Goal: Task Accomplishment & Management: Complete application form

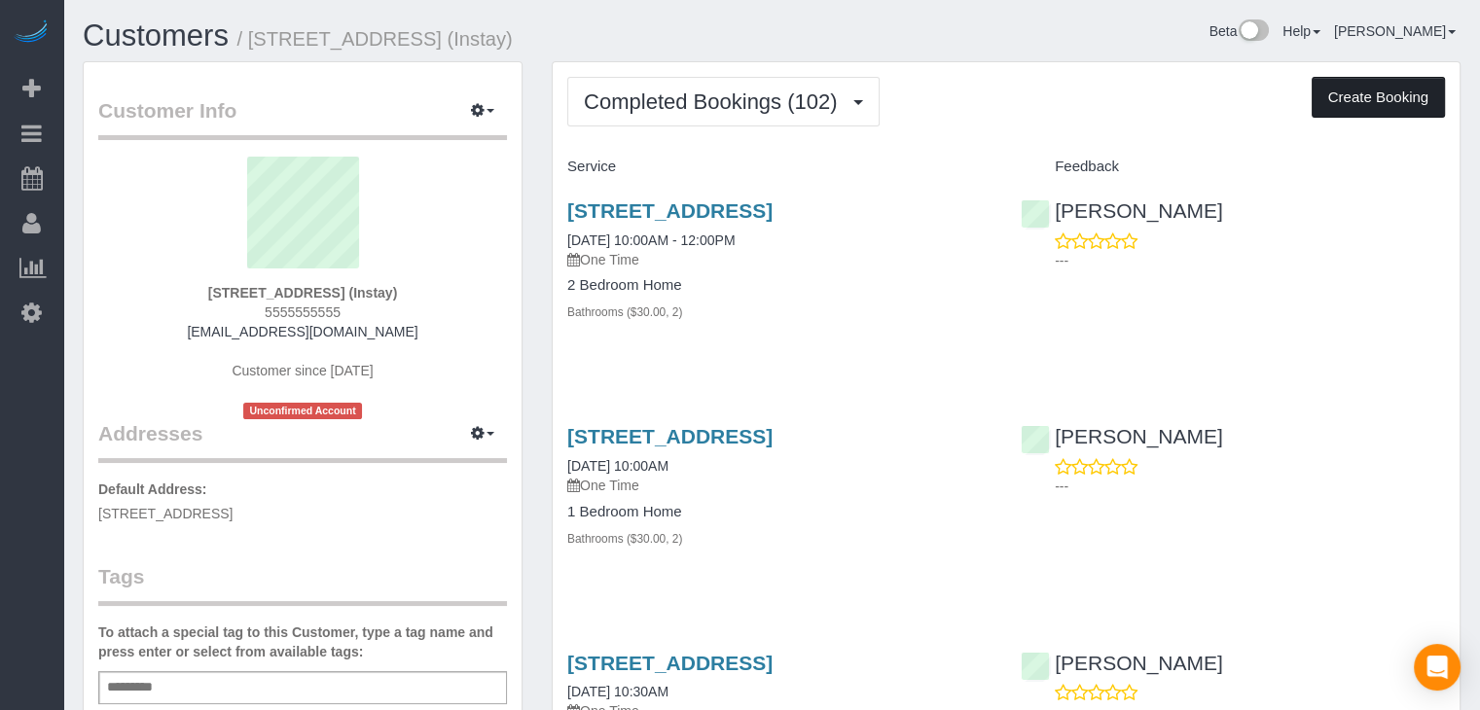
click at [1339, 101] on button "Create Booking" at bounding box center [1377, 97] width 133 height 41
select select "IA"
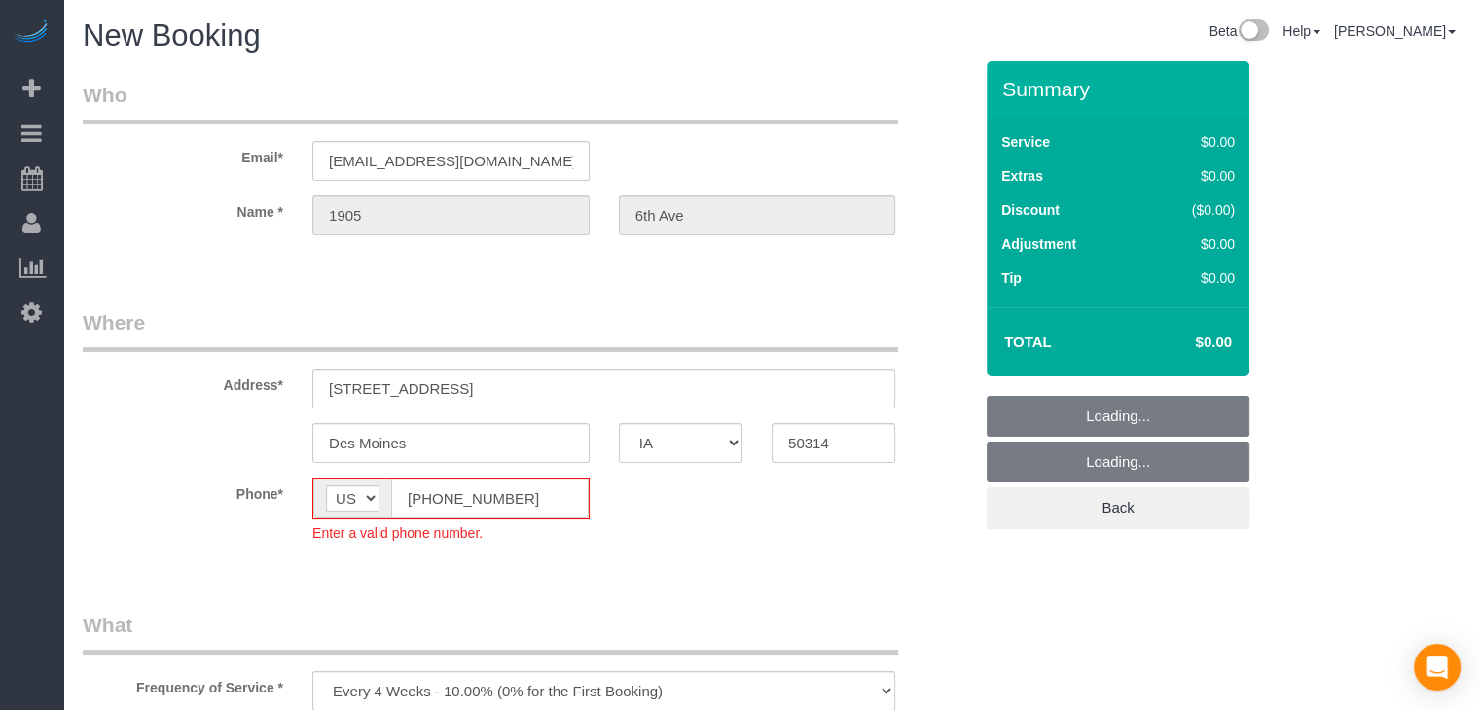
select select "object:1775"
click at [428, 502] on input "[PHONE_NUMBER]" at bounding box center [489, 499] width 197 height 40
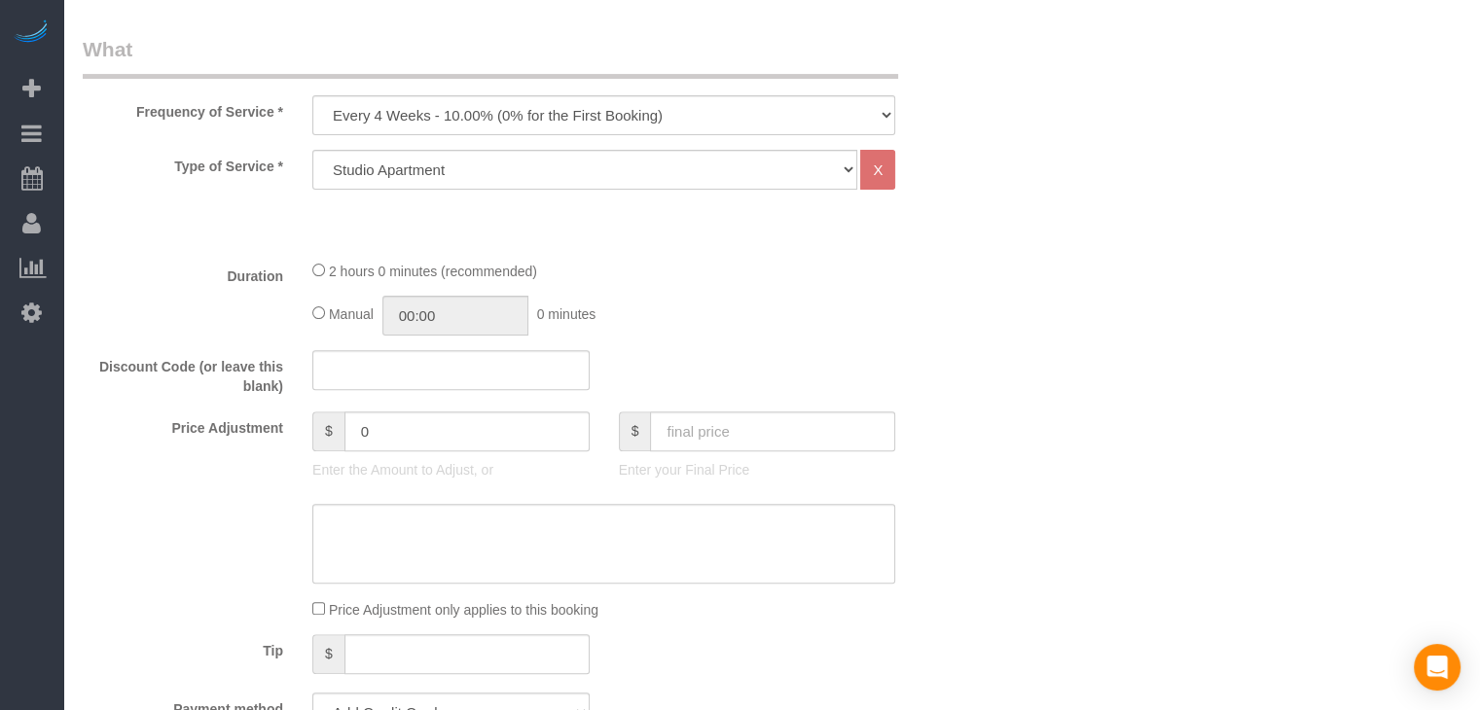
scroll to position [591, 0]
type input "[PHONE_NUMBER]"
click at [671, 96] on select "Every 6 Weeks (0% for the First Booking) One Time Every 8 Weeks (0% for the Fir…" at bounding box center [603, 111] width 583 height 40
select select "object:1777"
click at [312, 91] on select "Every 6 Weeks (0% for the First Booking) One Time Every 8 Weeks (0% for the Fir…" at bounding box center [603, 111] width 583 height 40
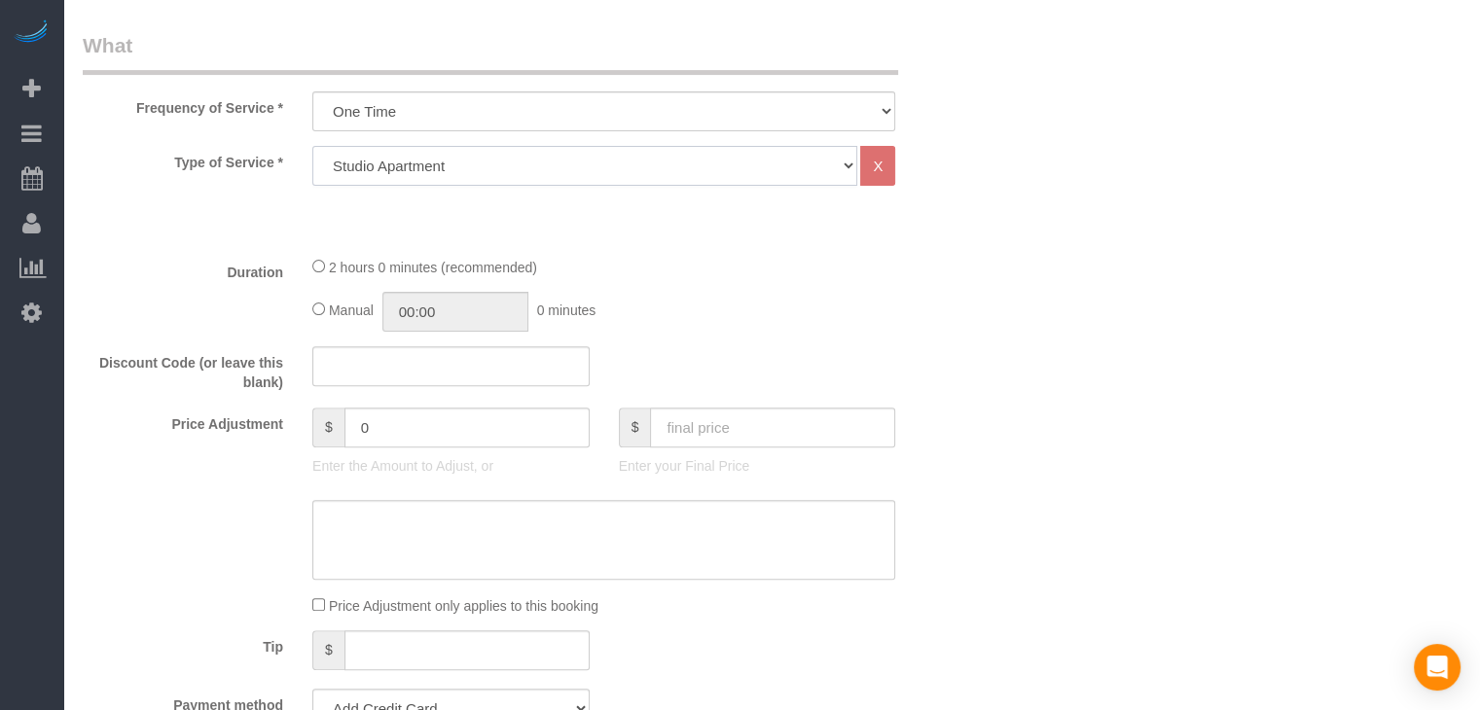
click at [523, 174] on select "Studio Apartment 1 Bedroom Home 2 Bedroom Home 3 Bedroom Home 4 Bedroom Home 5 …" at bounding box center [584, 166] width 545 height 40
select select "25"
click at [312, 146] on select "Studio Apartment 1 Bedroom Home 2 Bedroom Home 3 Bedroom Home 4 Bedroom Home 5 …" at bounding box center [584, 166] width 545 height 40
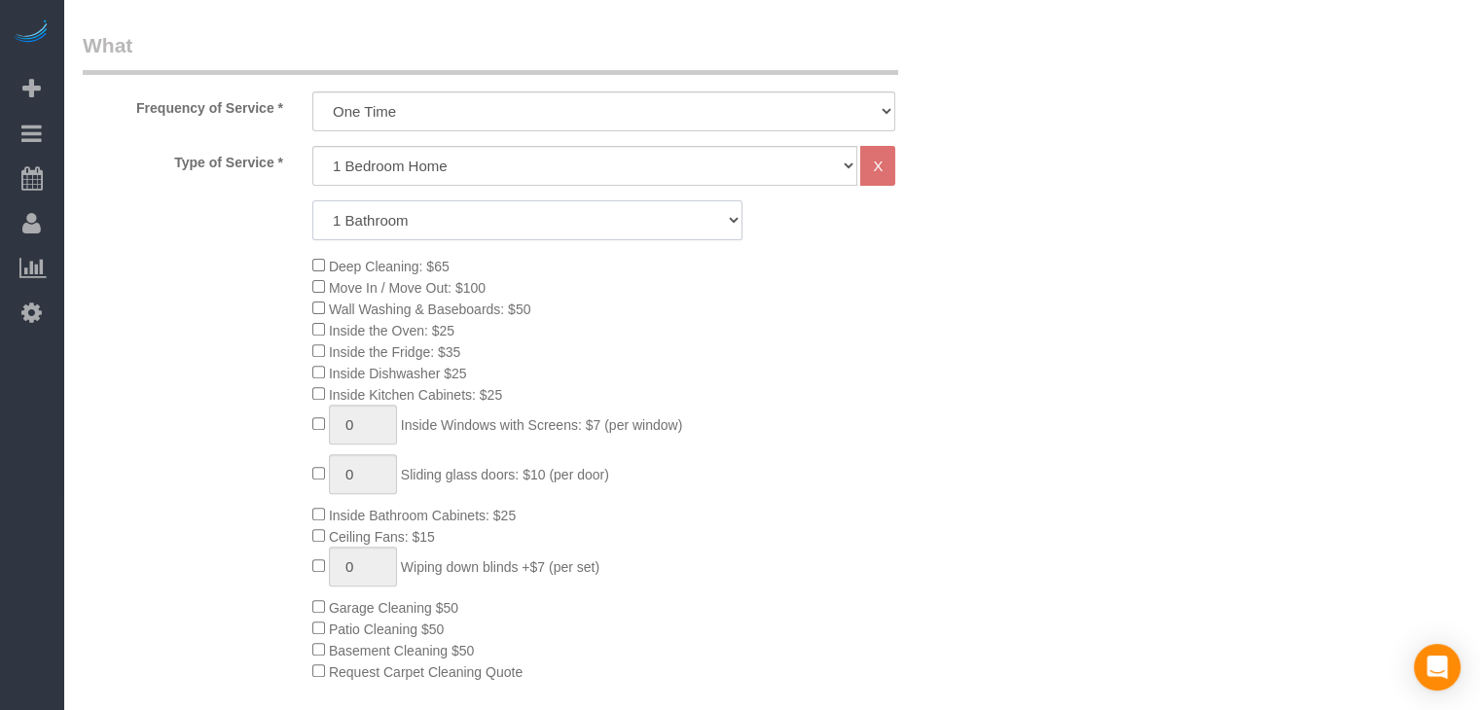
drag, startPoint x: 515, startPoint y: 225, endPoint x: 514, endPoint y: 236, distance: 11.7
click at [515, 225] on select "1 Bathroom 2 Bathrooms 3 Bathrooms 4 Bathrooms 5 Bathrooms 6 Bathrooms" at bounding box center [527, 220] width 430 height 40
select select "2"
click at [312, 200] on select "1 Bathroom 2 Bathrooms 3 Bathrooms 4 Bathrooms 5 Bathrooms 6 Bathrooms" at bounding box center [527, 220] width 430 height 40
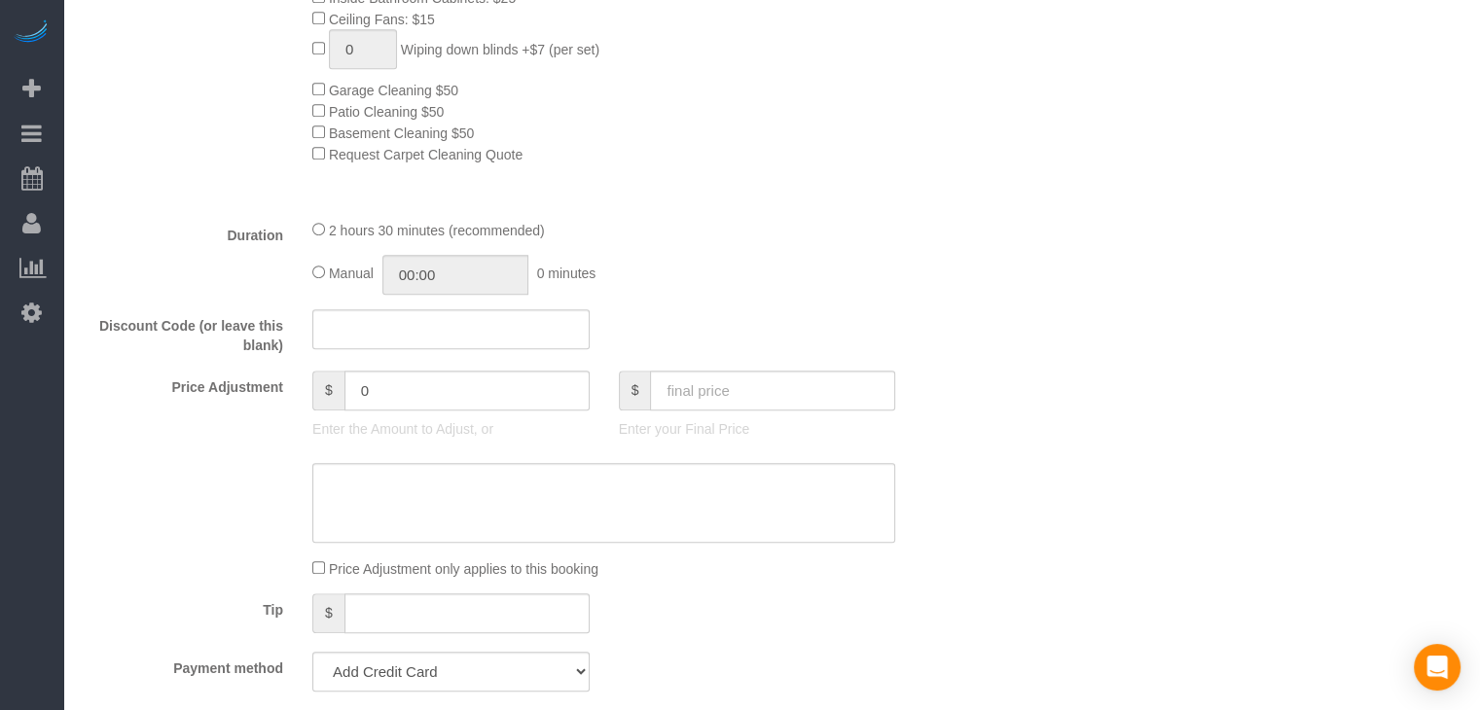
scroll to position [1264, 0]
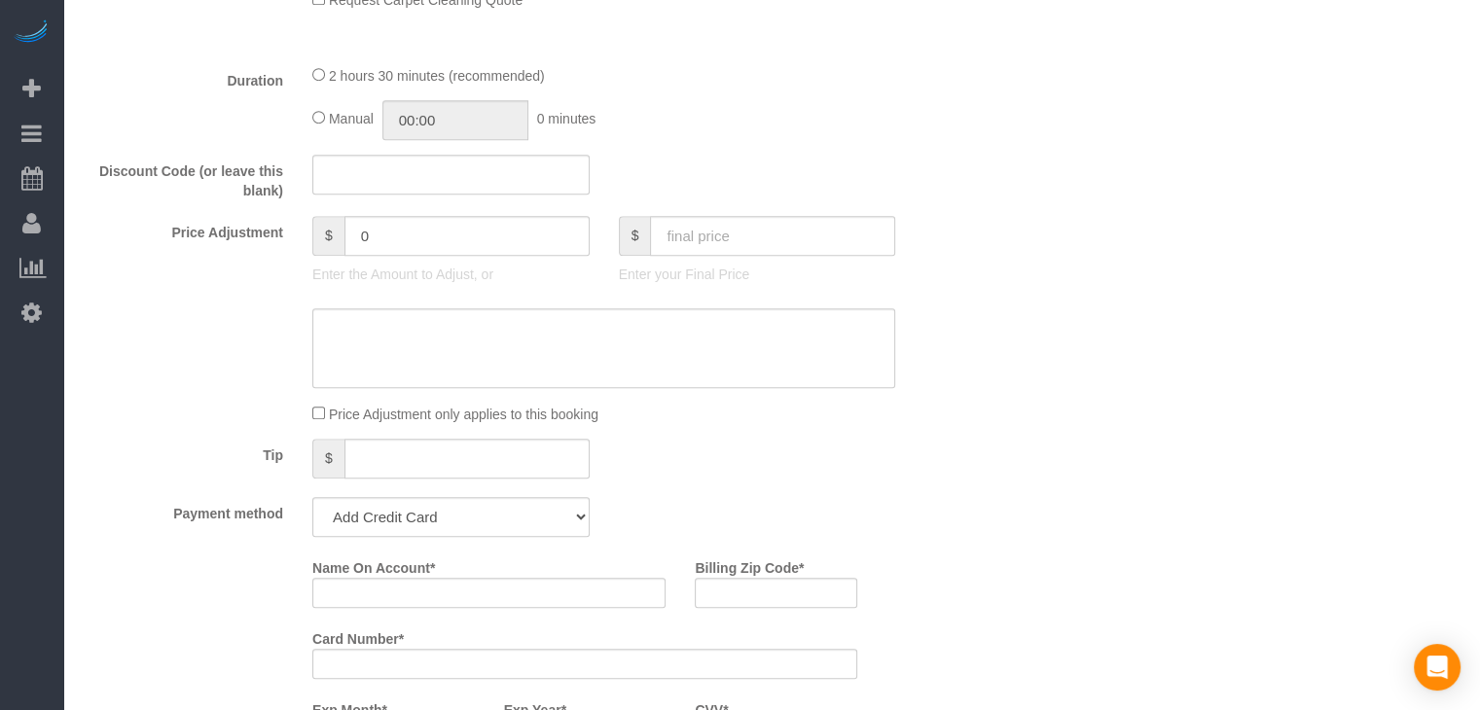
click at [319, 133] on div "Manual 00:00 0 minutes" at bounding box center [603, 120] width 583 height 40
type input "02:30"
click at [798, 242] on input "text" at bounding box center [772, 236] width 245 height 40
type input "95"
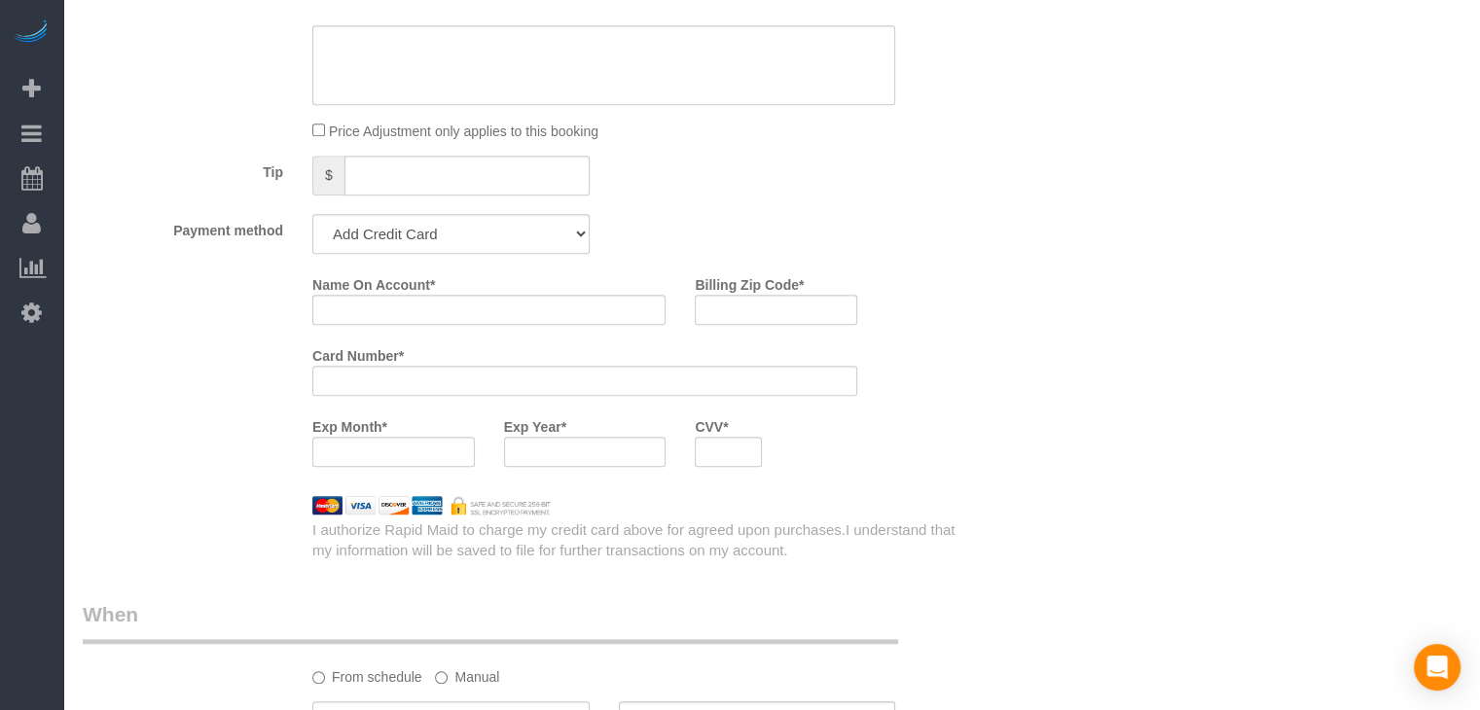
scroll to position [1675, 0]
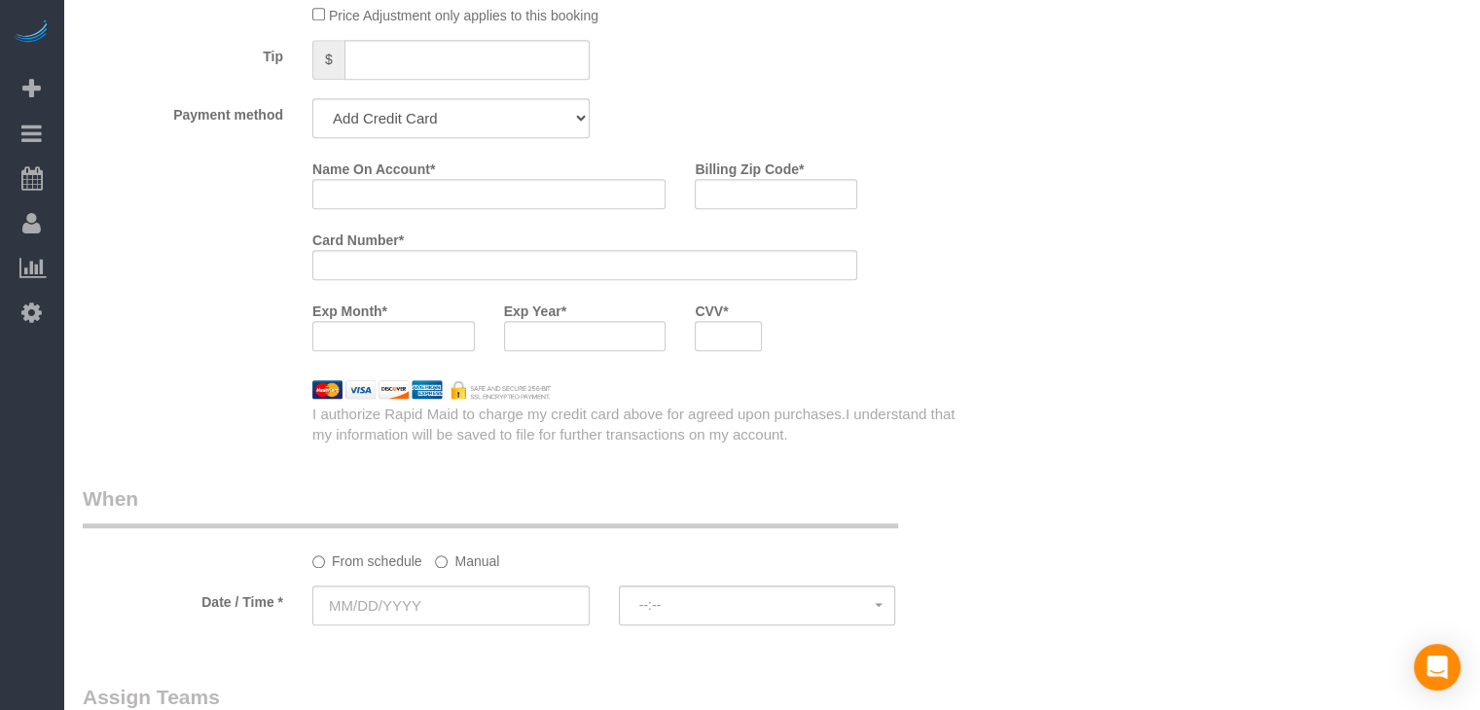
type input "-74"
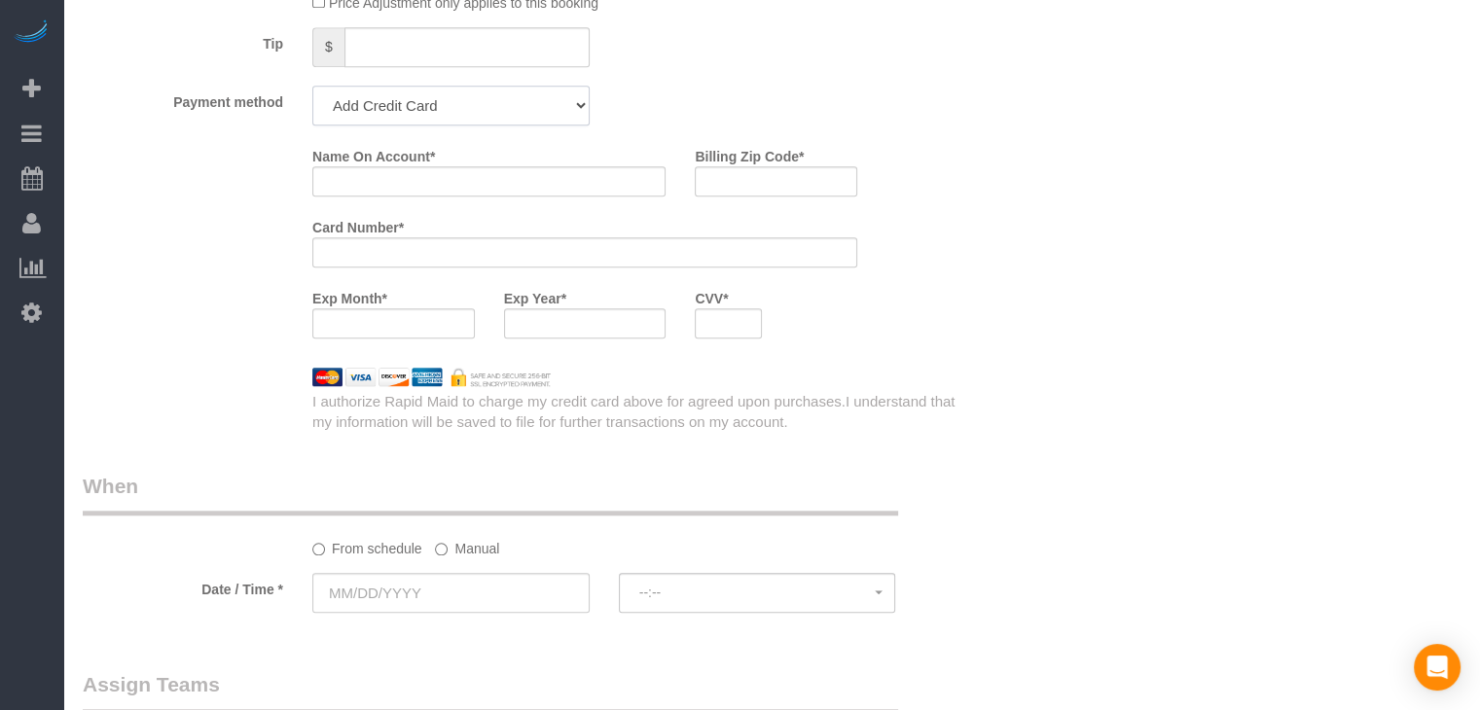
click at [515, 118] on select "Add Credit Card Cash Check Paypal" at bounding box center [450, 106] width 277 height 40
select select "string:check"
click at [312, 91] on select "Add Credit Card Cash Check Paypal" at bounding box center [450, 106] width 277 height 40
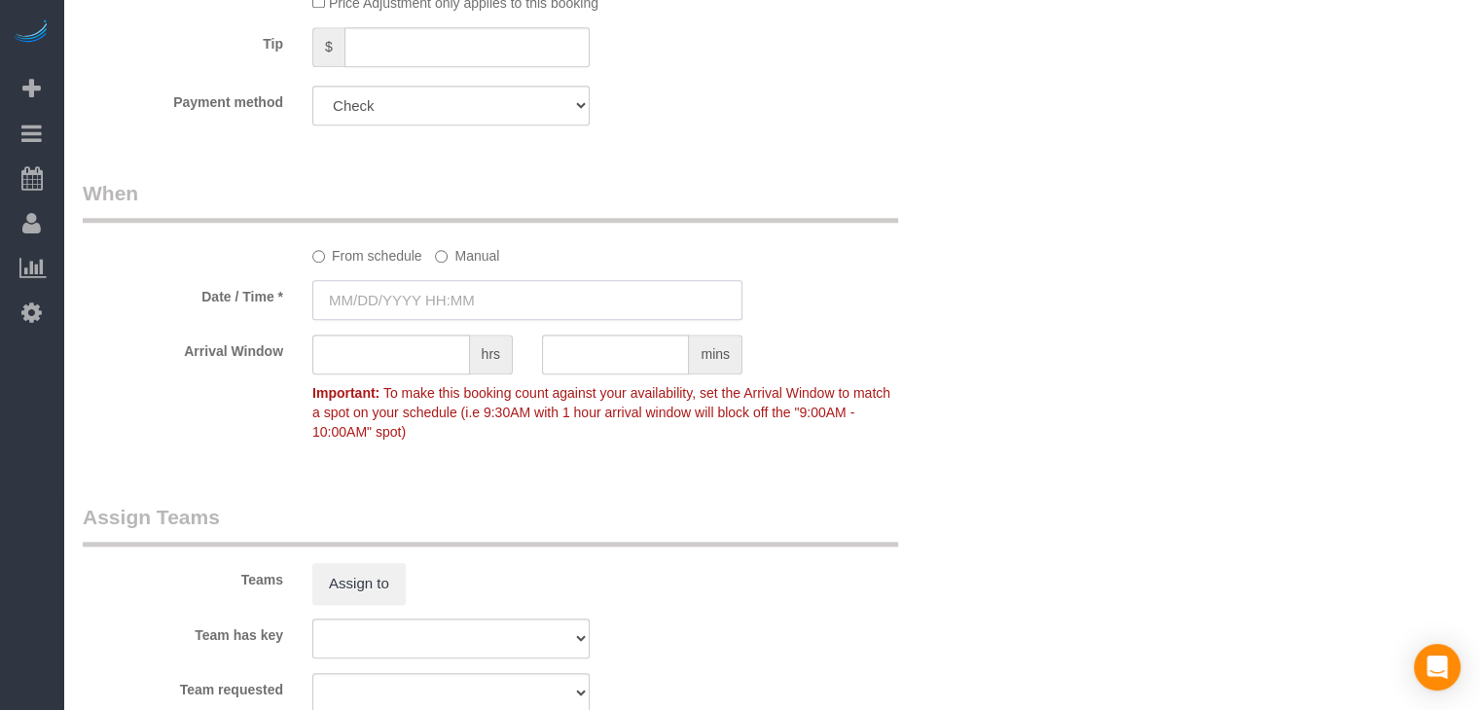
click at [414, 308] on input "text" at bounding box center [527, 300] width 430 height 40
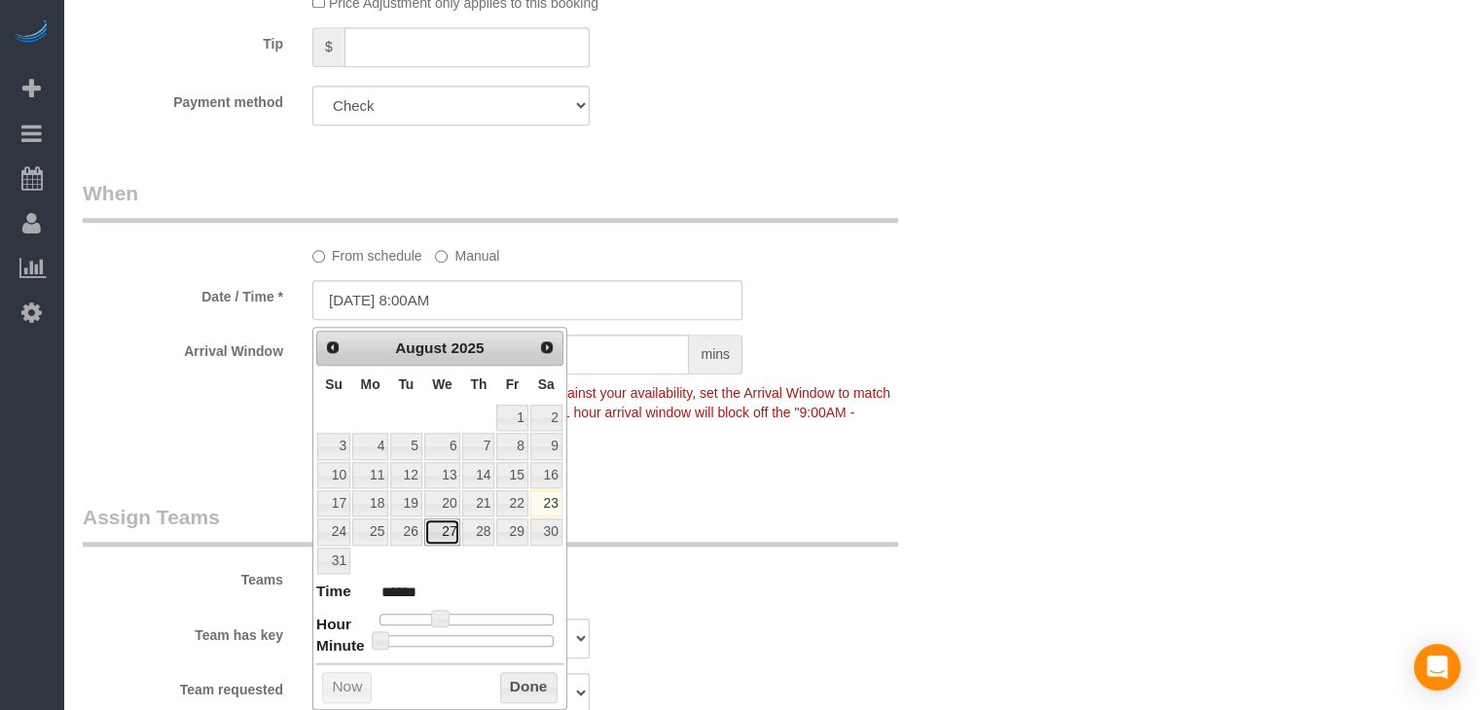
click at [451, 535] on link "27" at bounding box center [442, 532] width 37 height 26
type input "08/27/2025 9:00AM"
type input "******"
type input "08/27/2025 10:00AM"
type input "*******"
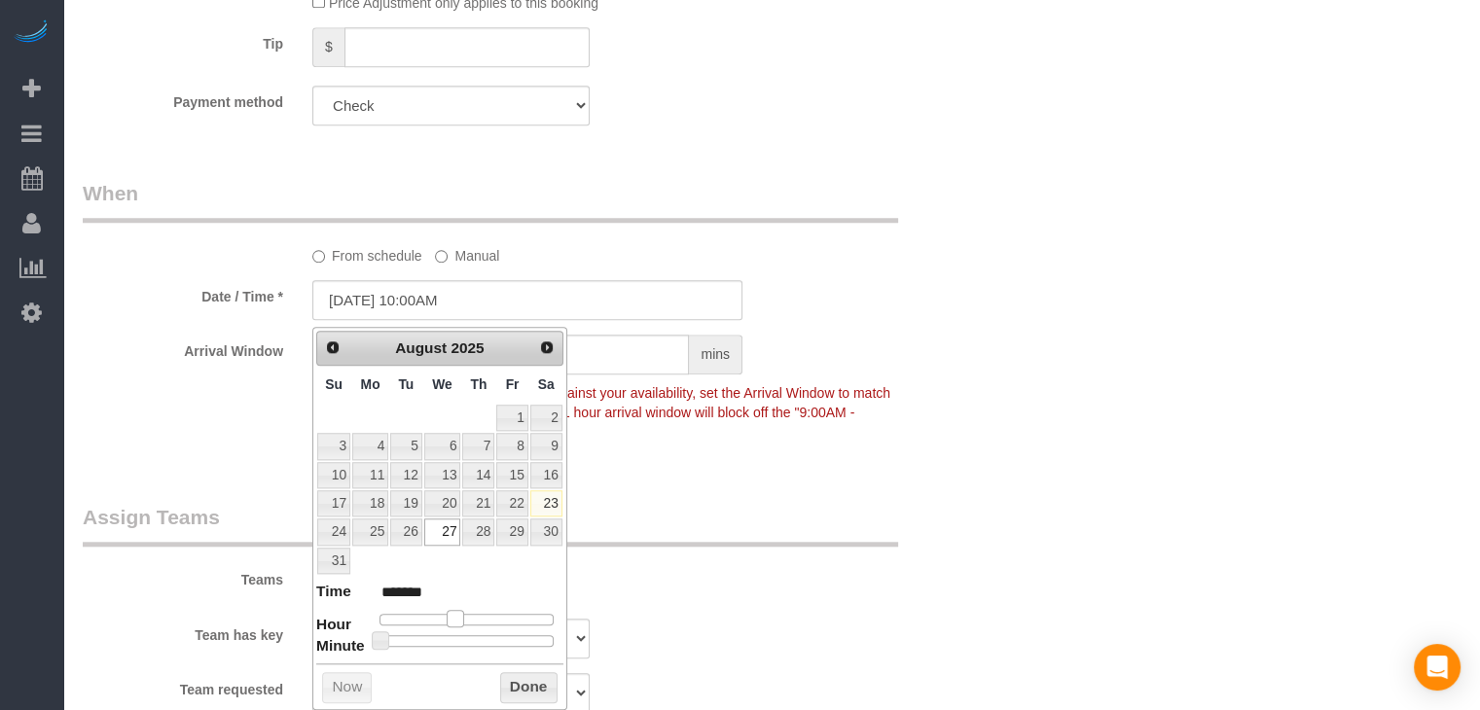
drag, startPoint x: 440, startPoint y: 611, endPoint x: 509, endPoint y: 653, distance: 80.8
click at [458, 614] on span at bounding box center [456, 619] width 18 height 18
click at [527, 678] on button "Done" at bounding box center [528, 687] width 57 height 31
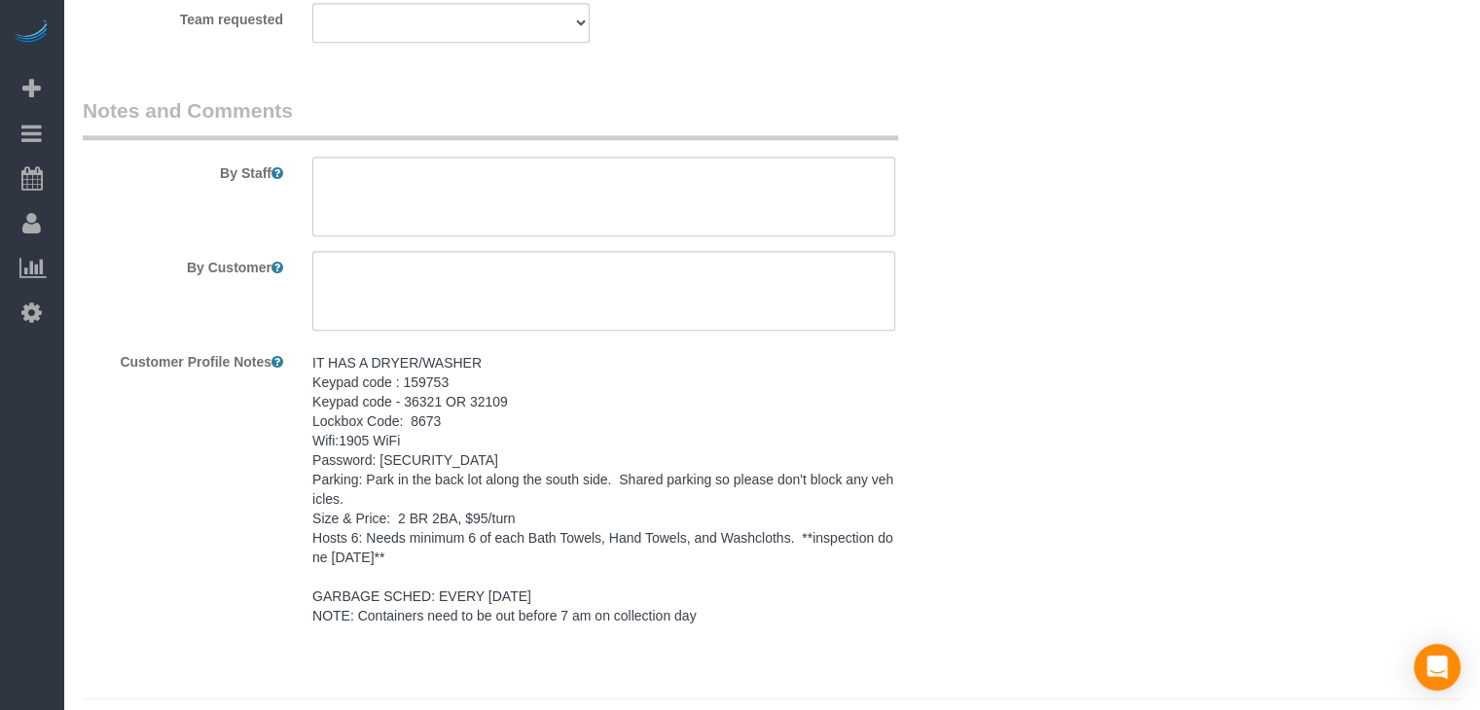
click at [332, 466] on pre "IT HAS A DRYER/WASHER Keypad code : 159753 Keypad code - 36321 OR 32109 Lockbox…" at bounding box center [603, 489] width 583 height 272
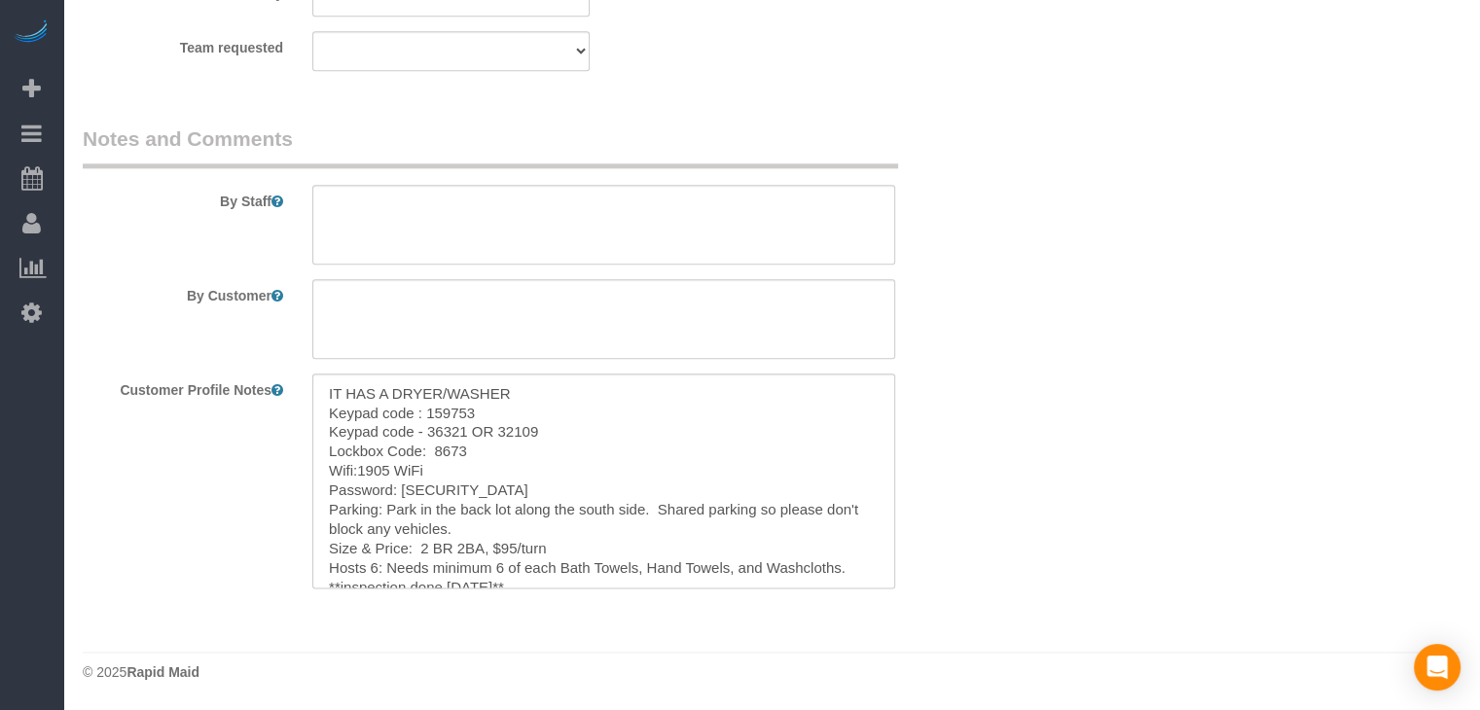
scroll to position [2323, 0]
click at [444, 468] on textarea "IT HAS A DRYER/WASHER Keypad code : 159753 Keypad code - 36321 OR 32109 Lockbox…" at bounding box center [603, 481] width 583 height 215
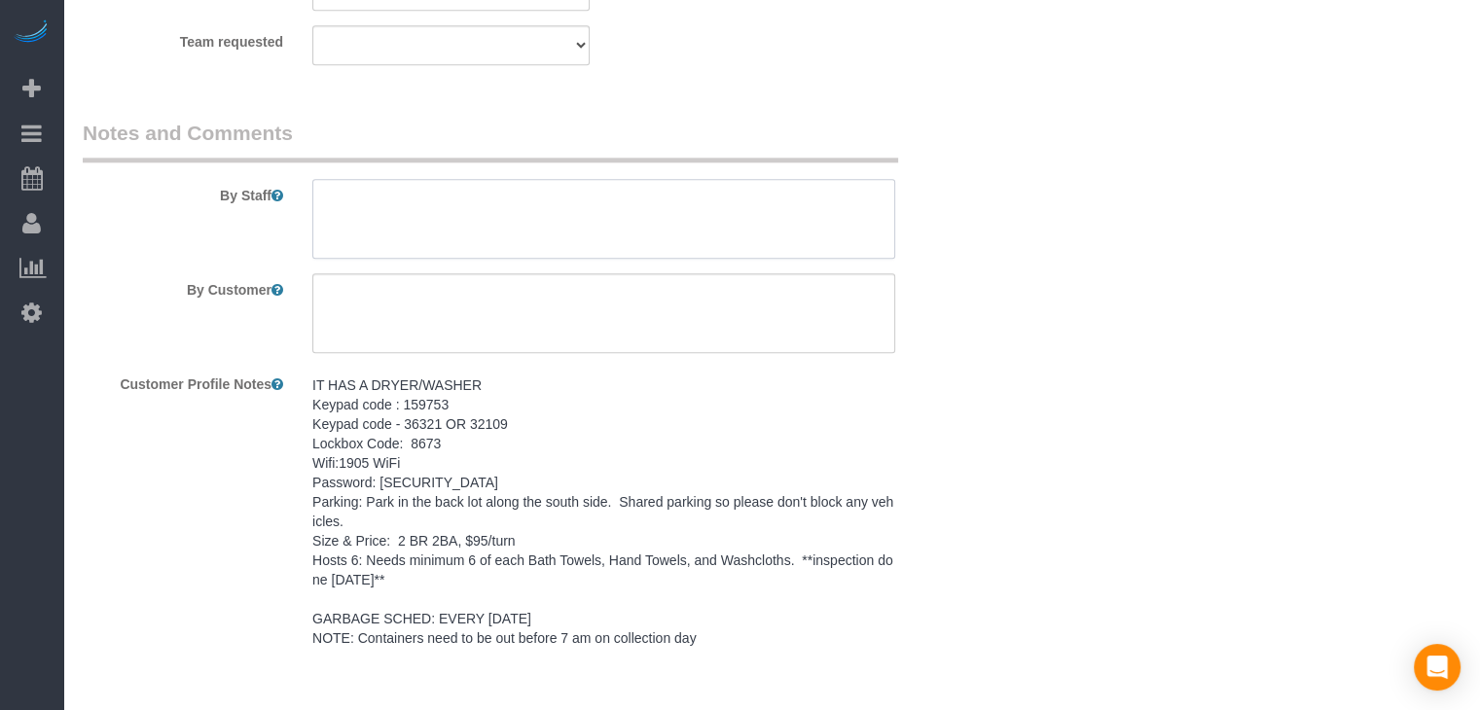
click at [538, 226] on textarea at bounding box center [603, 219] width 583 height 80
paste textarea "IT HAS A DRYER/WASHER Keypad code : 159753 Keypad code - 36321 OR 32109 Lockbox…"
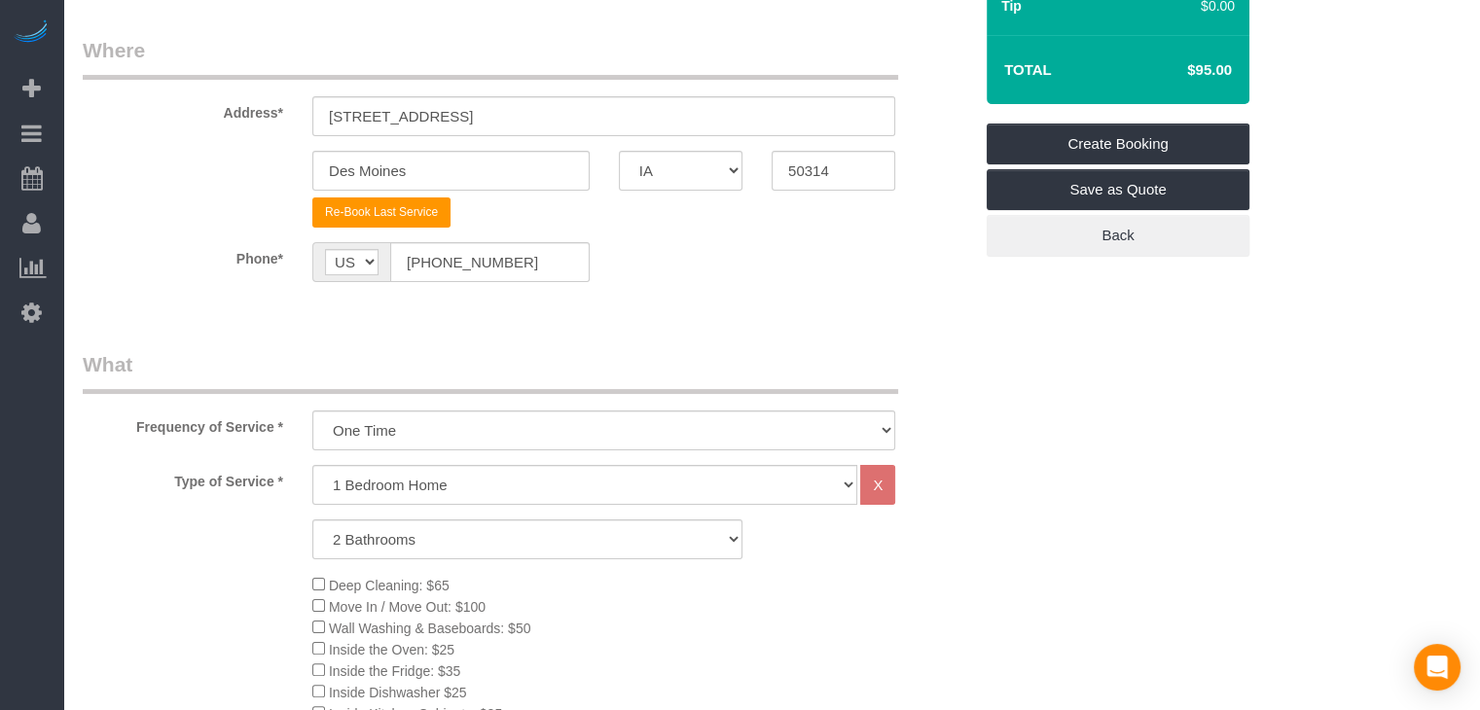
scroll to position [236, 0]
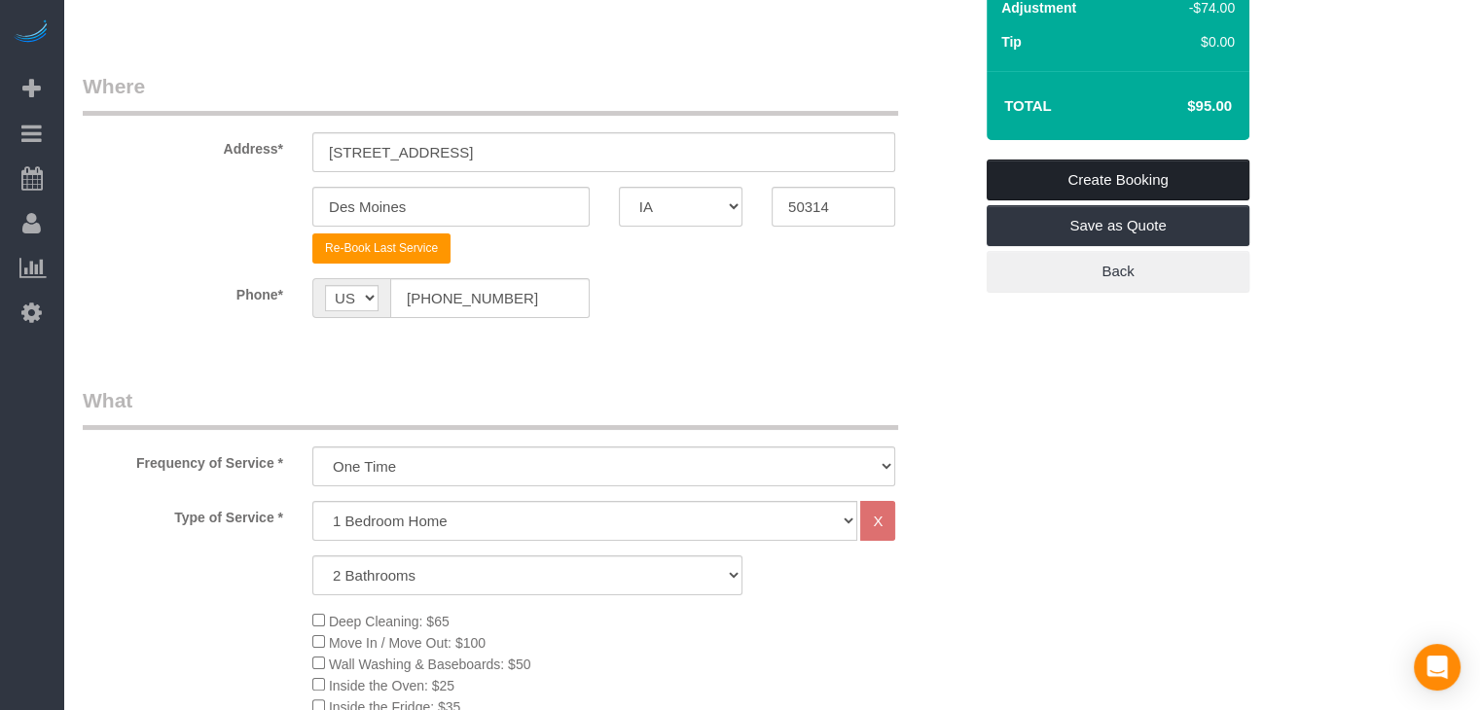
type textarea "IT HAS A DRYER/WASHER Keypad code : 159753 Keypad code - 36321 OR 32109 Lockbox…"
click at [1162, 167] on link "Create Booking" at bounding box center [1117, 180] width 263 height 41
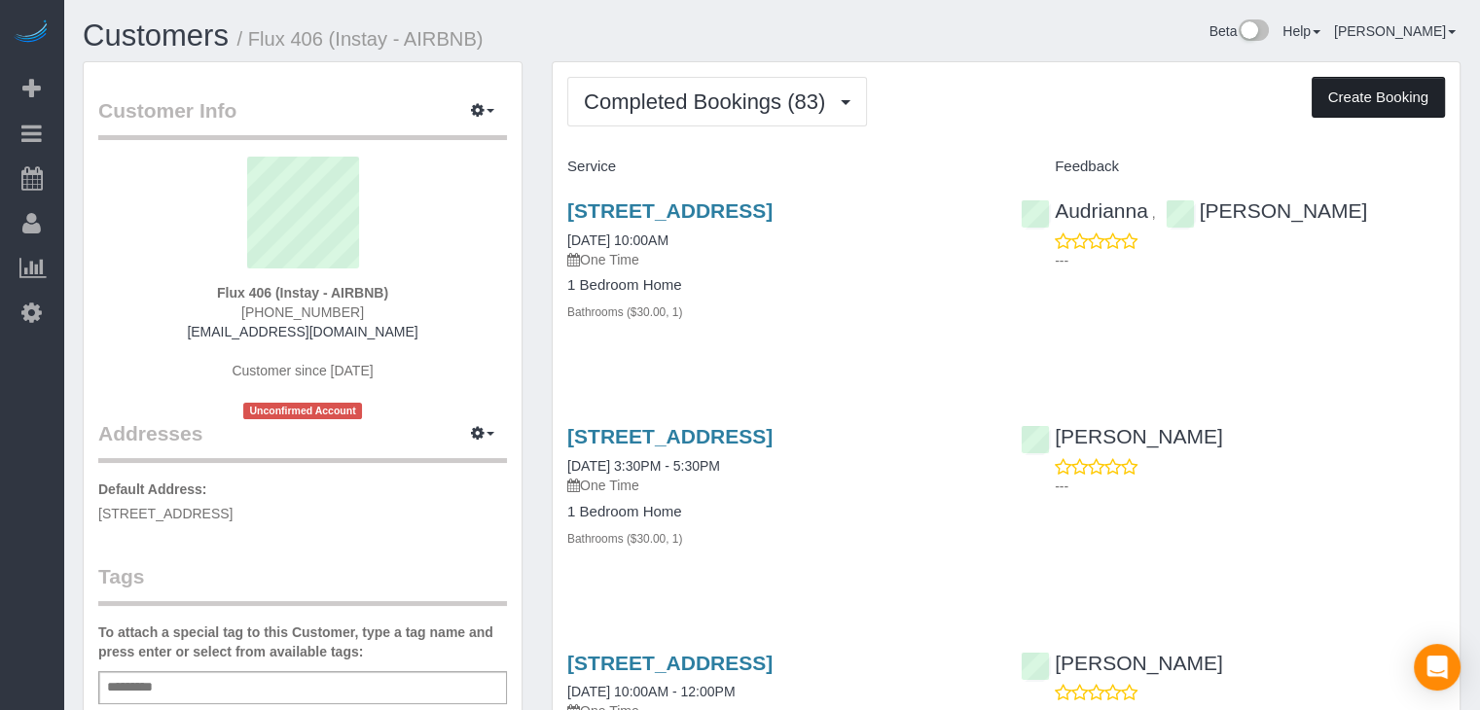
click at [1354, 103] on button "Create Booking" at bounding box center [1377, 97] width 133 height 41
select select "IA"
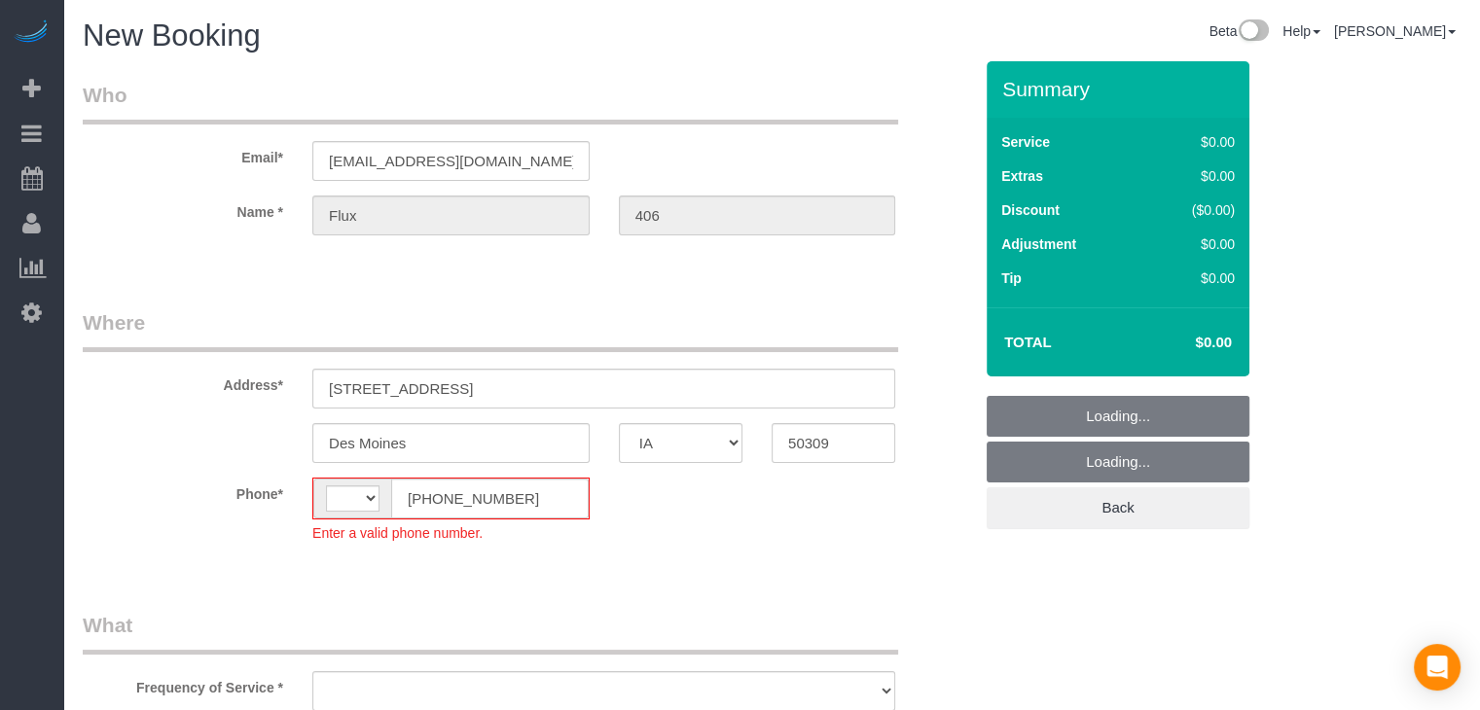
select select "string:US"
select select "object:1751"
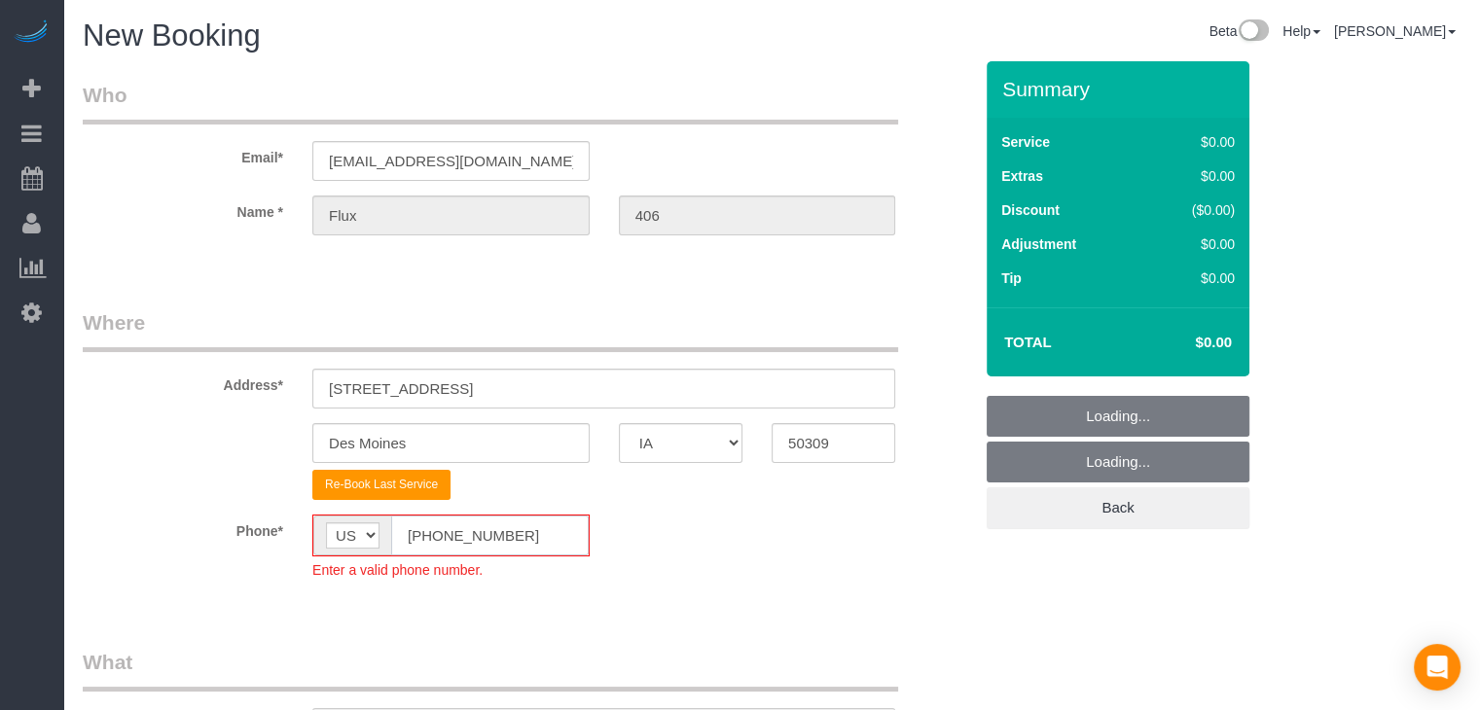
click at [431, 534] on input "[PHONE_NUMBER]" at bounding box center [489, 536] width 197 height 40
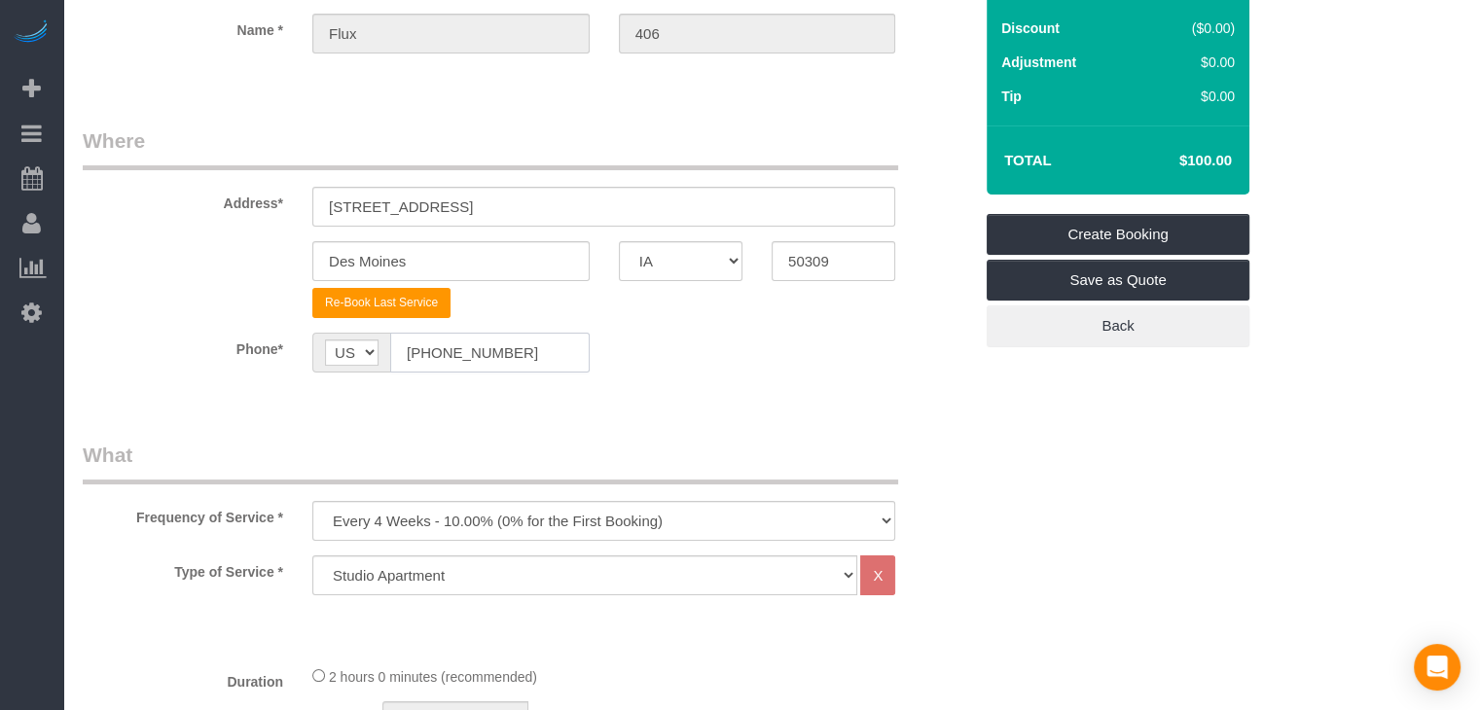
scroll to position [409, 0]
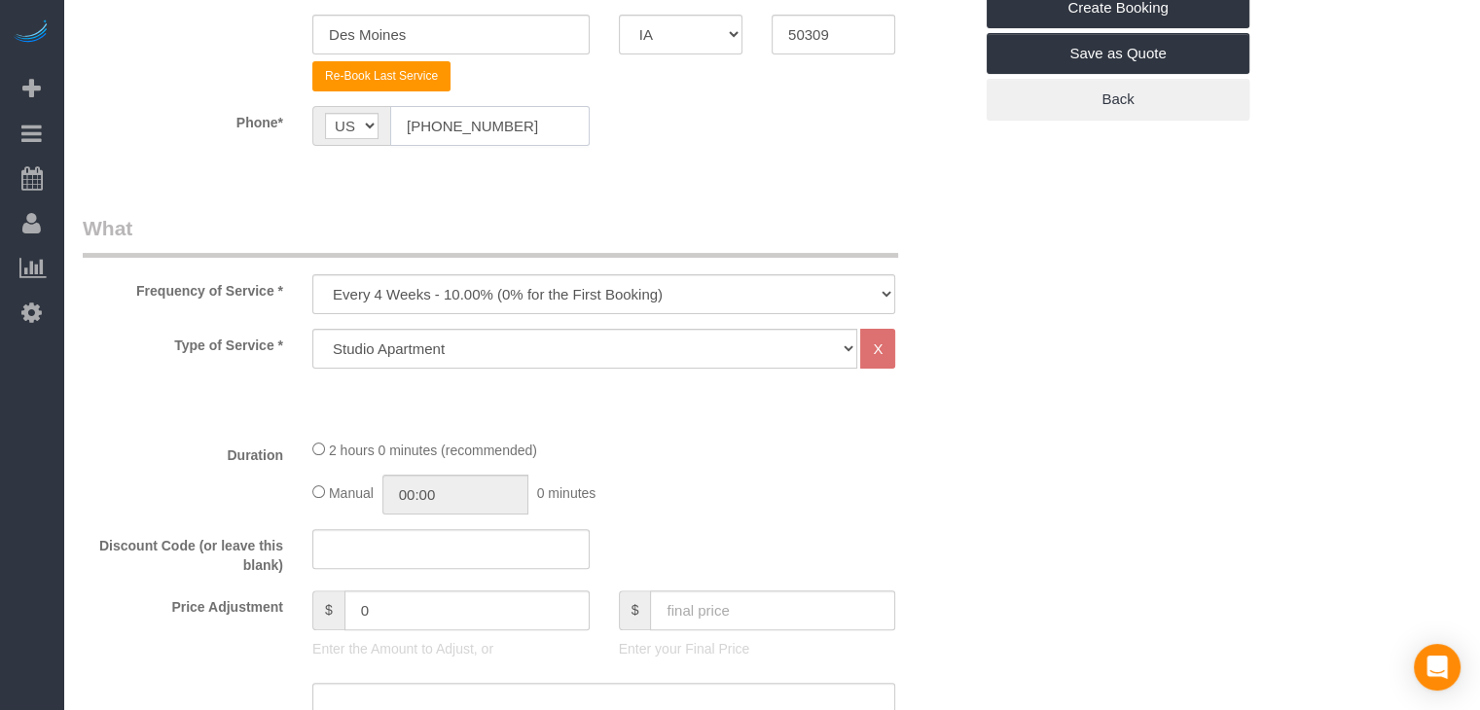
type input "[PHONE_NUMBER]"
click at [498, 296] on select "Every 6 Weeks (0% for the First Booking) One Time Every 8 Weeks (0% for the Fir…" at bounding box center [603, 294] width 583 height 40
select select "object:1753"
click at [312, 274] on select "Every 6 Weeks (0% for the First Booking) One Time Every 8 Weeks (0% for the Fir…" at bounding box center [603, 294] width 583 height 40
click at [546, 353] on select "Studio Apartment 1 Bedroom Home 2 Bedroom Home 3 Bedroom Home 4 Bedroom Home 5 …" at bounding box center [584, 349] width 545 height 40
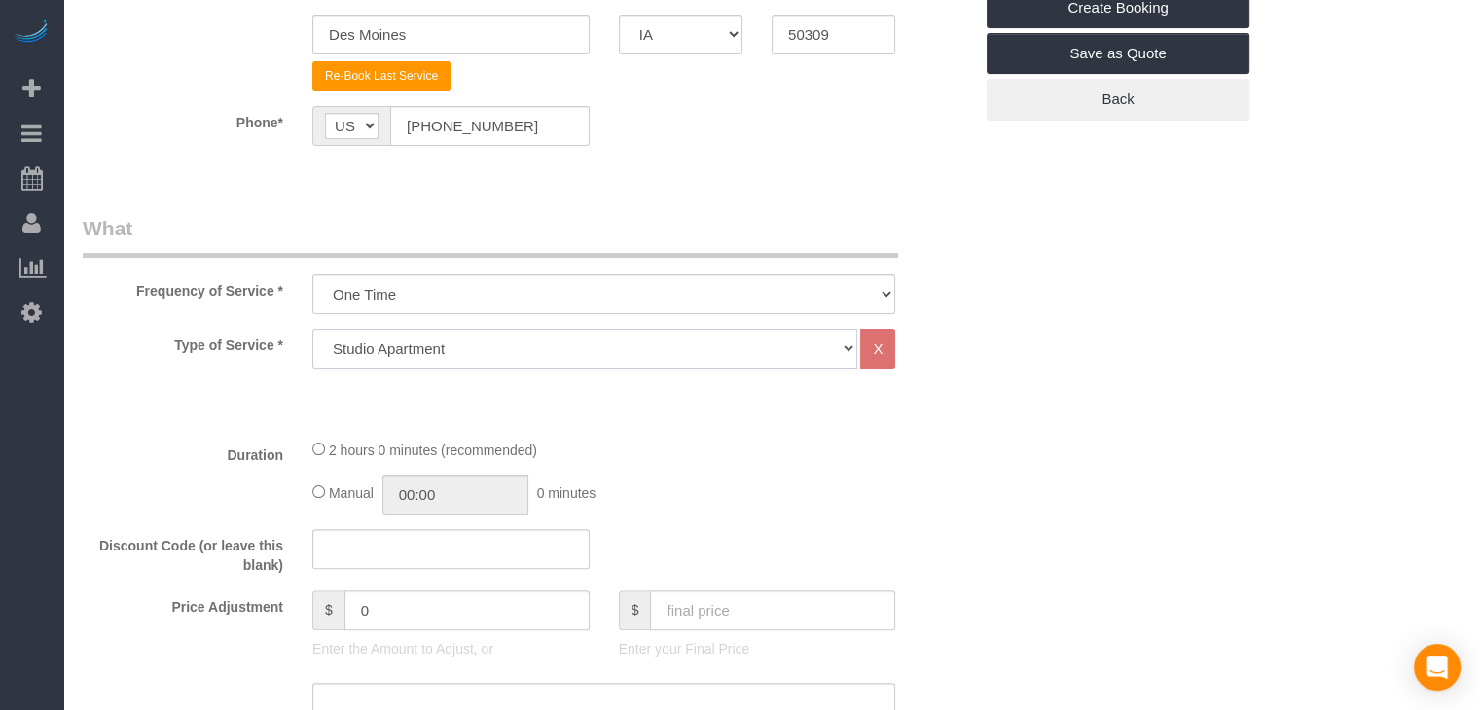
select select "25"
click at [312, 329] on select "Studio Apartment 1 Bedroom Home 2 Bedroom Home 3 Bedroom Home 4 Bedroom Home 5 …" at bounding box center [584, 349] width 545 height 40
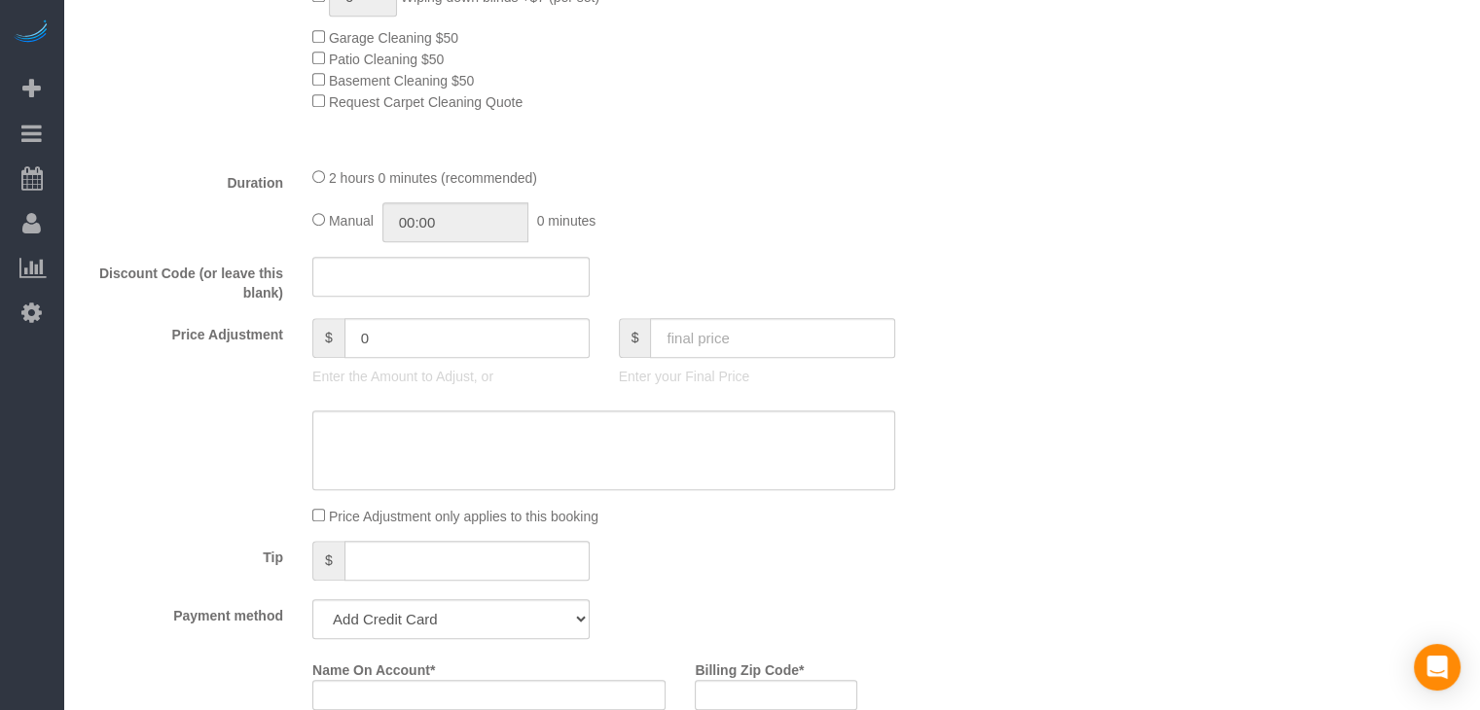
scroll to position [1254, 0]
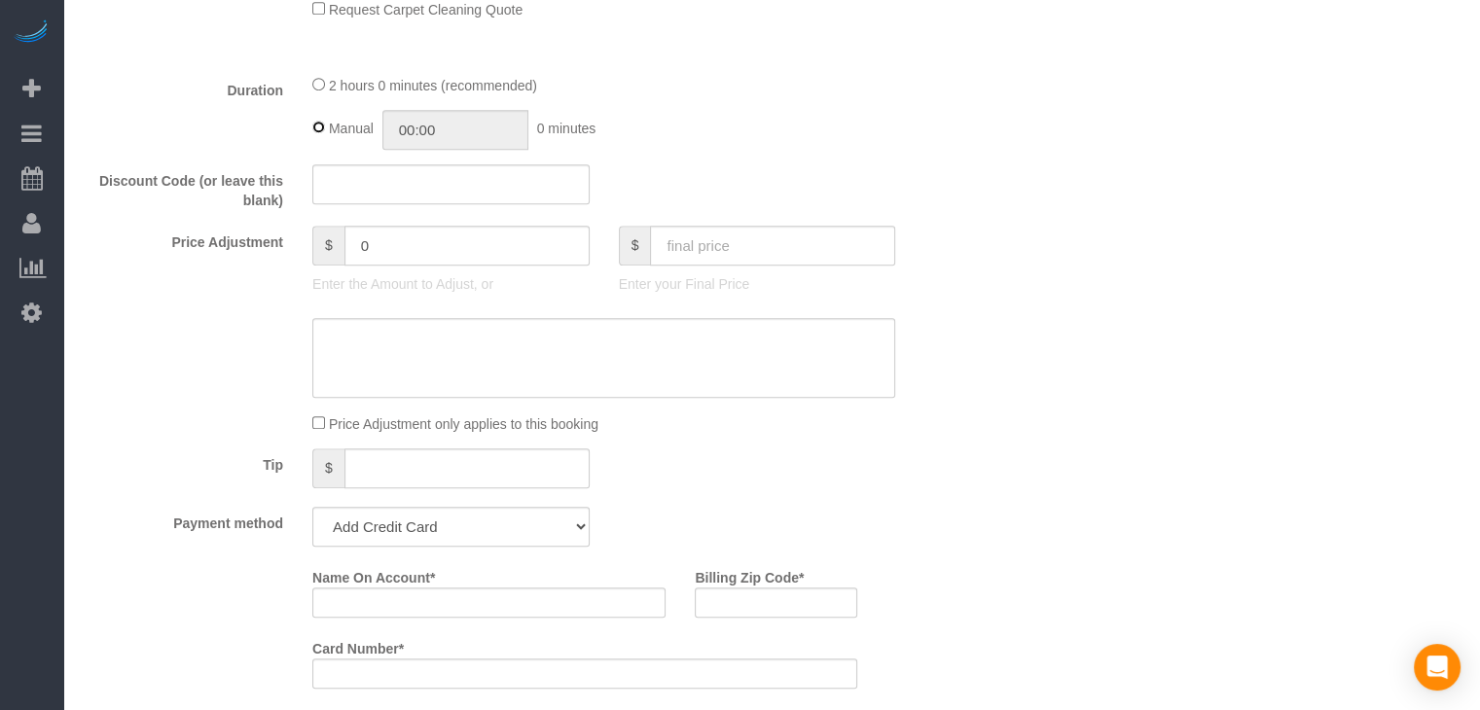
type input "02:00"
click at [715, 252] on input "text" at bounding box center [772, 246] width 245 height 40
type input "75"
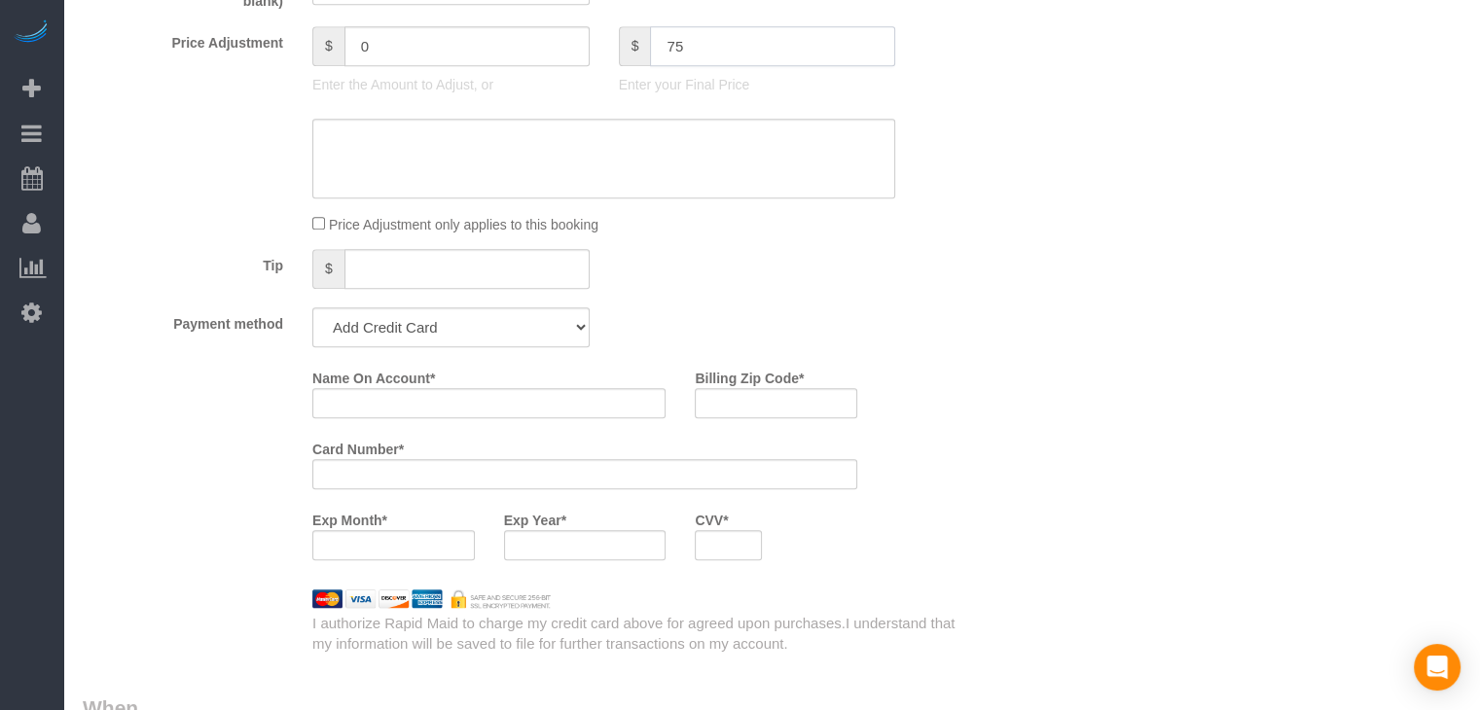
type input "-64"
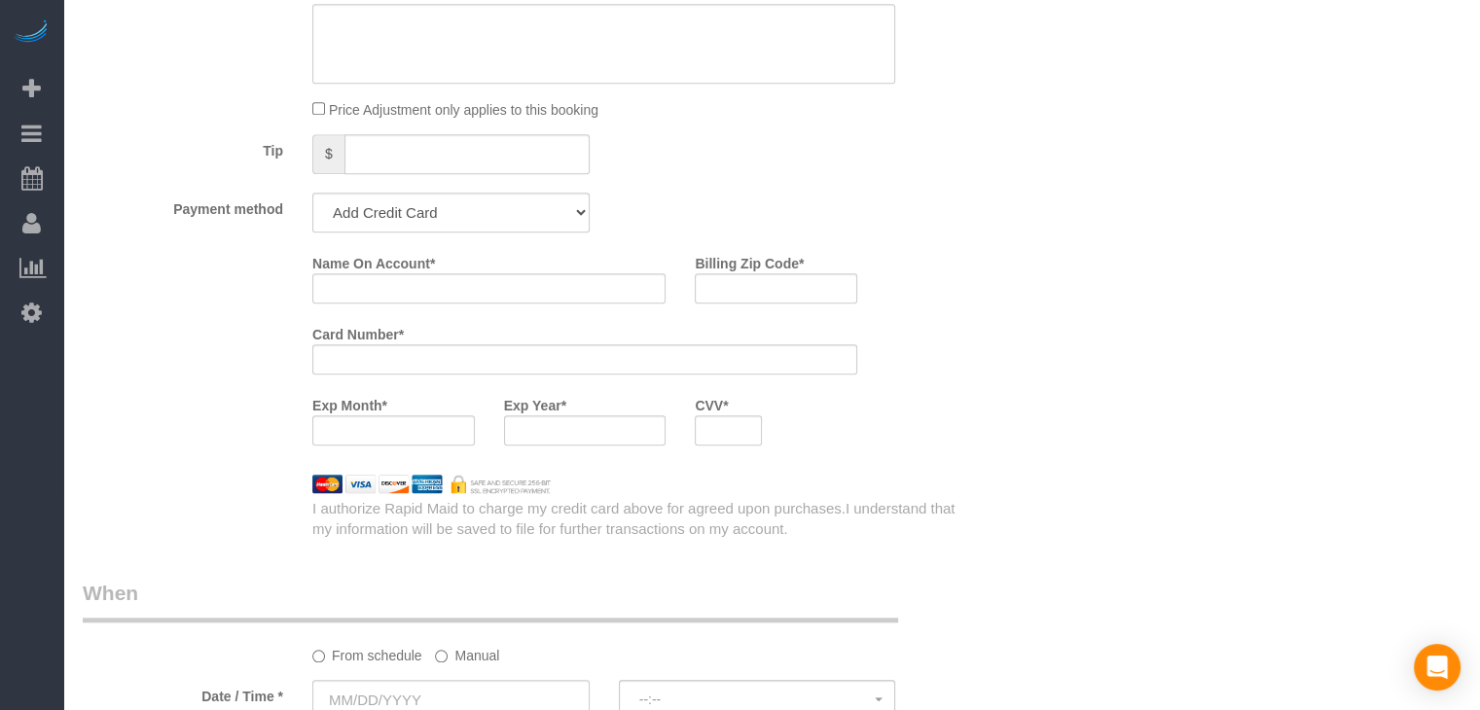
scroll to position [1606, 0]
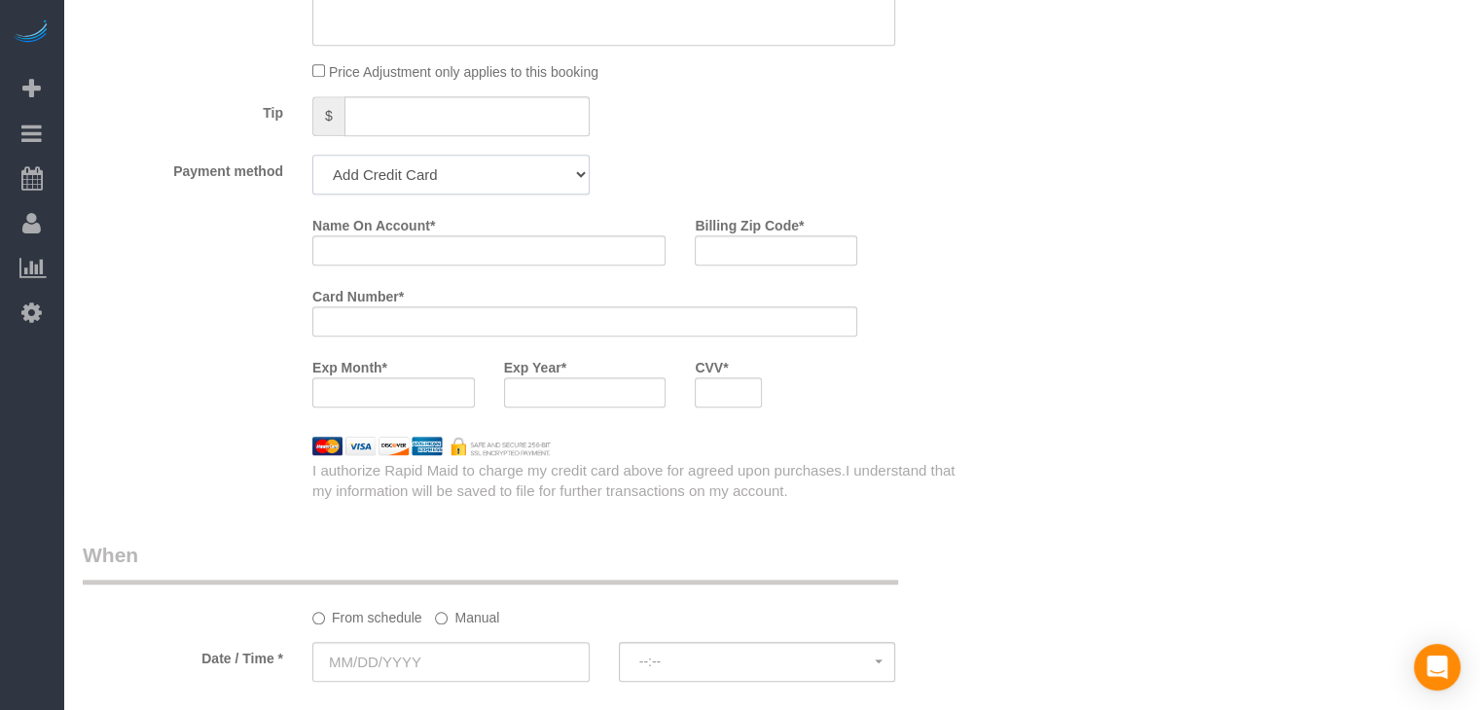
click at [545, 183] on select "Add Credit Card Cash Check Paypal" at bounding box center [450, 175] width 277 height 40
select select "string:check"
click at [312, 161] on select "Add Credit Card Cash Check Paypal" at bounding box center [450, 175] width 277 height 40
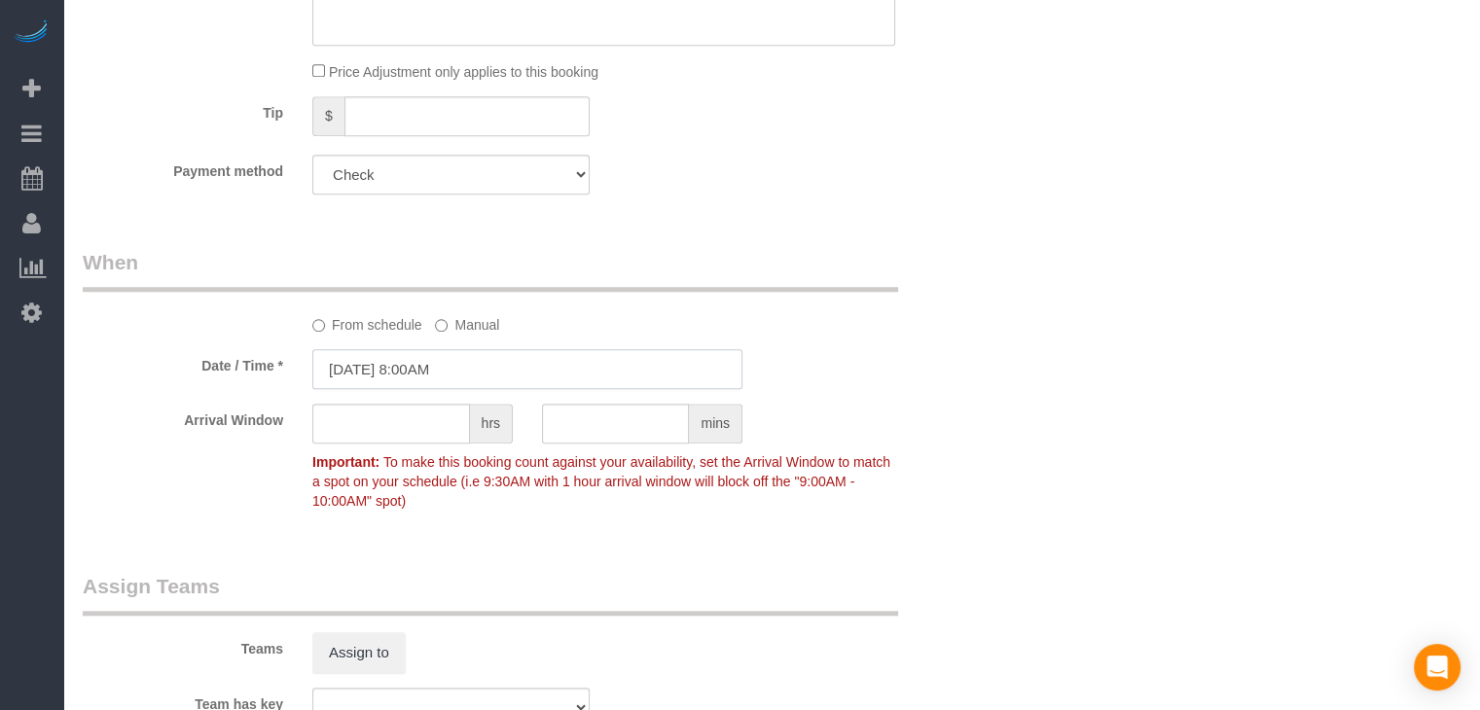
click at [412, 382] on input "[DATE] 8:00AM" at bounding box center [527, 369] width 430 height 40
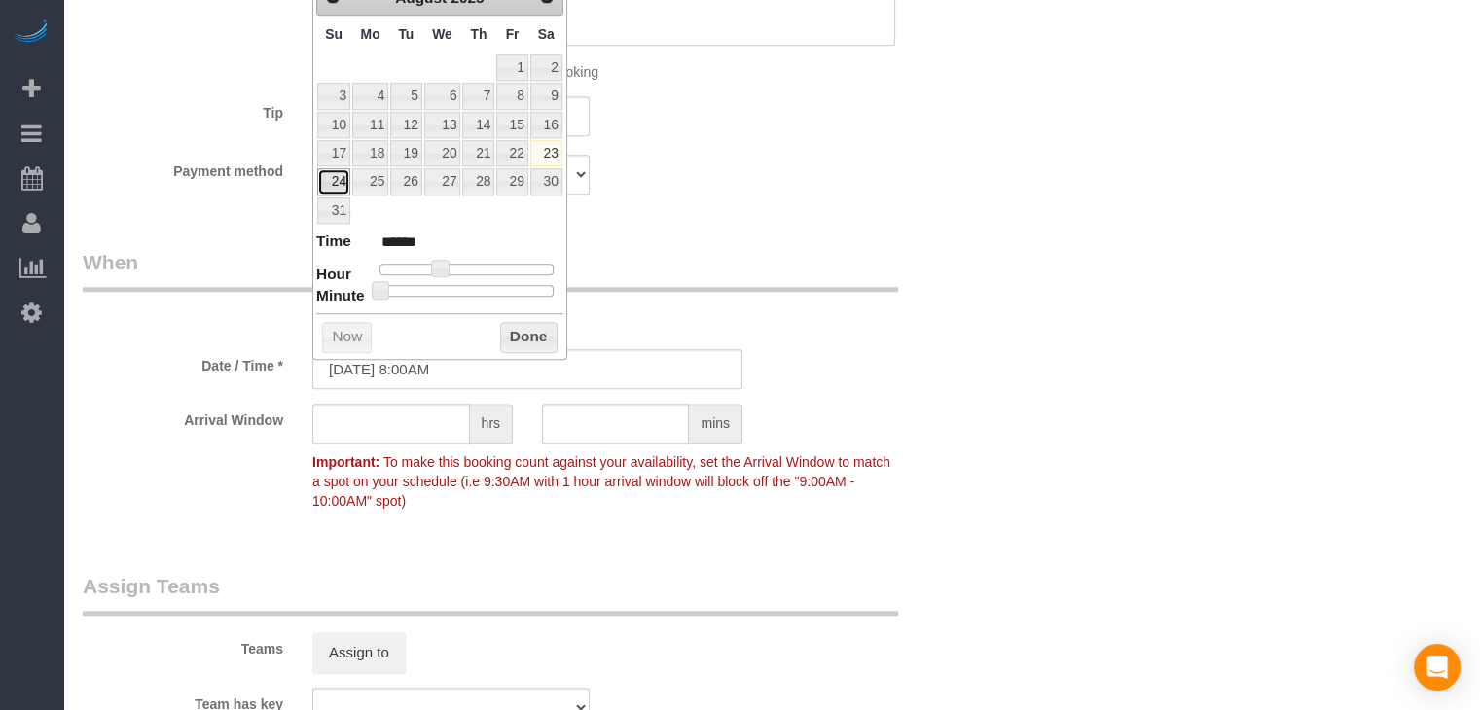
click at [338, 176] on link "24" at bounding box center [333, 181] width 33 height 26
type input "[DATE] 9:00AM"
type input "******"
type input "[DATE] 10:00AM"
type input "*******"
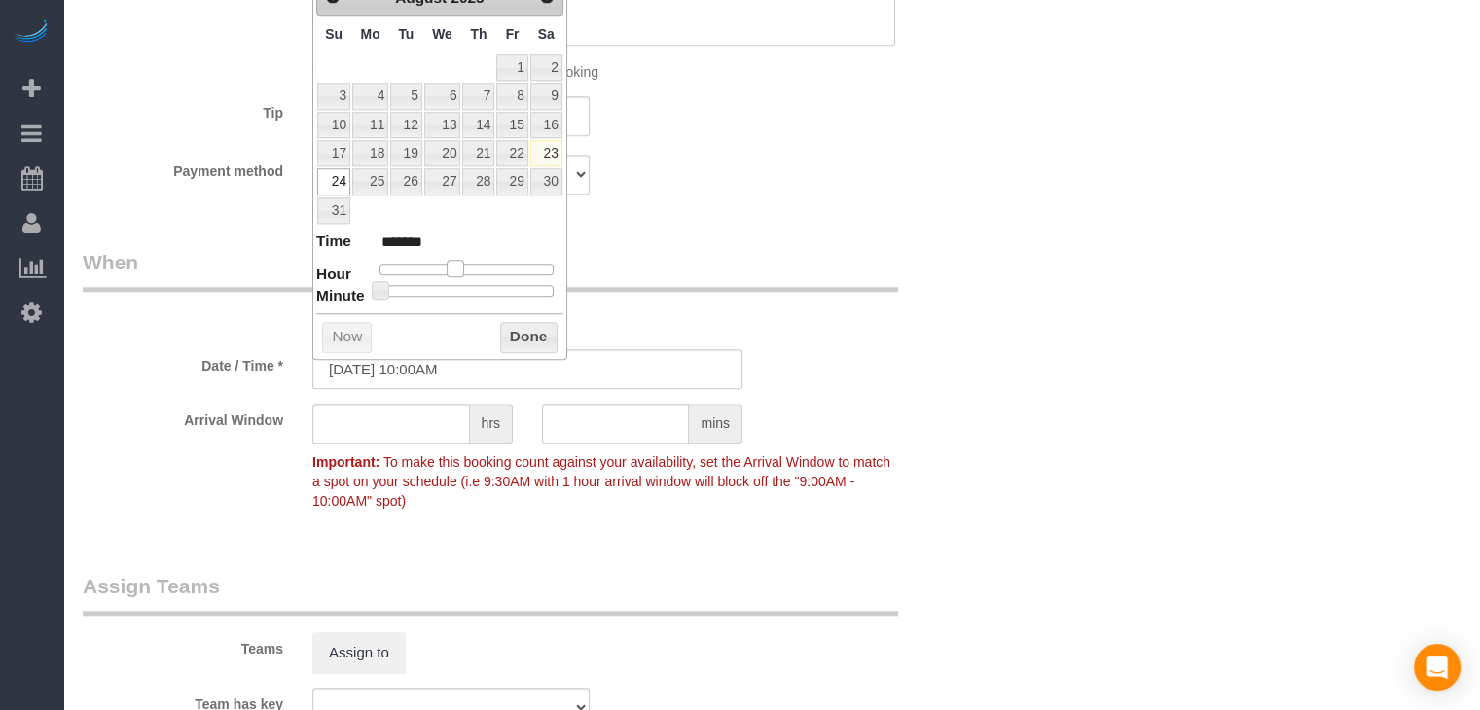
drag, startPoint x: 436, startPoint y: 265, endPoint x: 451, endPoint y: 265, distance: 15.6
click at [451, 265] on span at bounding box center [456, 269] width 18 height 18
click at [527, 334] on button "Done" at bounding box center [528, 337] width 57 height 31
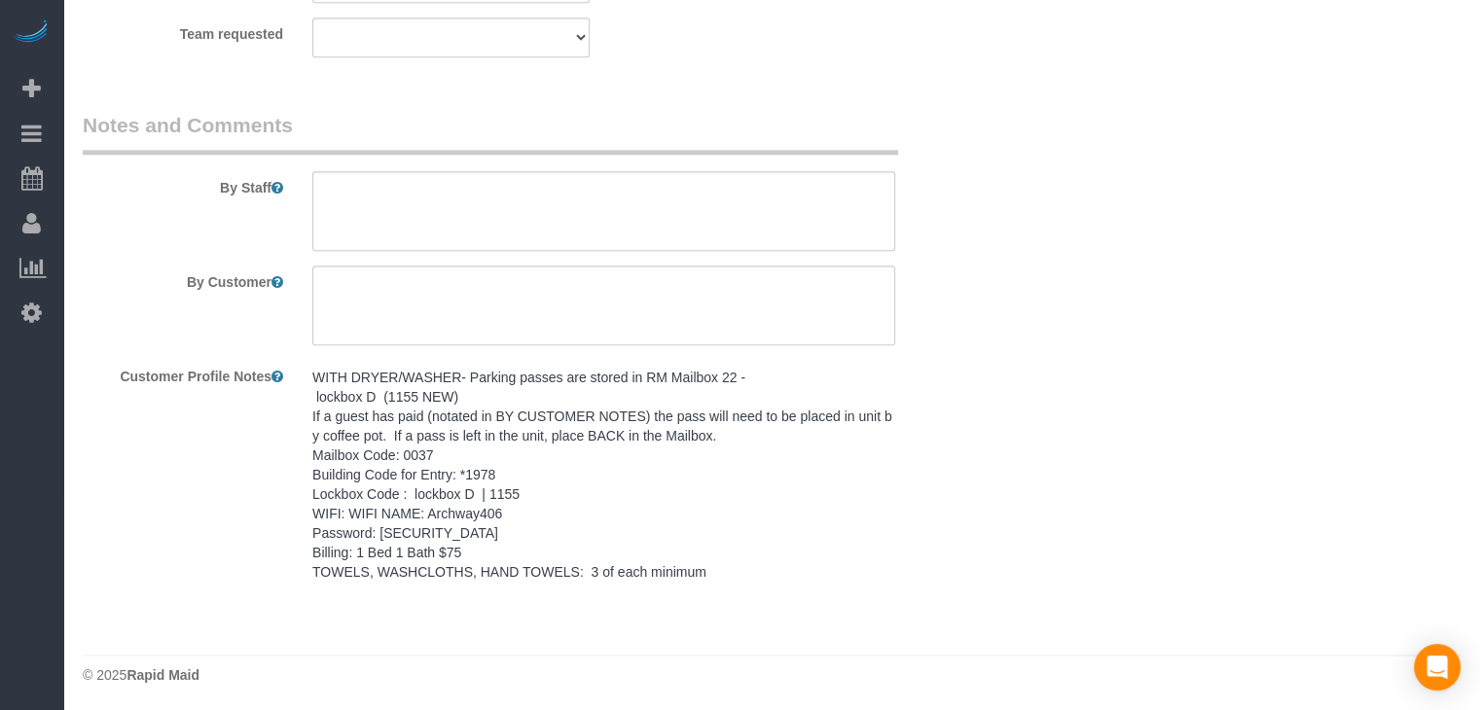
click at [448, 446] on pre "WITH DRYER/WASHER- Parking passes are stored in RM Mailbox 22 - lockbox D (1155…" at bounding box center [603, 475] width 583 height 214
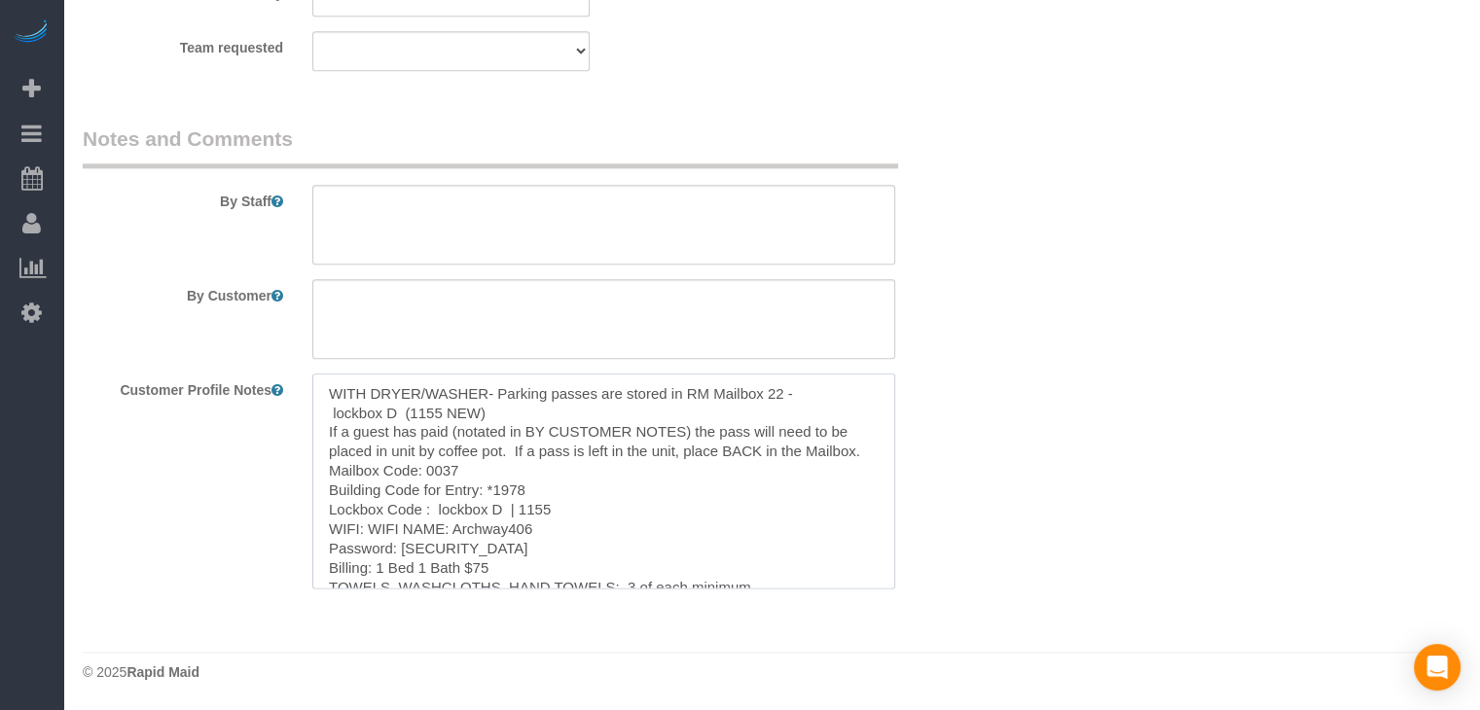
click at [477, 479] on textarea "WITH DRYER/WASHER- Parking passes are stored in RM Mailbox 22 - lockbox D (1155…" at bounding box center [603, 481] width 583 height 215
click at [546, 215] on textarea at bounding box center [603, 225] width 583 height 80
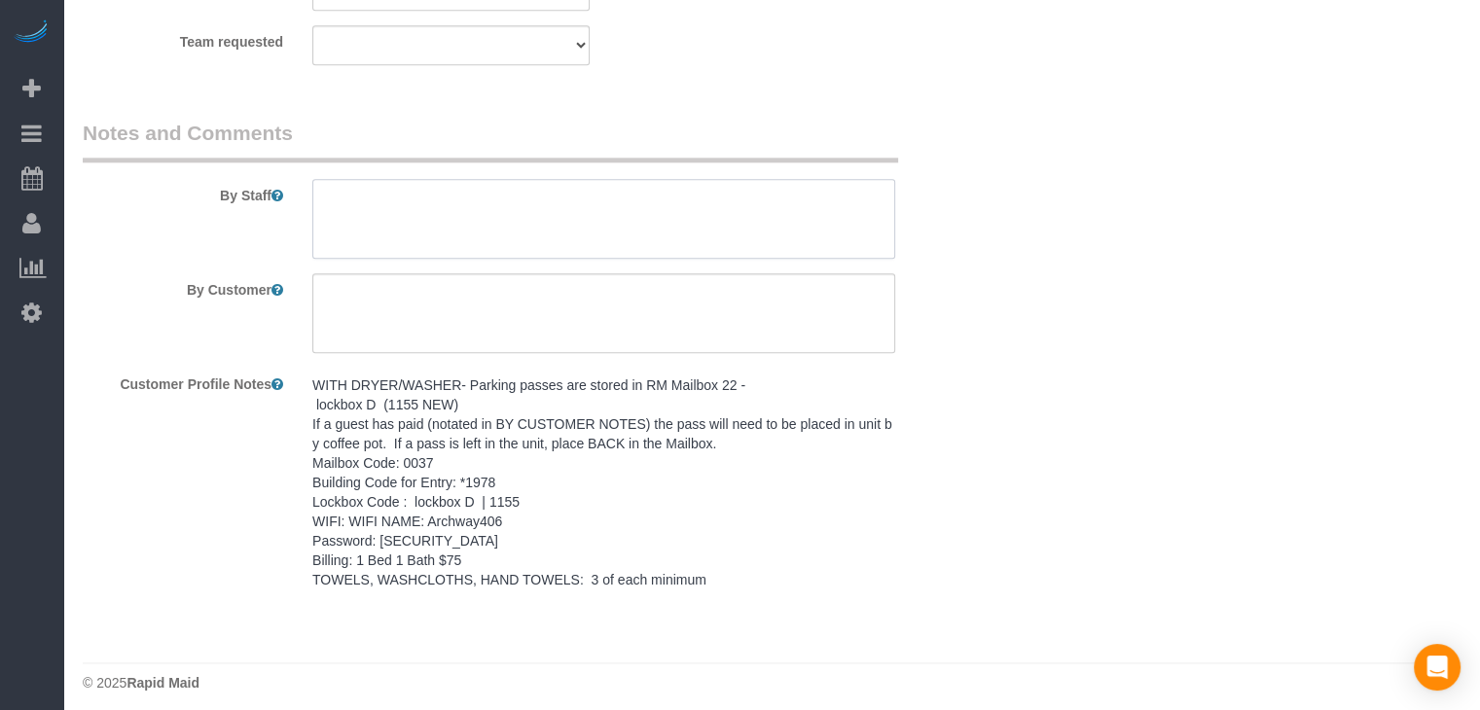
paste textarea "WITH DRYER/WASHER- Parking passes are stored in RM Mailbox 22 - lockbox D (1155…"
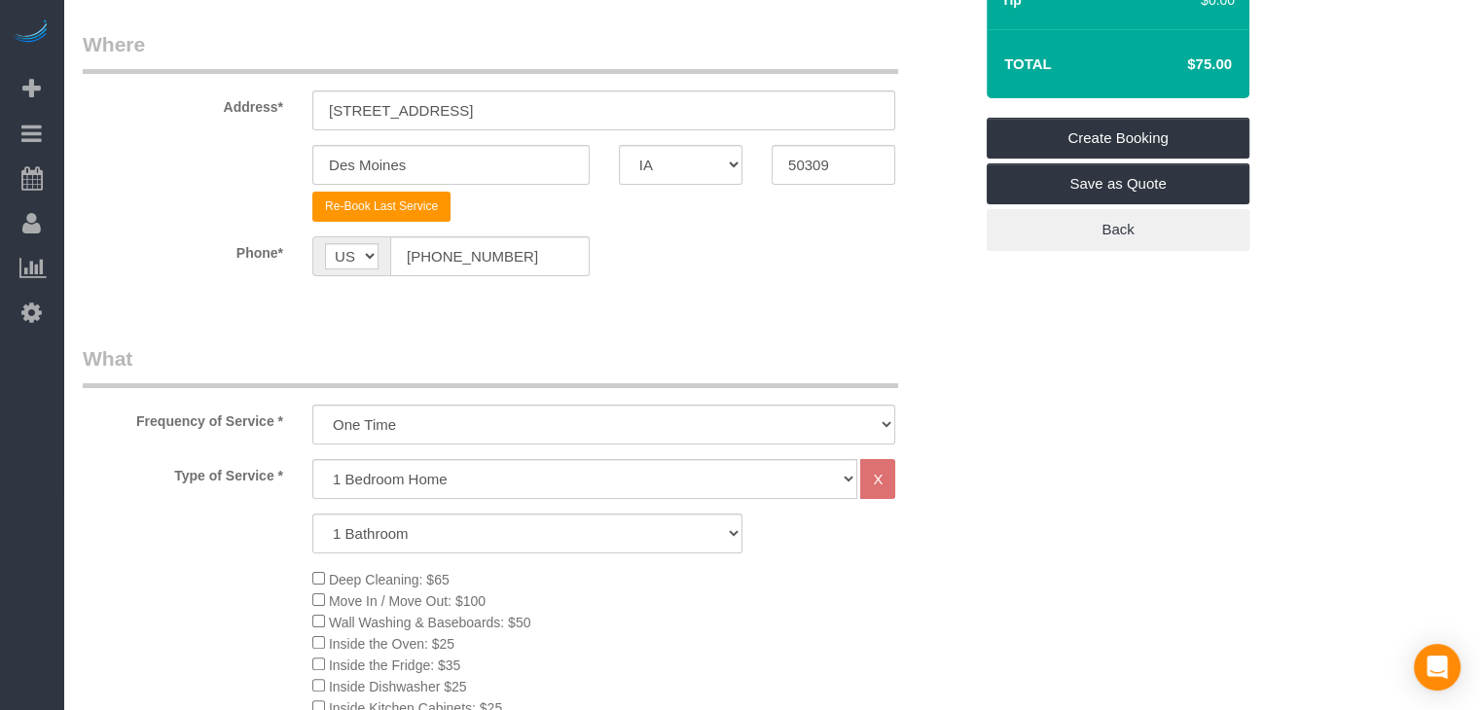
scroll to position [148, 0]
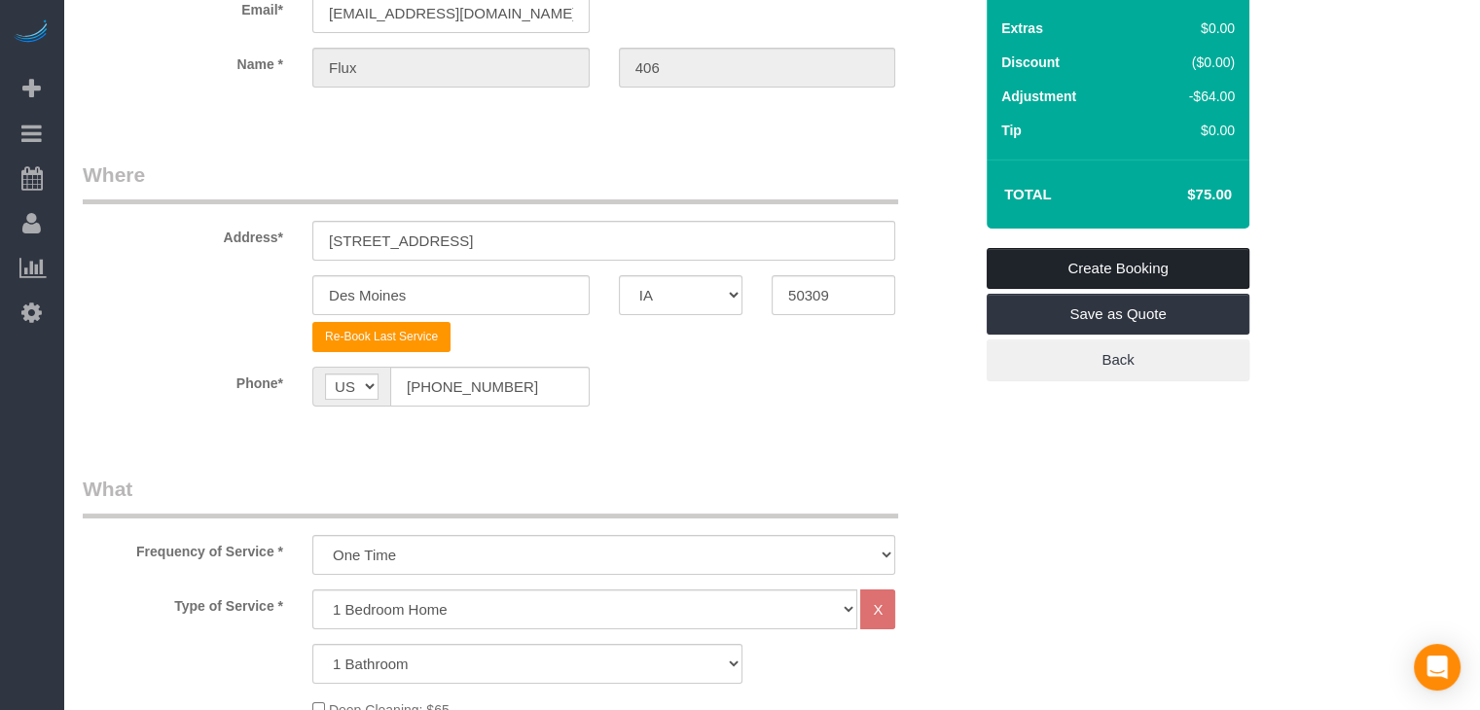
type textarea "WITH DRYER/WASHER- Parking passes are stored in RM Mailbox 22 - lockbox D (1155…"
click at [1140, 258] on link "Create Booking" at bounding box center [1117, 268] width 263 height 41
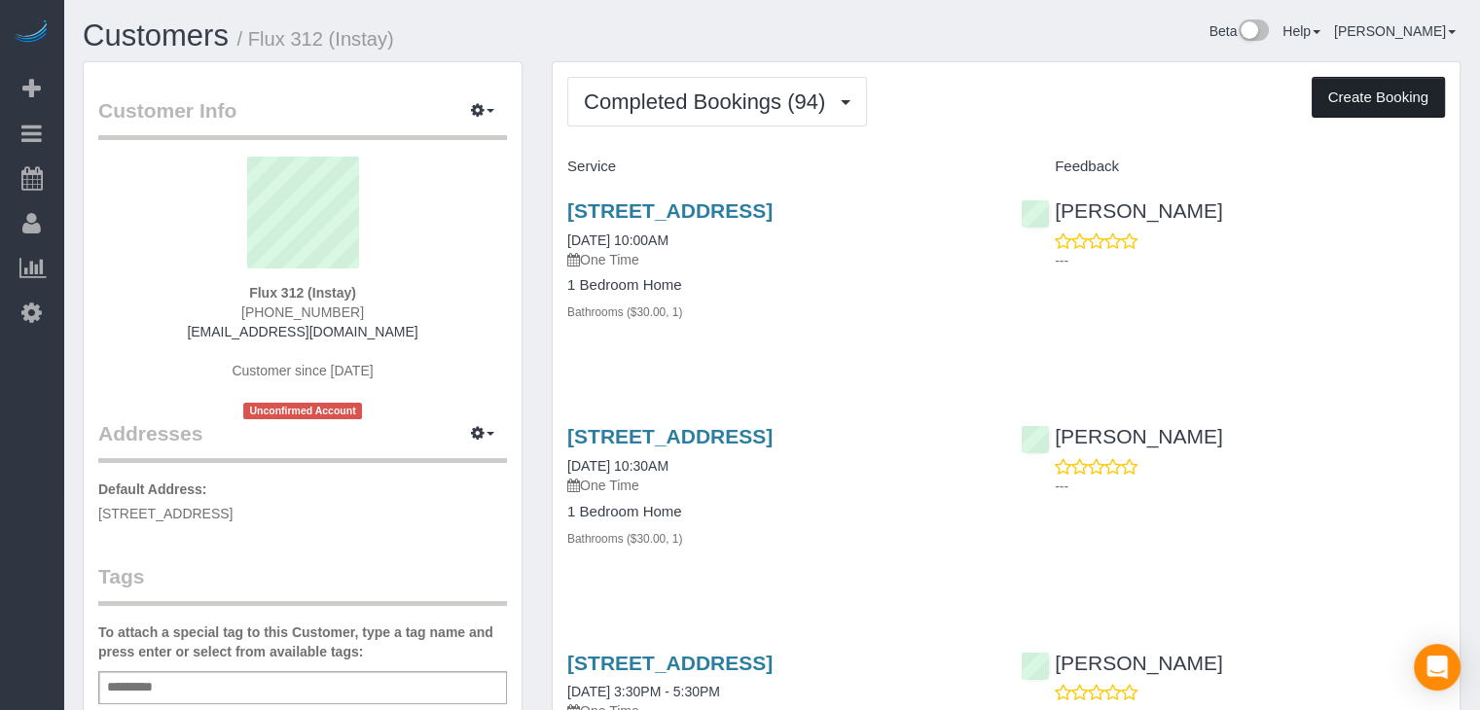
click at [1401, 95] on button "Create Booking" at bounding box center [1377, 97] width 133 height 41
select select "IA"
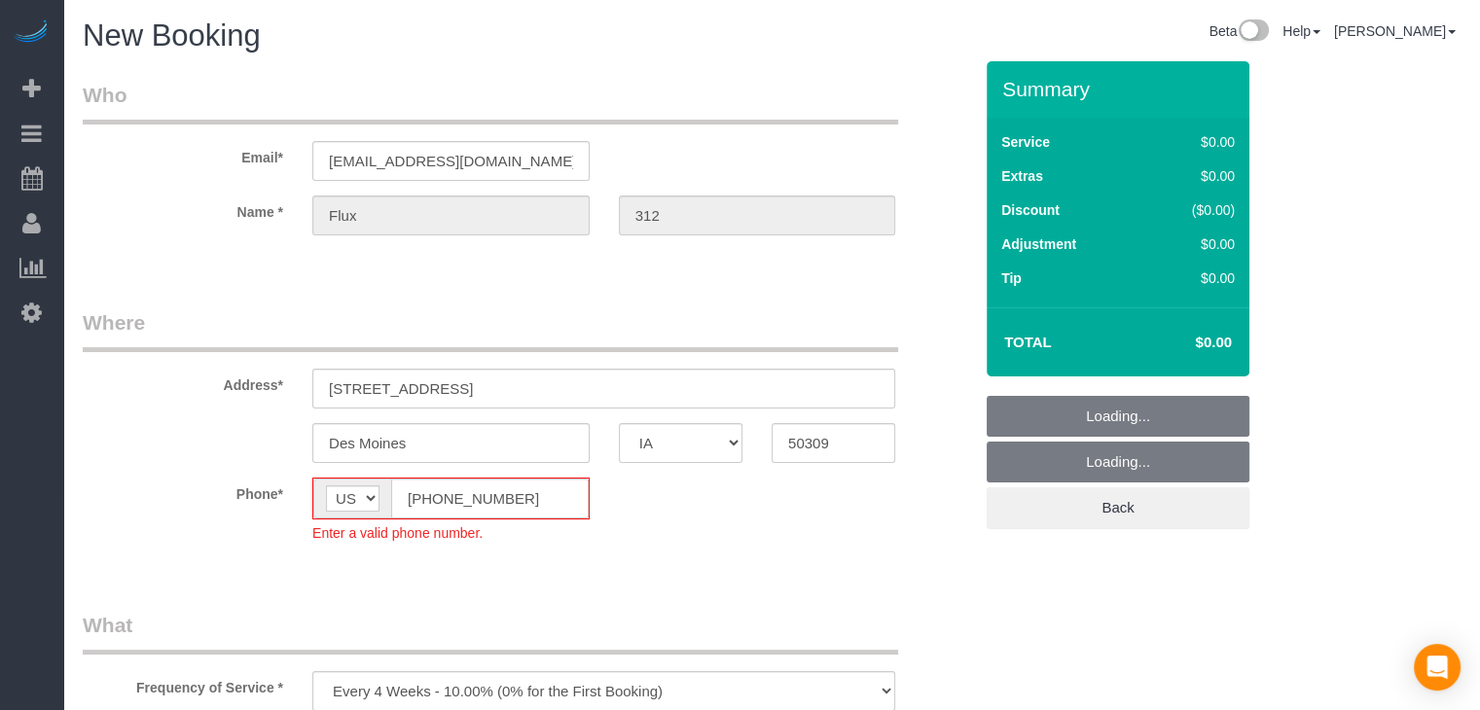
select select "object:1764"
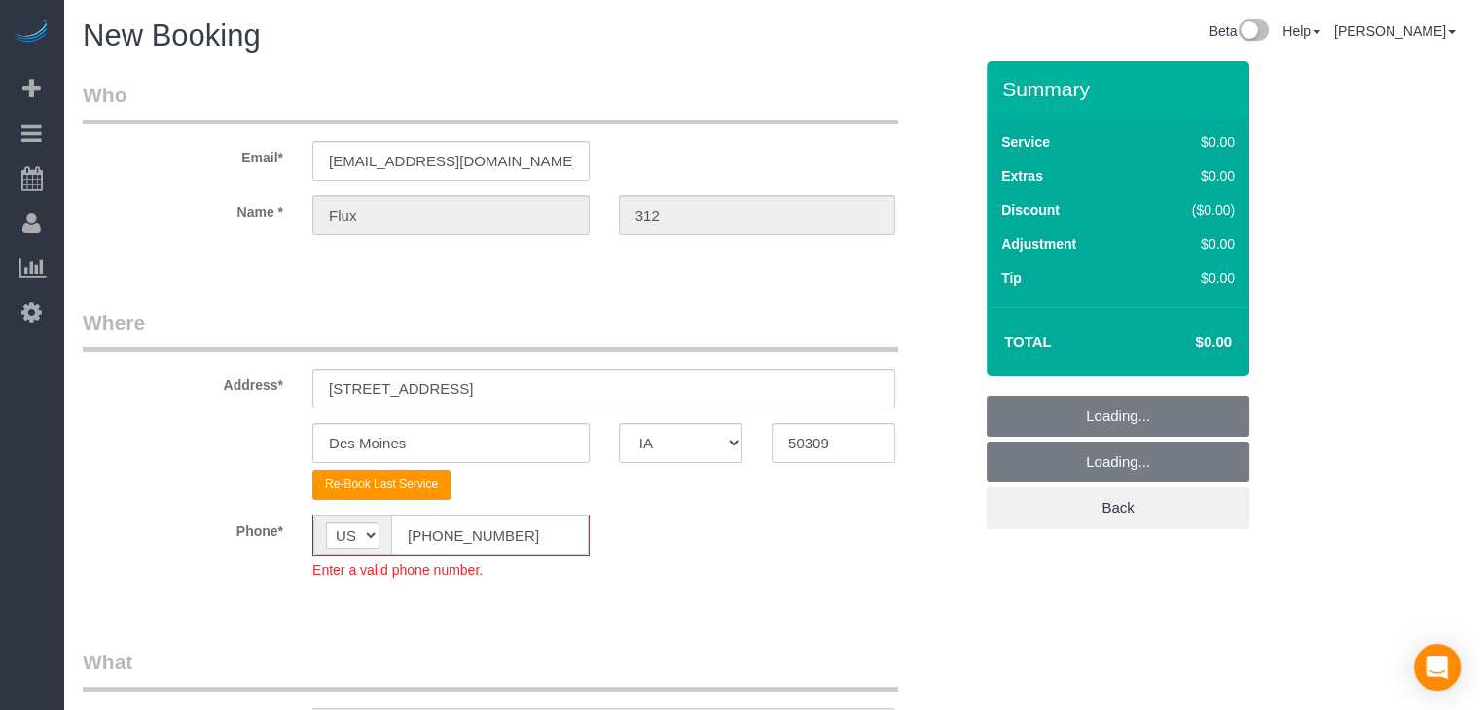
click at [425, 534] on input "[PHONE_NUMBER]" at bounding box center [489, 536] width 197 height 40
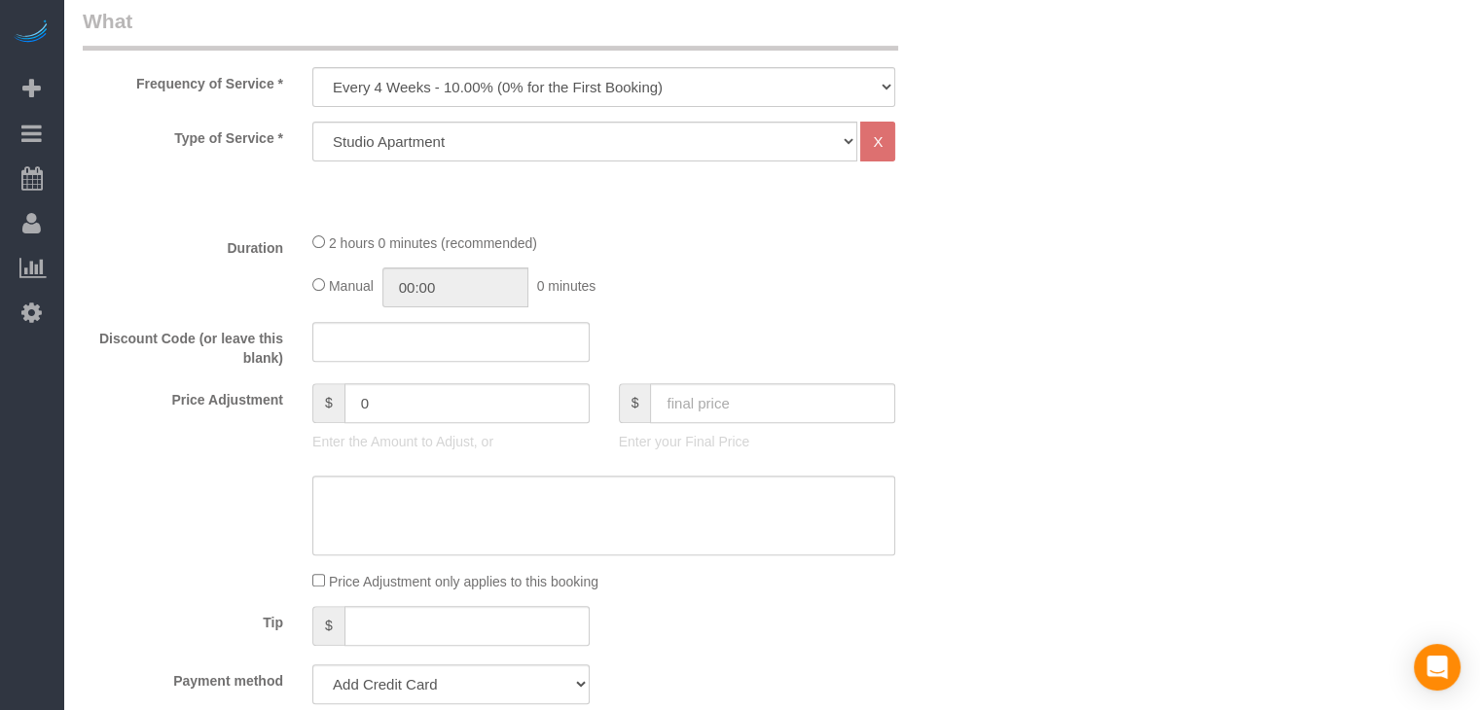
scroll to position [673, 0]
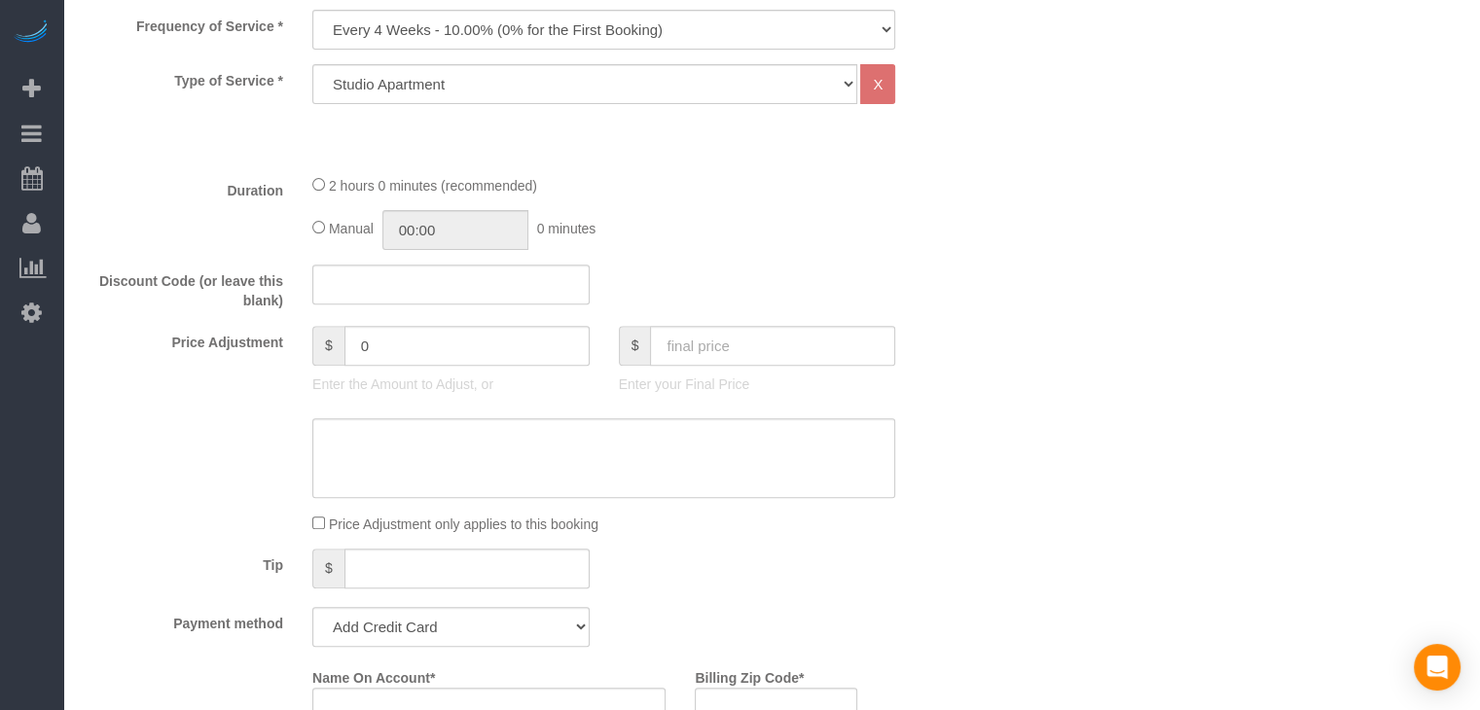
type input "[PHONE_NUMBER]"
click at [484, 35] on select "Every 6 Weeks (0% for the First Booking) One Time Every 8 Weeks (0% for the Fir…" at bounding box center [603, 30] width 583 height 40
select select "object:1766"
click at [312, 10] on select "Every 6 Weeks (0% for the First Booking) One Time Every 8 Weeks (0% for the Fir…" at bounding box center [603, 30] width 583 height 40
click at [627, 87] on select "Studio Apartment 1 Bedroom Home 2 Bedroom Home 3 Bedroom Home 4 Bedroom Home 5 …" at bounding box center [584, 84] width 545 height 40
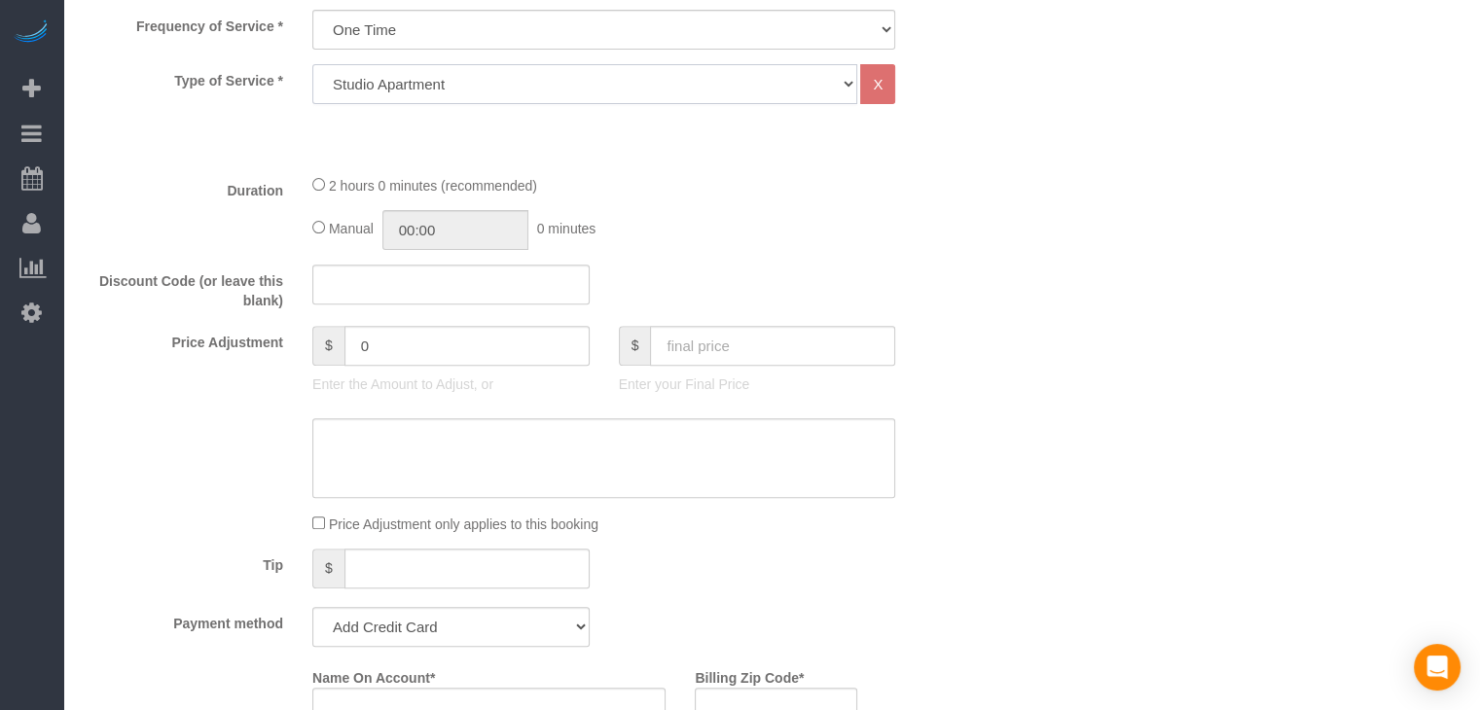
select select "25"
click at [312, 64] on select "Studio Apartment 1 Bedroom Home 2 Bedroom Home 3 Bedroom Home 4 Bedroom Home 5 …" at bounding box center [584, 84] width 545 height 40
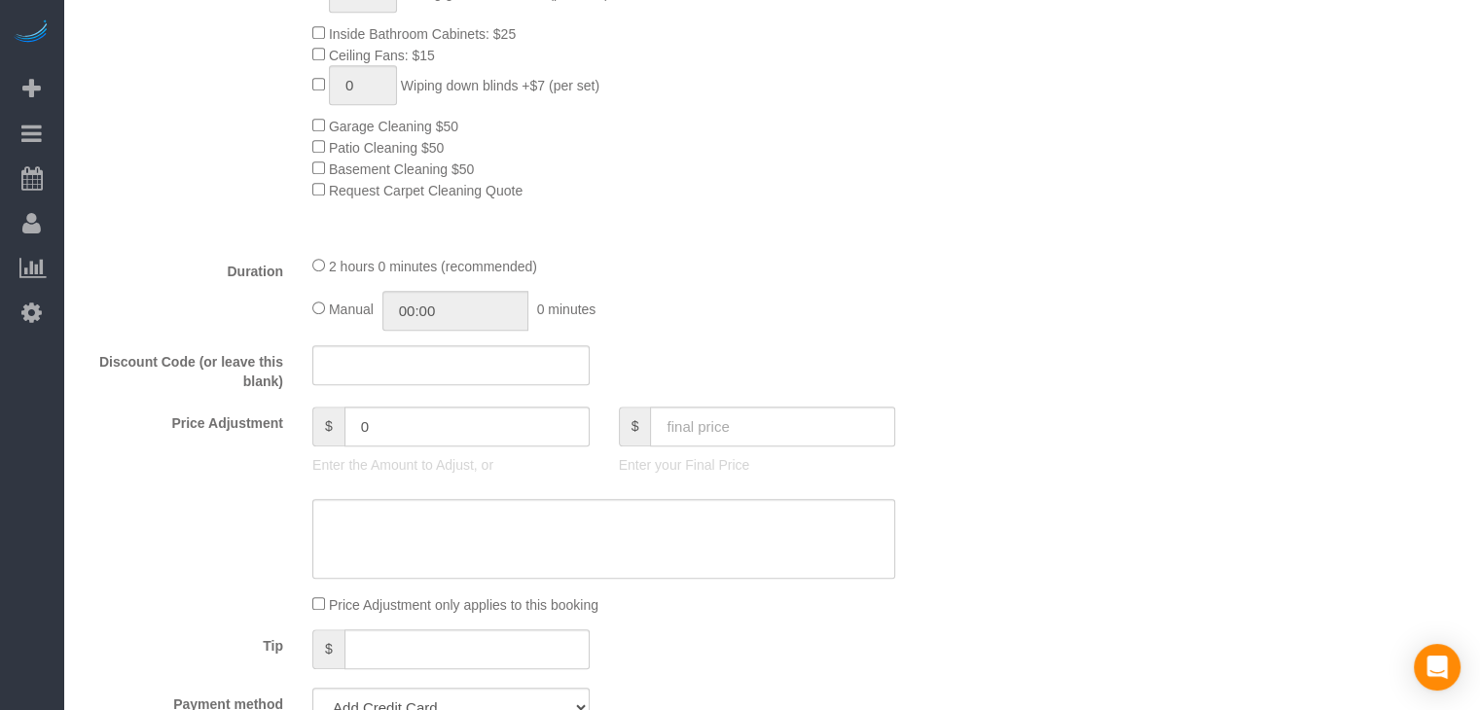
scroll to position [1273, 0]
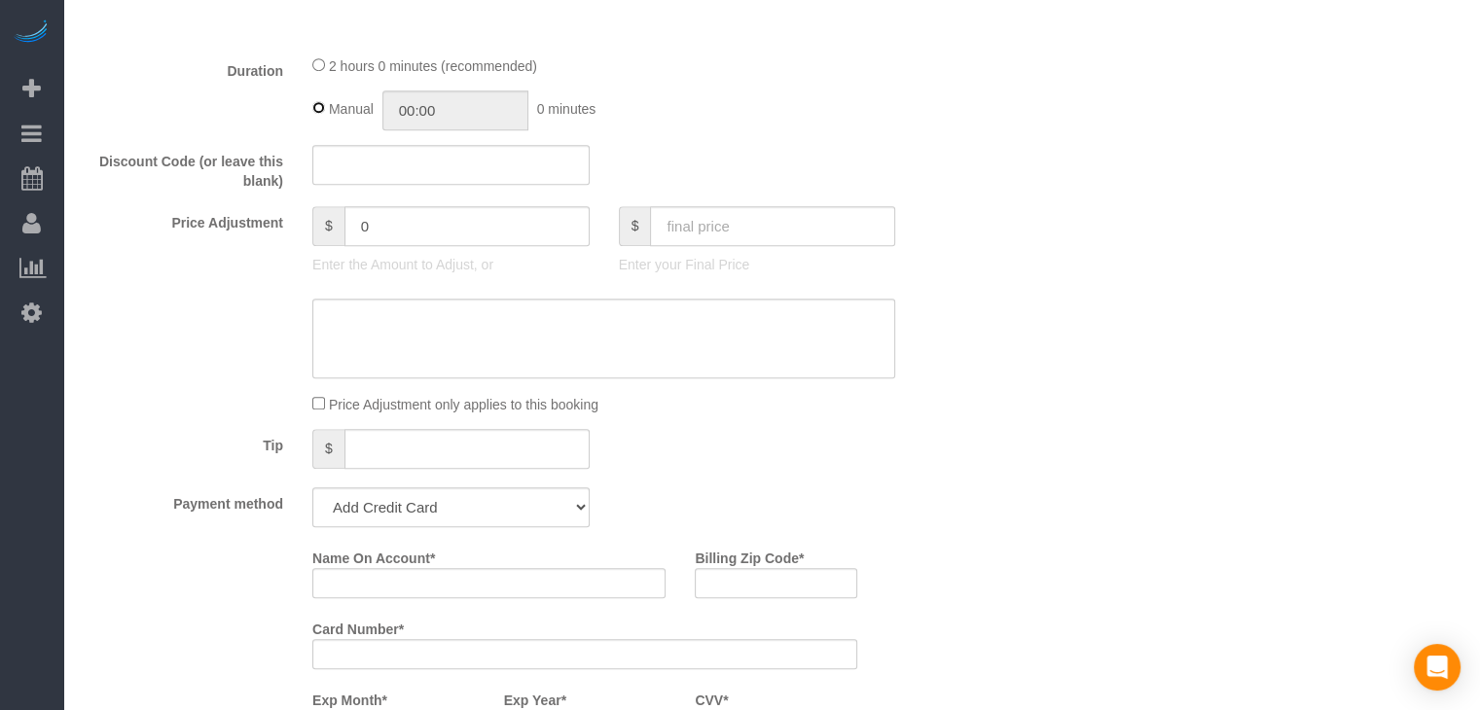
type input "02:00"
click at [762, 216] on input "text" at bounding box center [772, 226] width 245 height 40
type input "75"
type input "-64"
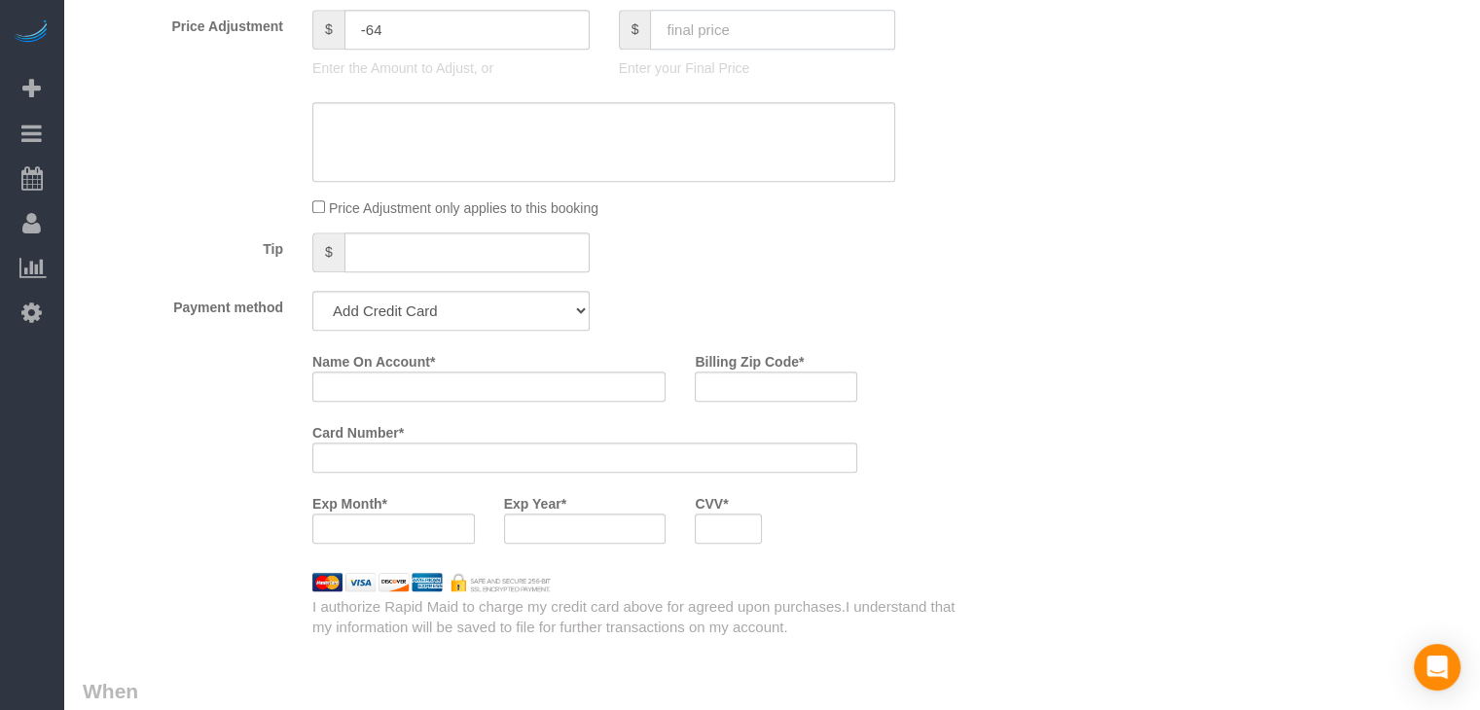
scroll to position [1573, 0]
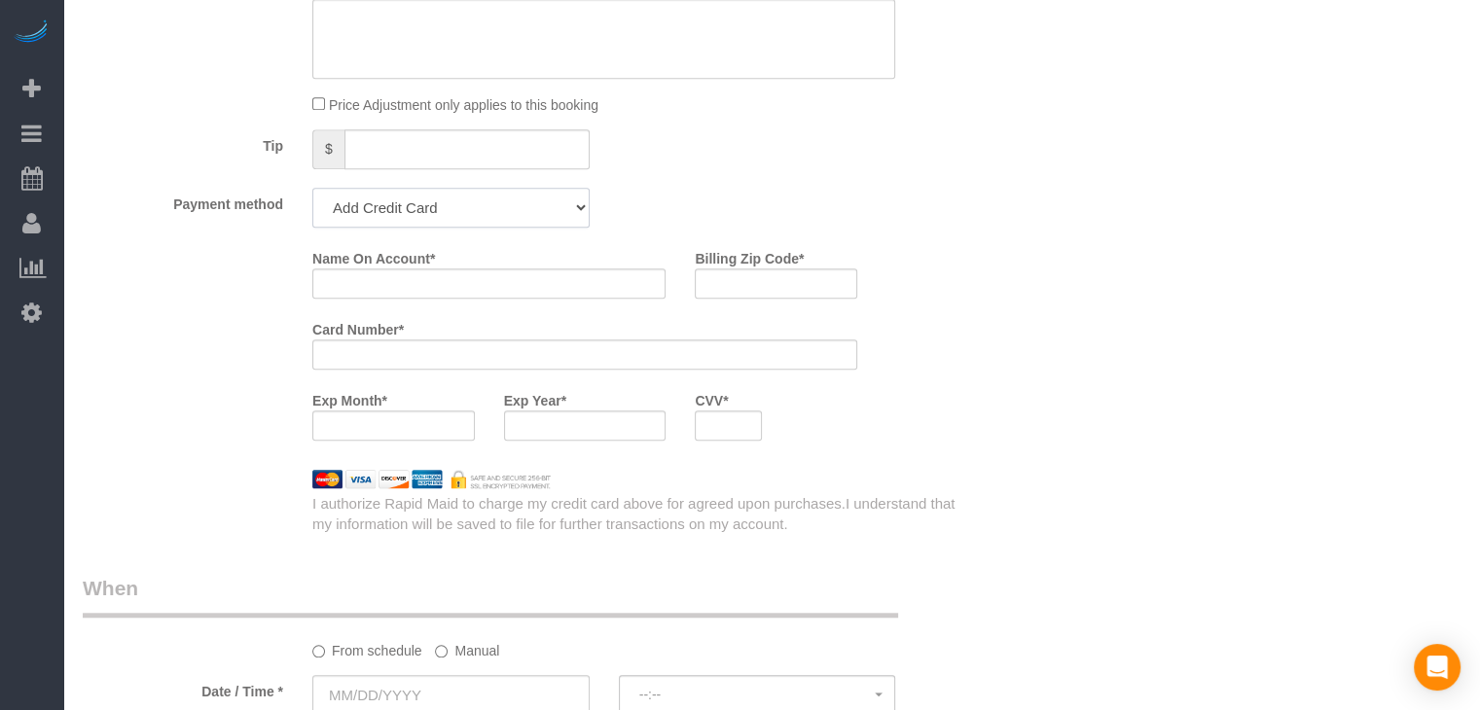
click at [510, 217] on select "Add Credit Card Cash Check Paypal" at bounding box center [450, 208] width 277 height 40
select select "string:check"
click at [312, 194] on select "Add Credit Card Cash Check Paypal" at bounding box center [450, 208] width 277 height 40
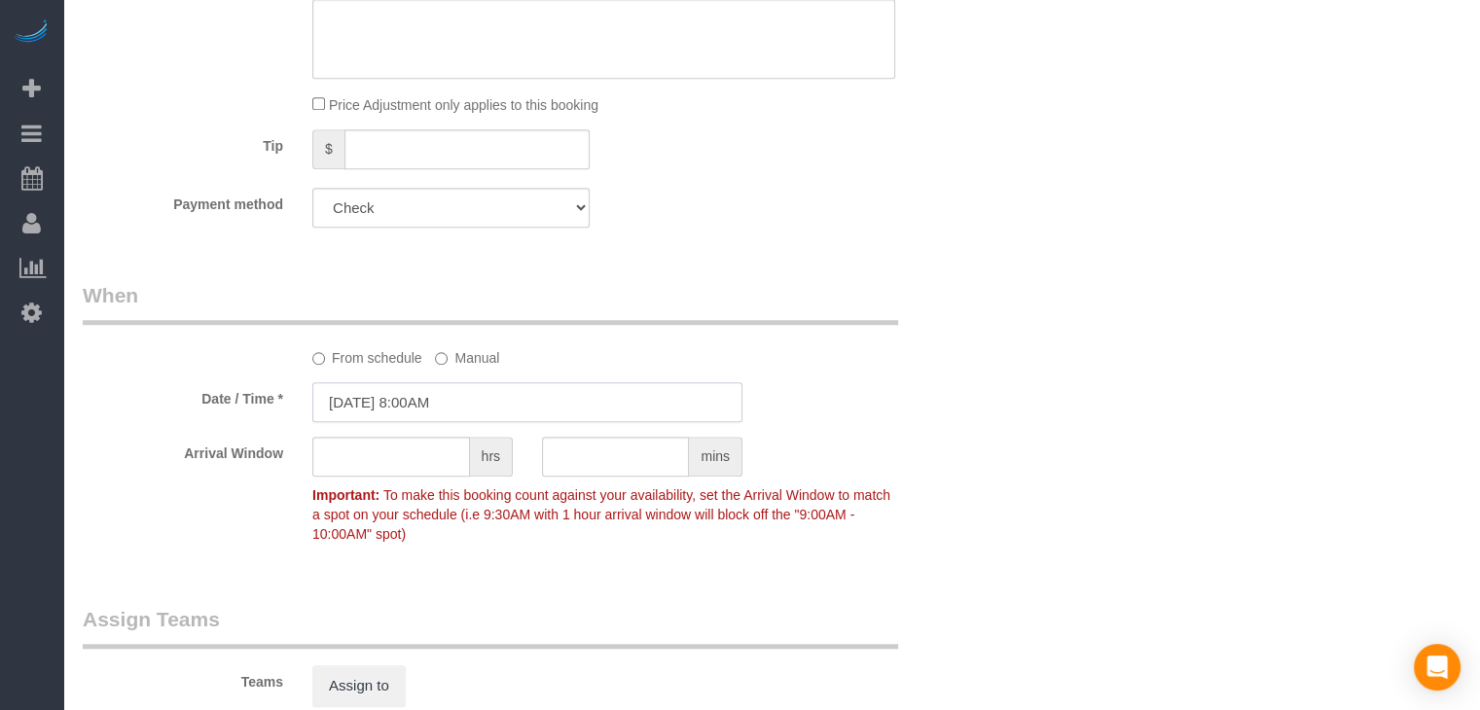
click at [385, 401] on input "[DATE] 8:00AM" at bounding box center [527, 402] width 430 height 40
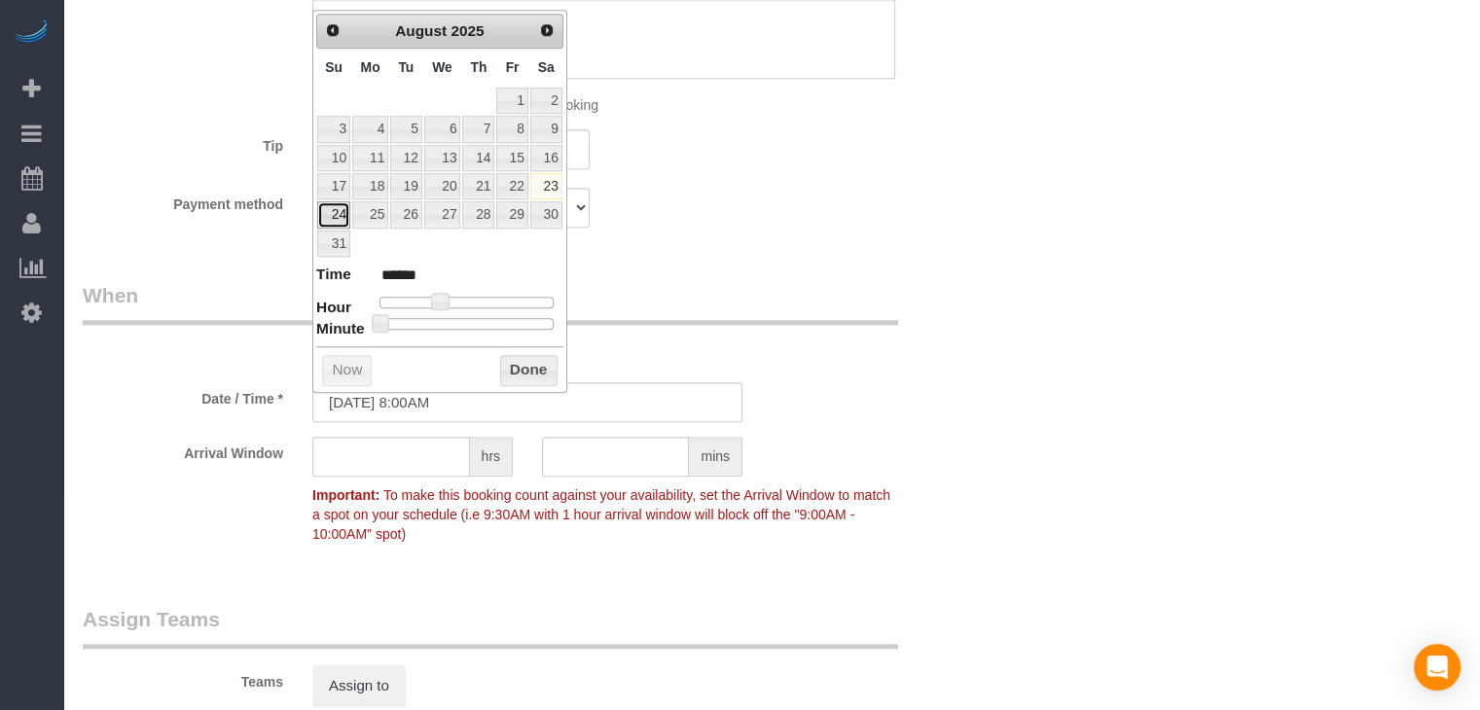
click at [339, 207] on link "24" at bounding box center [333, 214] width 33 height 26
type input "[DATE] 9:00AM"
type input "******"
type input "[DATE] 10:00AM"
type input "*******"
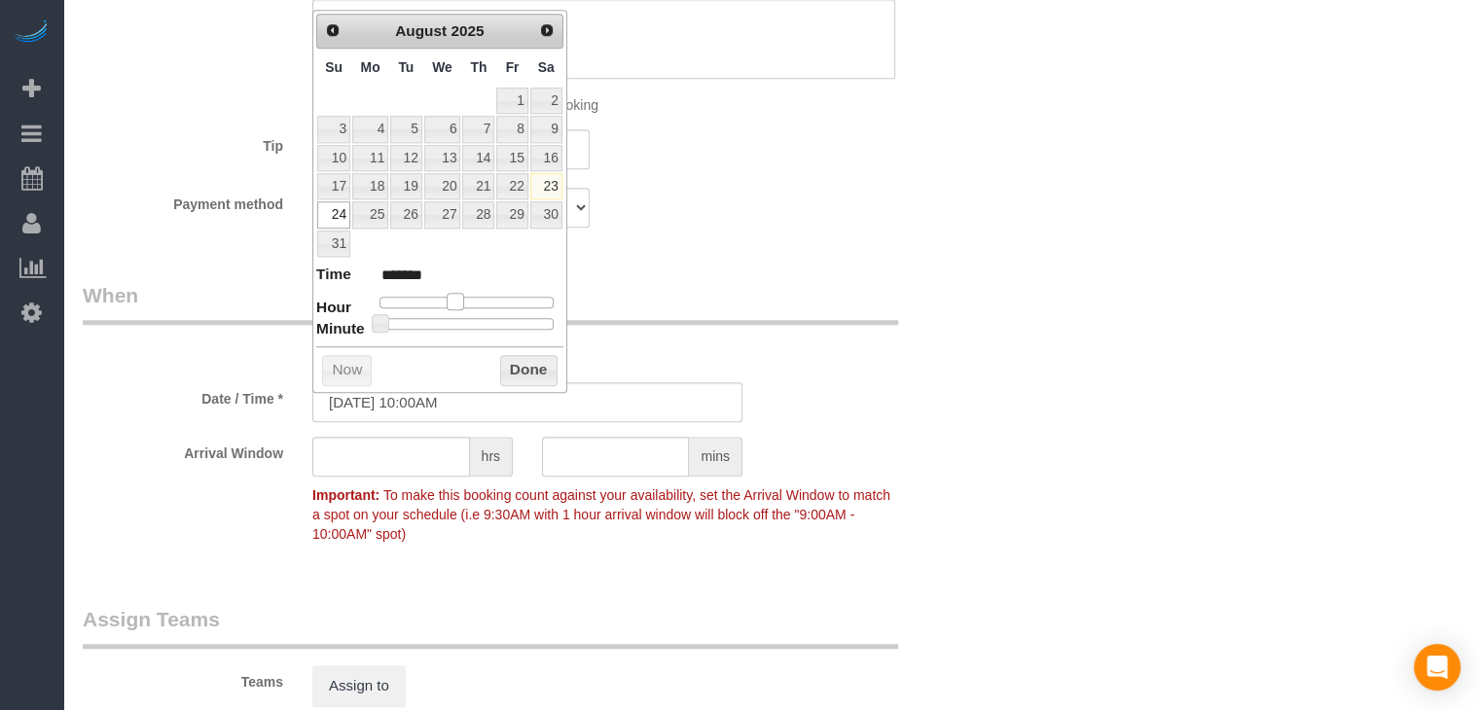
drag, startPoint x: 439, startPoint y: 299, endPoint x: 452, endPoint y: 299, distance: 13.6
click at [452, 299] on span at bounding box center [456, 302] width 18 height 18
click at [511, 350] on div "Prev Next August 2025 Su Mo Tu We Th Fr Sa 1 2 3 4 5 6 7 8 9 10 11 12 13 14 15 …" at bounding box center [439, 201] width 255 height 383
click at [514, 369] on button "Done" at bounding box center [528, 370] width 57 height 31
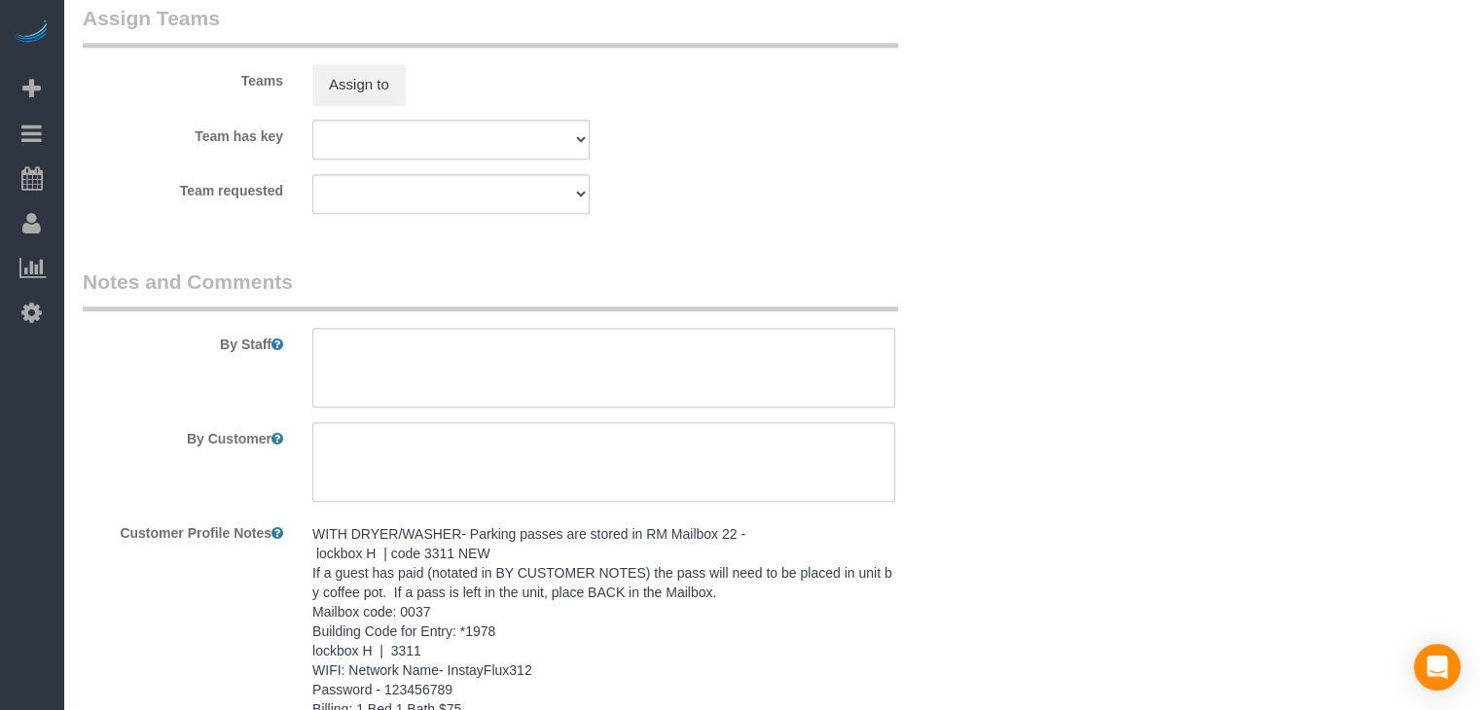
scroll to position [2319, 0]
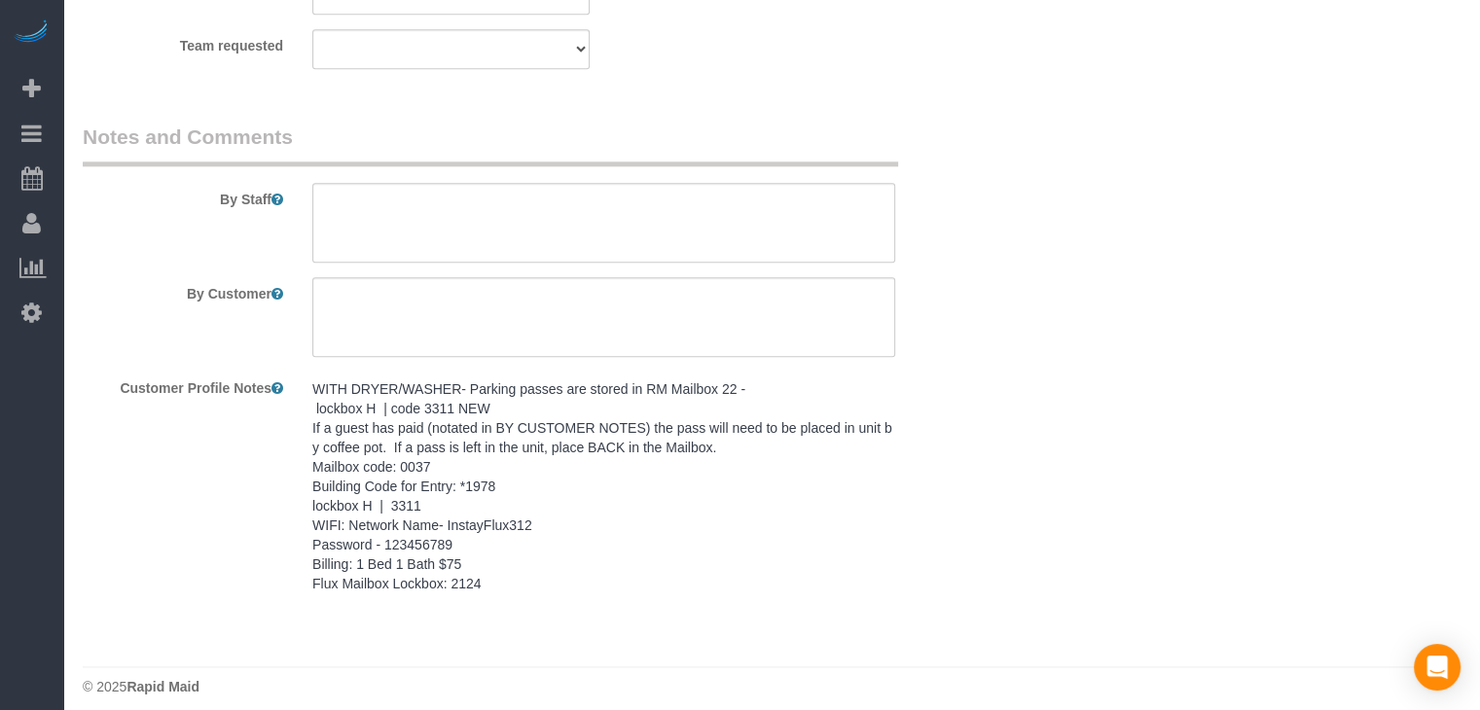
drag, startPoint x: 341, startPoint y: 533, endPoint x: 373, endPoint y: 525, distance: 32.1
click at [342, 531] on pre "WITH DRYER/WASHER- Parking passes are stored in RM Mailbox 22 - lockbox H | cod…" at bounding box center [603, 486] width 583 height 214
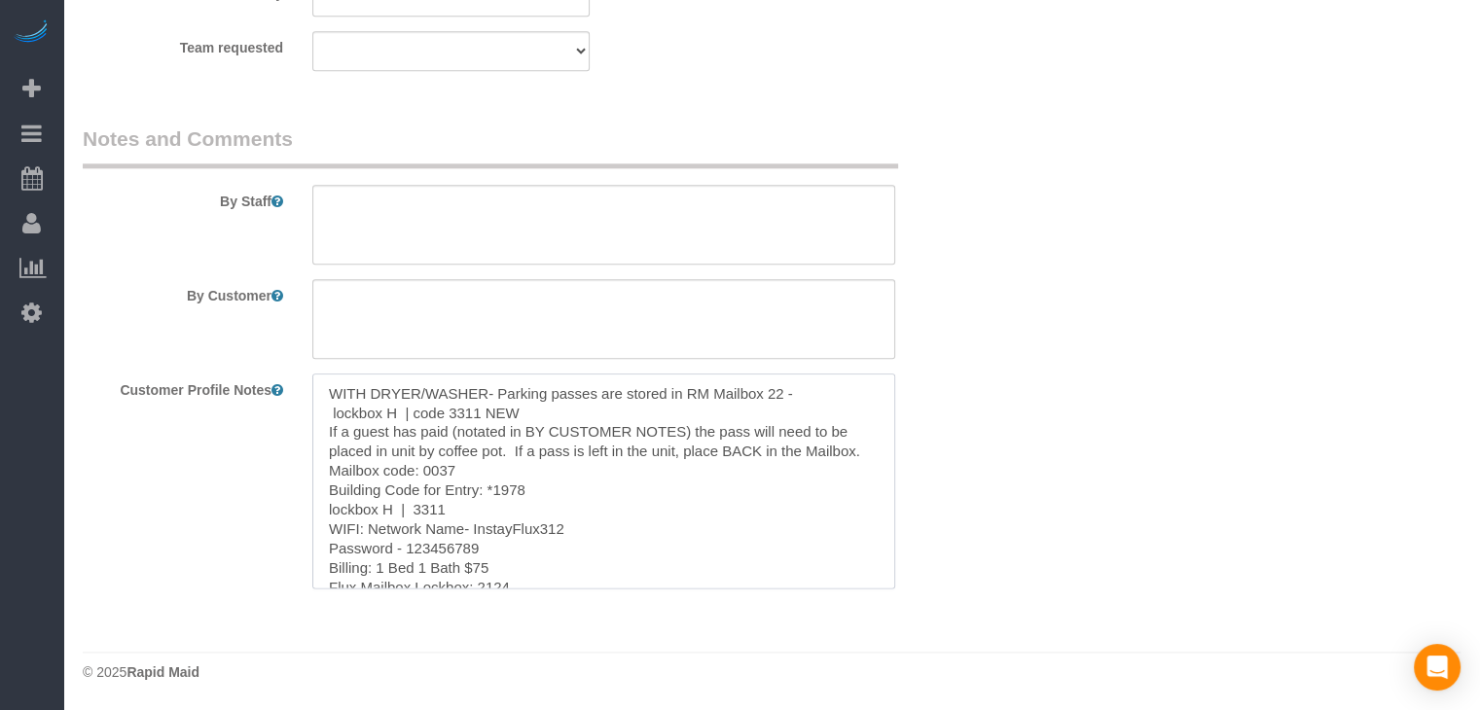
click at [474, 522] on textarea "WITH DRYER/WASHER- Parking passes are stored in RM Mailbox 22 - lockbox H | cod…" at bounding box center [603, 481] width 583 height 215
click at [521, 233] on textarea at bounding box center [603, 225] width 583 height 80
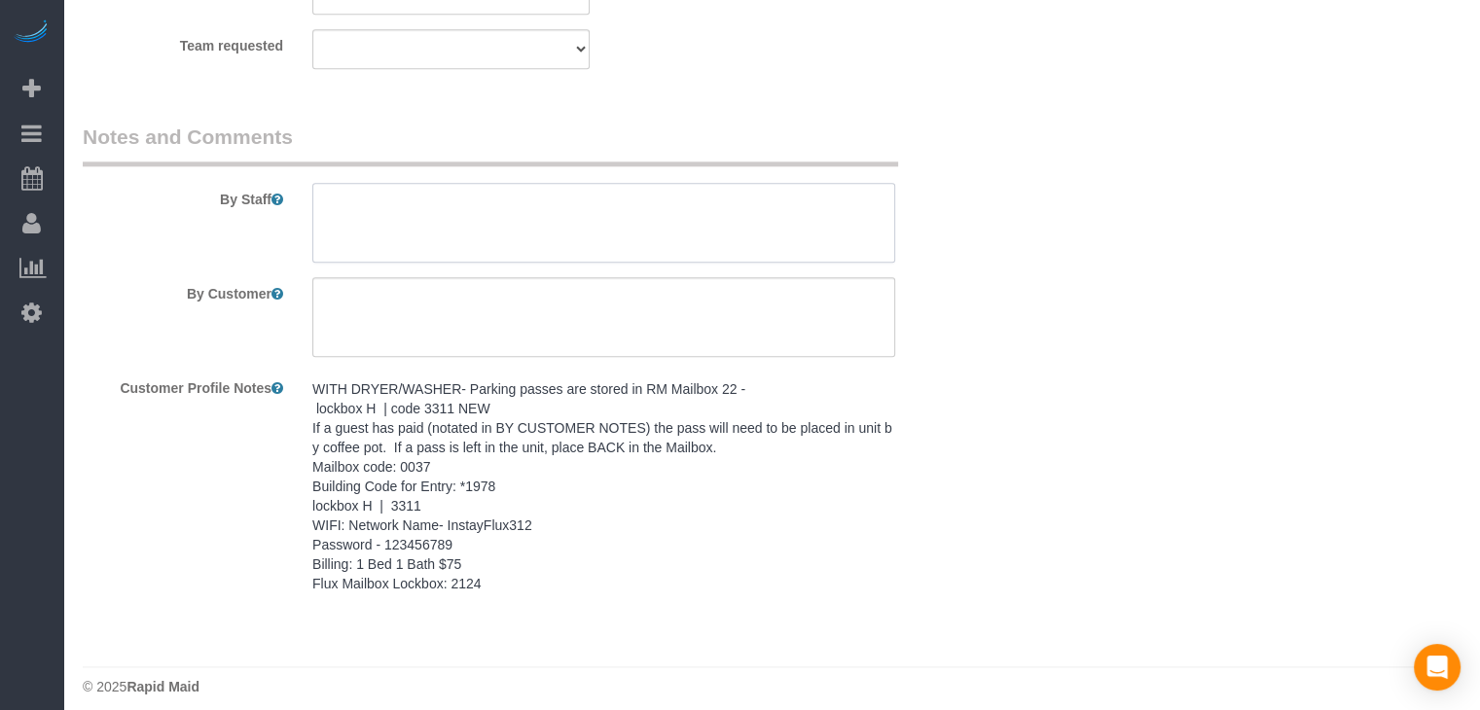
paste textarea "WITH DRYER/WASHER- Parking passes are stored in RM Mailbox 22 - lockbox H | cod…"
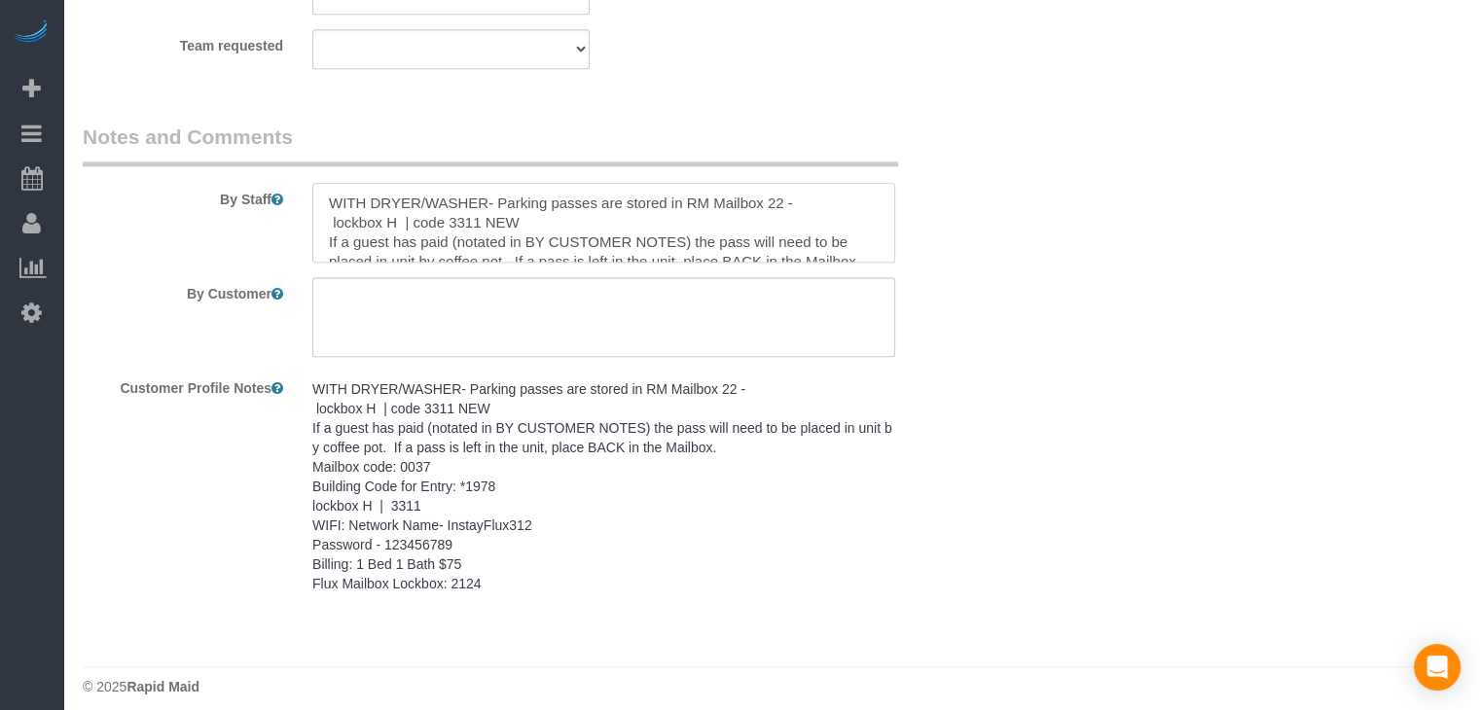
scroll to position [144, 0]
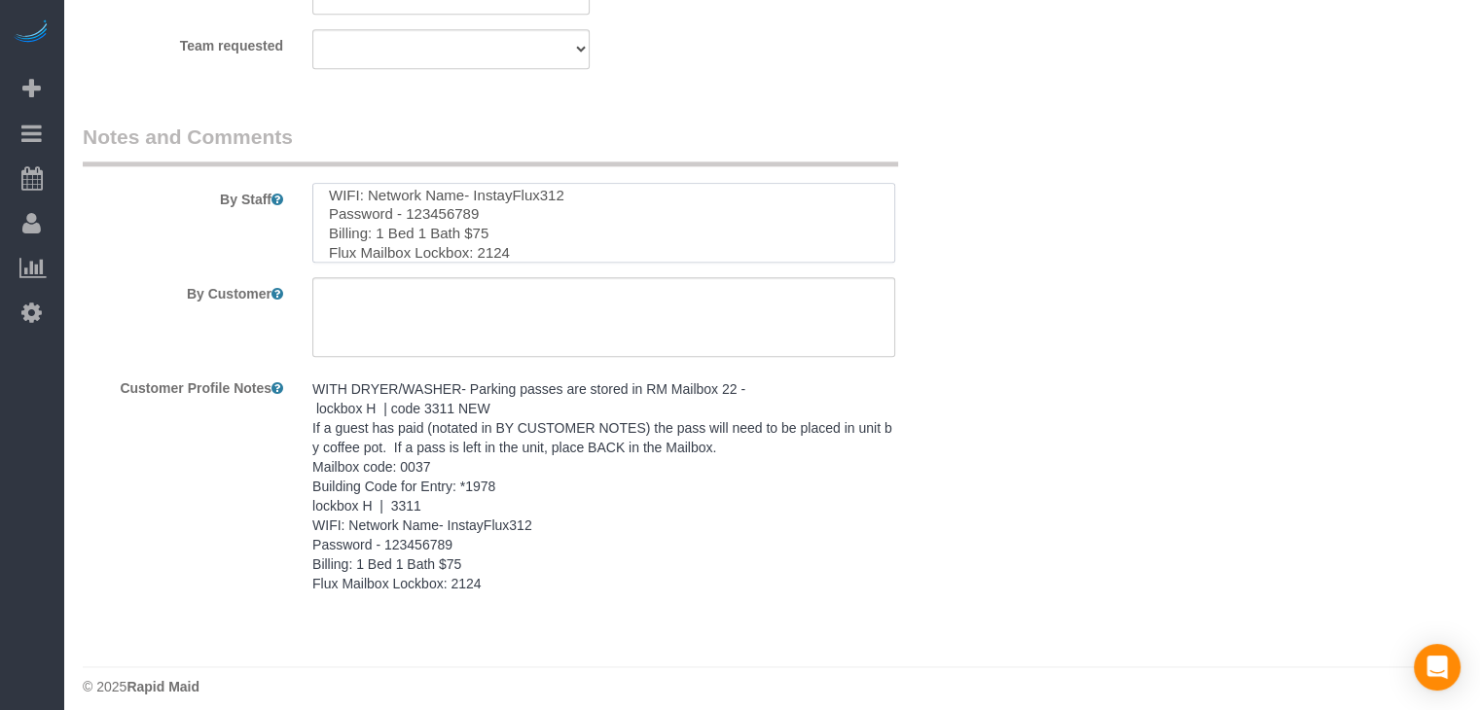
type textarea "WITH DRYER/WASHER- Parking passes are stored in RM Mailbox 22 - lockbox H | cod…"
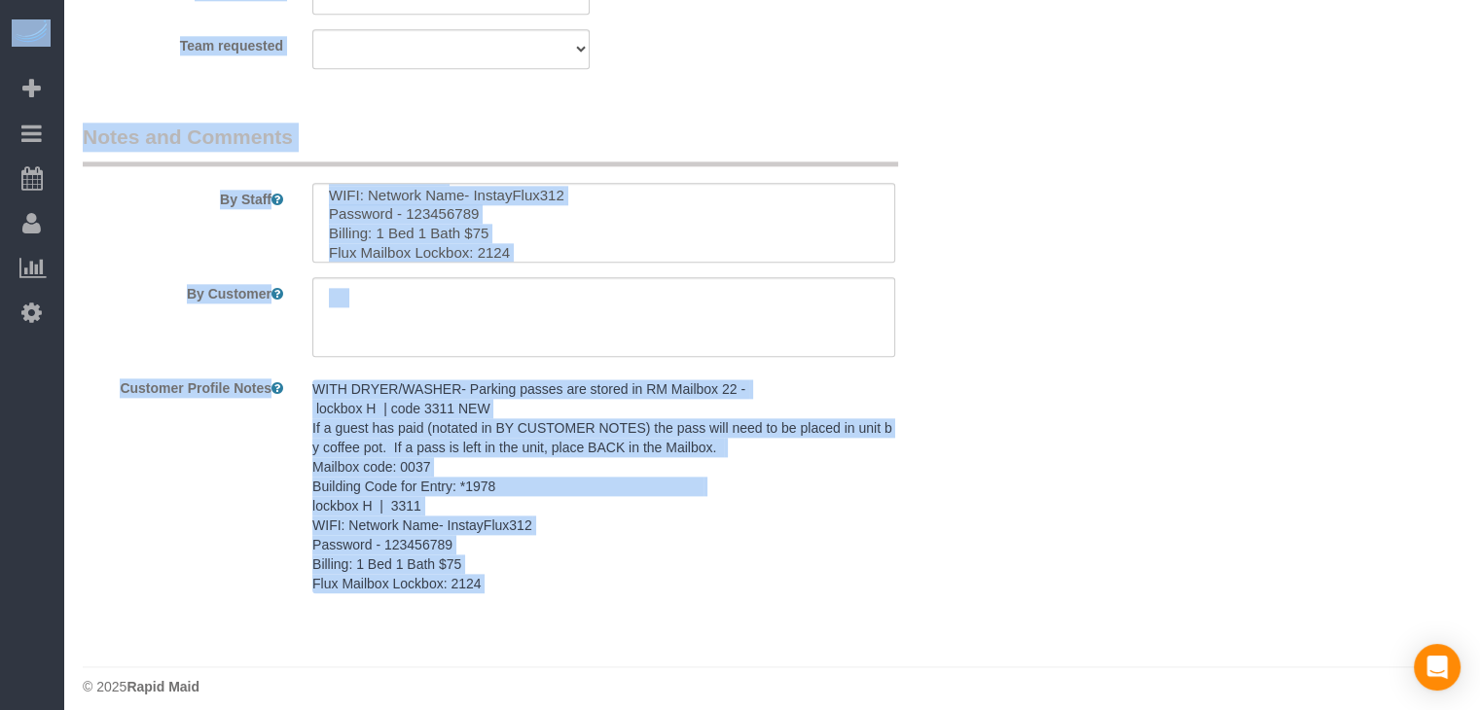
drag, startPoint x: 1479, startPoint y: 608, endPoint x: 1493, endPoint y: 358, distance: 250.4
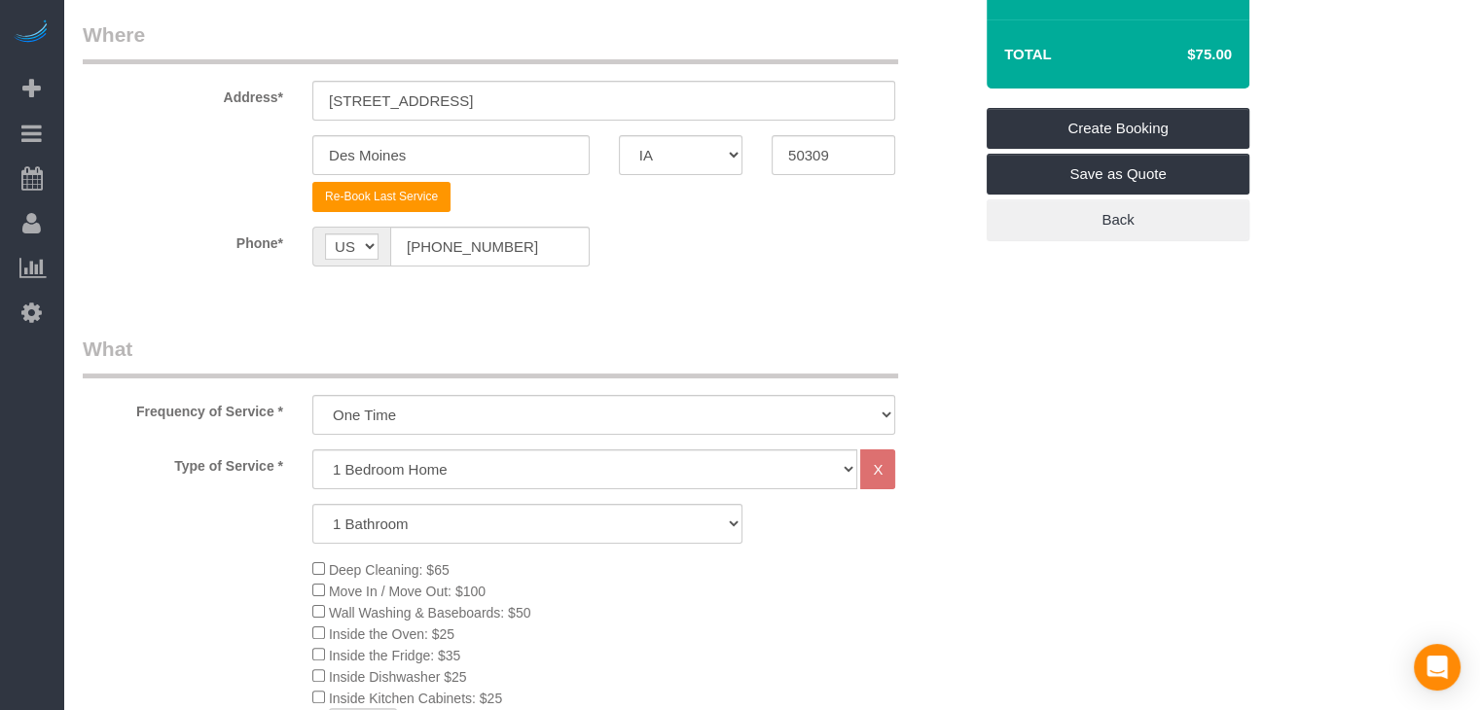
scroll to position [274, 0]
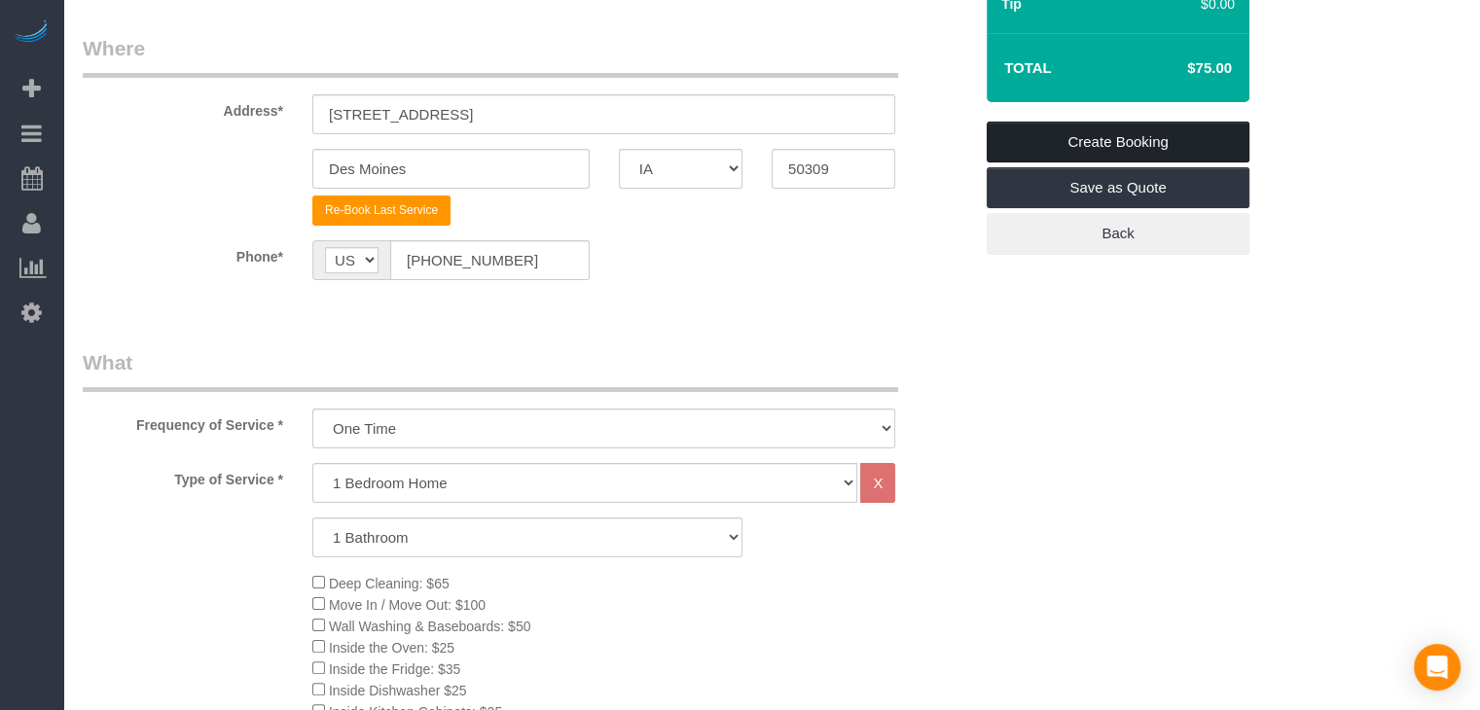
click at [1090, 142] on link "Create Booking" at bounding box center [1117, 142] width 263 height 41
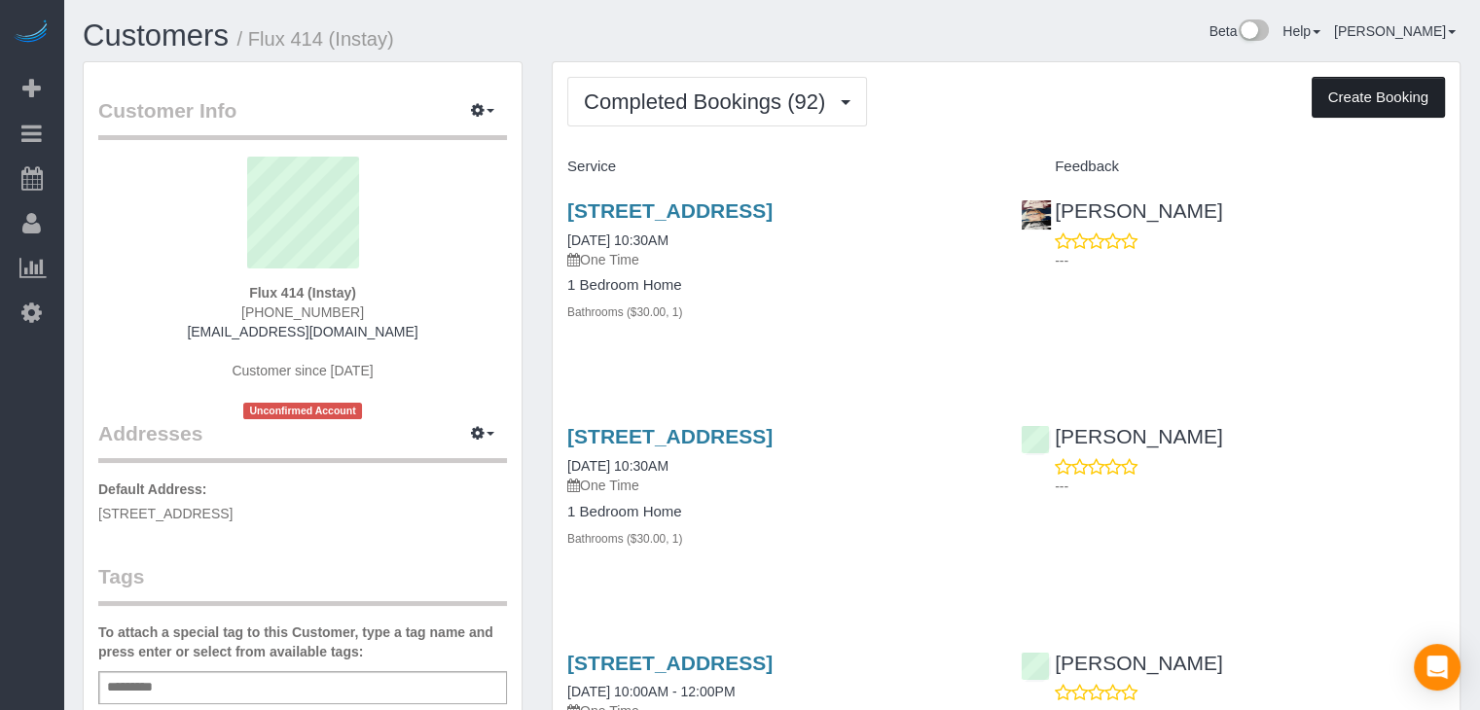
click at [1346, 91] on button "Create Booking" at bounding box center [1377, 97] width 133 height 41
select select "IA"
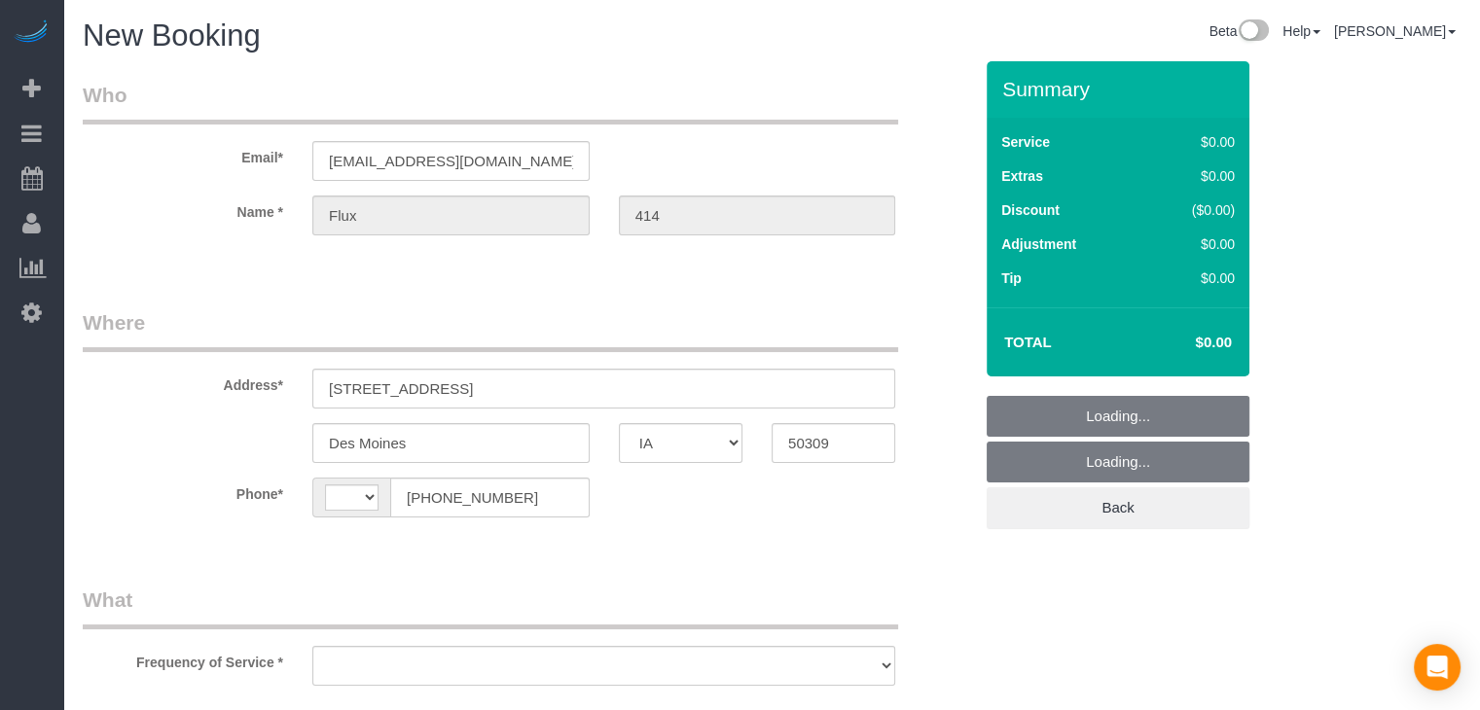
select select "string:[GEOGRAPHIC_DATA]"
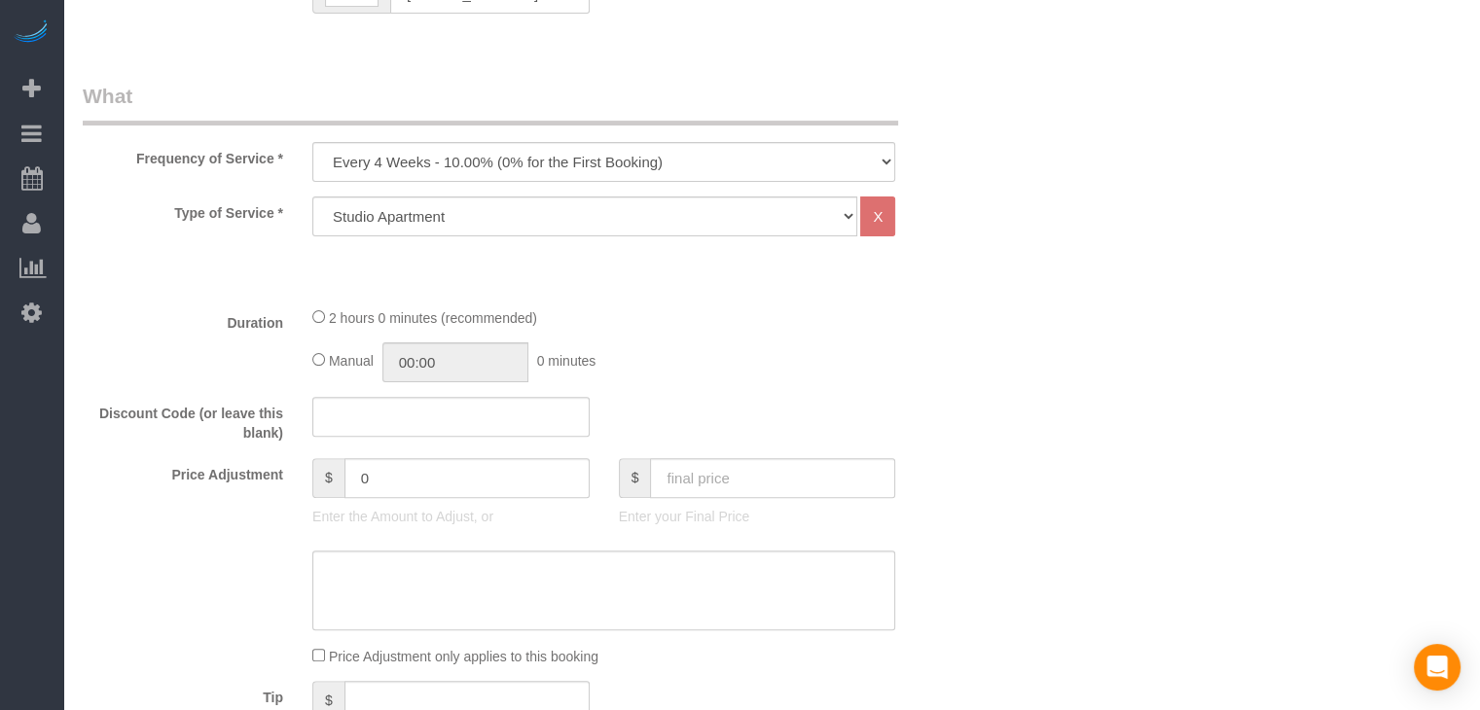
scroll to position [548, 0]
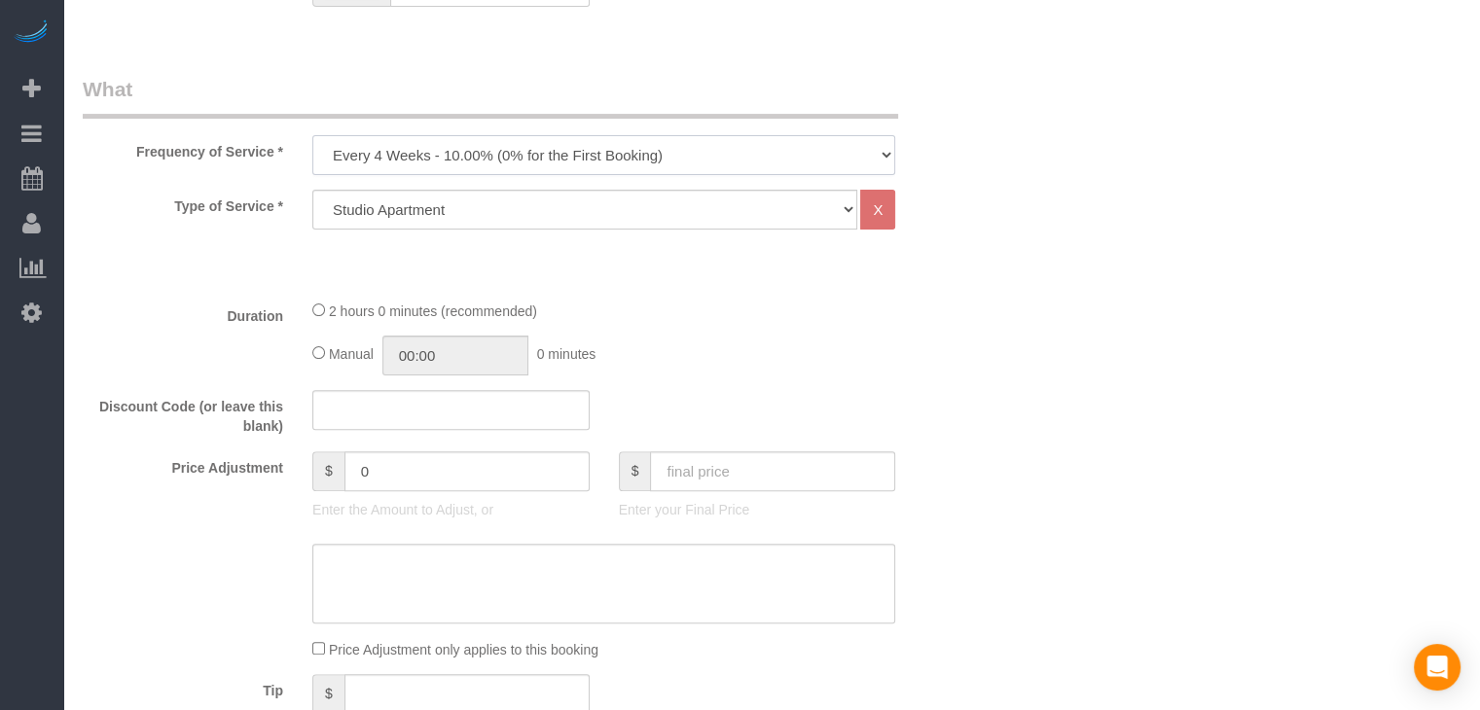
click at [665, 152] on select "Every 6 Weeks (0% for the First Booking) One Time Every 8 Weeks (0% for the Fir…" at bounding box center [603, 155] width 583 height 40
select select "object:1780"
click at [312, 135] on select "Every 6 Weeks (0% for the First Booking) One Time Every 8 Weeks (0% for the Fir…" at bounding box center [603, 155] width 583 height 40
click at [533, 216] on select "Studio Apartment 1 Bedroom Home 2 Bedroom Home 3 Bedroom Home 4 Bedroom Home 5 …" at bounding box center [584, 210] width 545 height 40
select select "25"
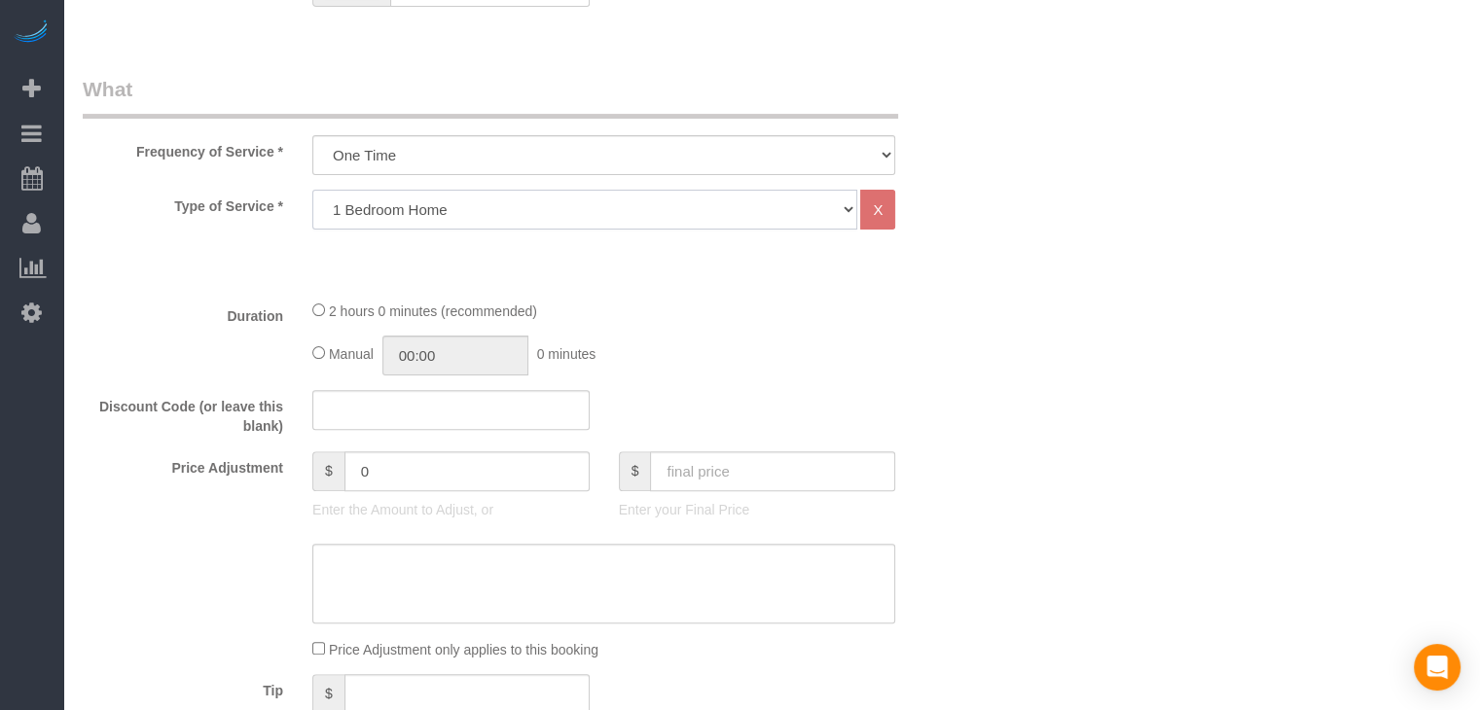
click at [312, 190] on select "Studio Apartment 1 Bedroom Home 2 Bedroom Home 3 Bedroom Home 4 Bedroom Home 5 …" at bounding box center [584, 210] width 545 height 40
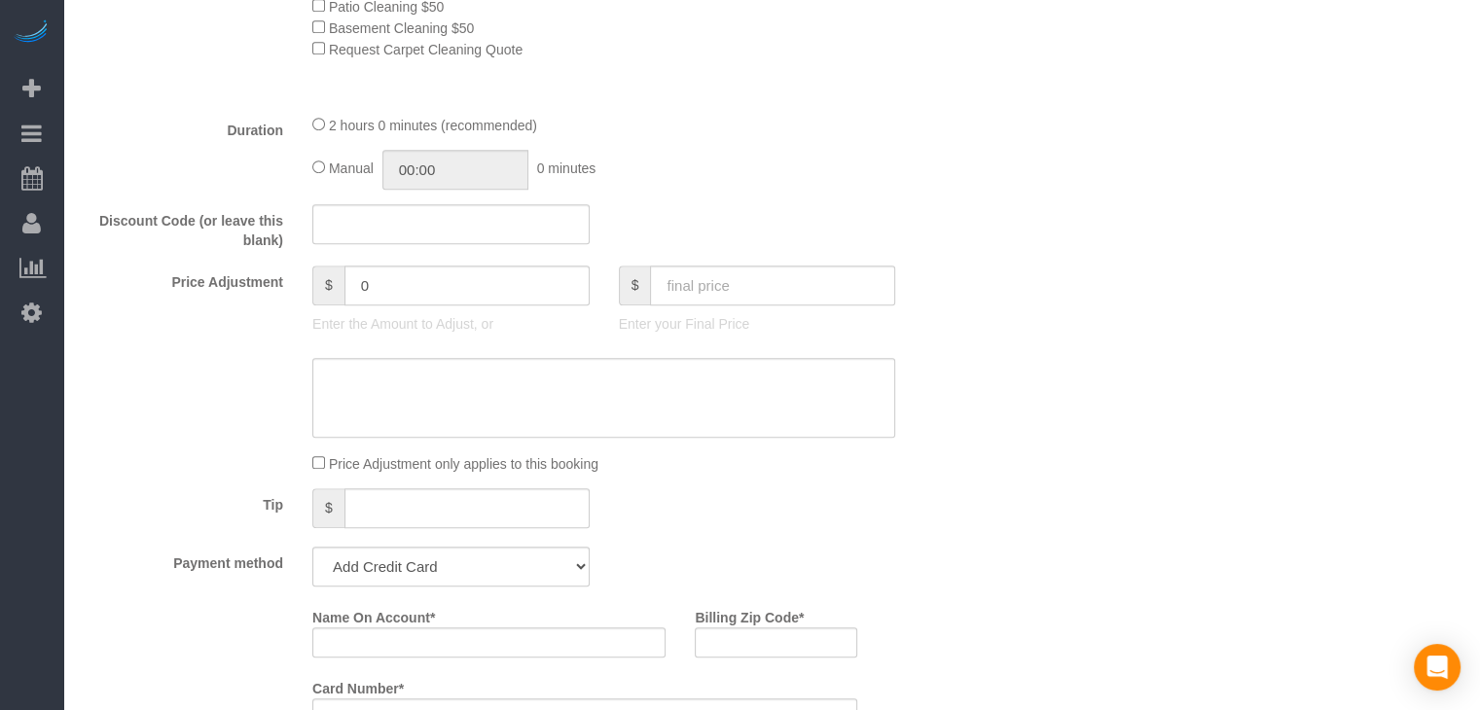
scroll to position [1222, 0]
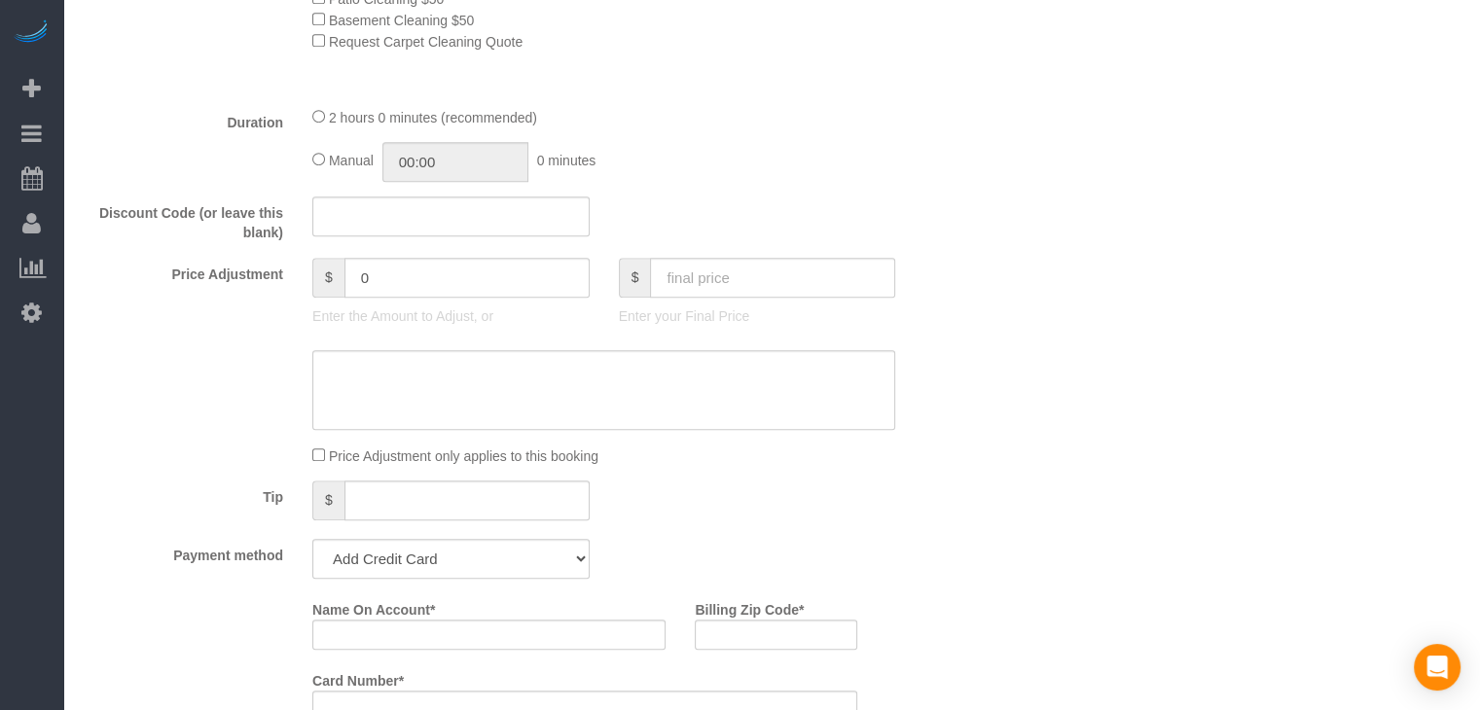
click at [315, 157] on div "Manual 00:00 0 minutes" at bounding box center [603, 162] width 583 height 40
type input "02:00"
click at [749, 277] on input "text" at bounding box center [772, 278] width 245 height 40
type input "95"
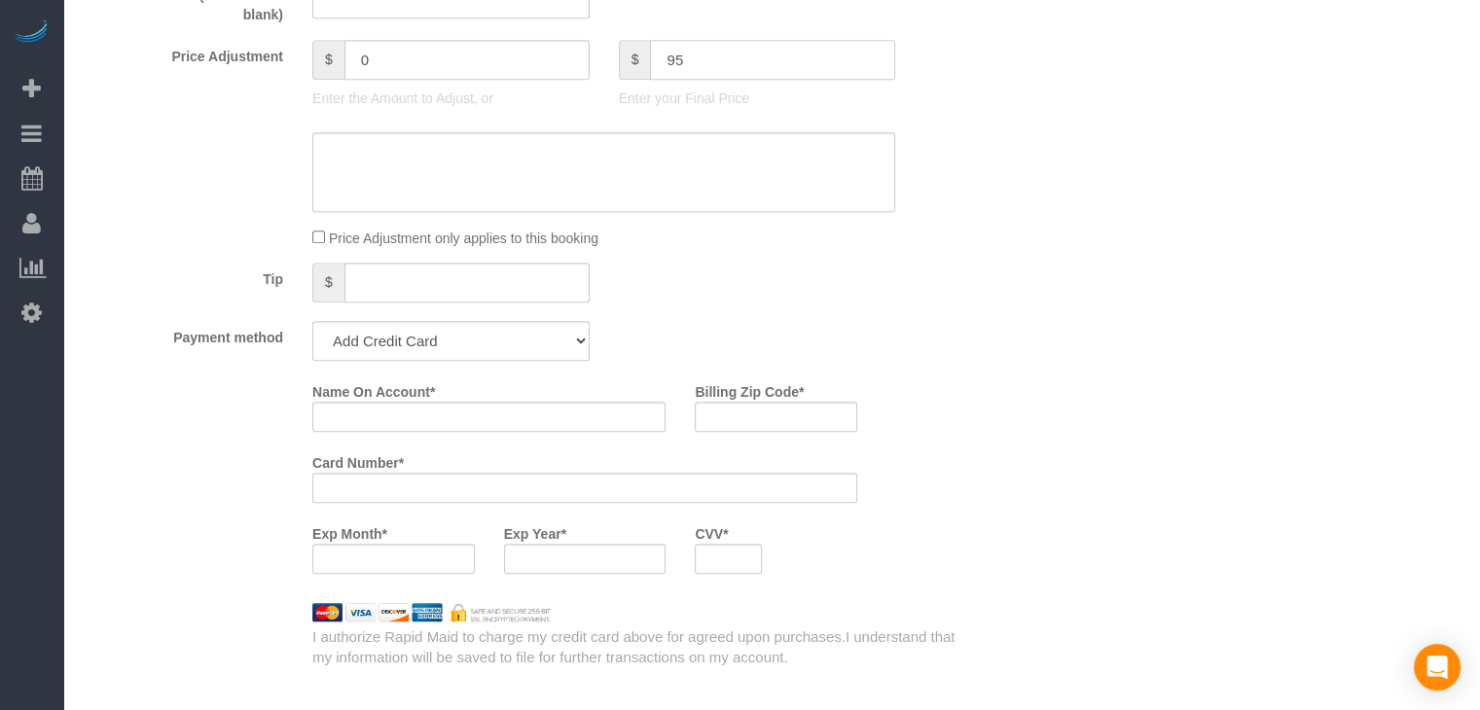
scroll to position [1579, 0]
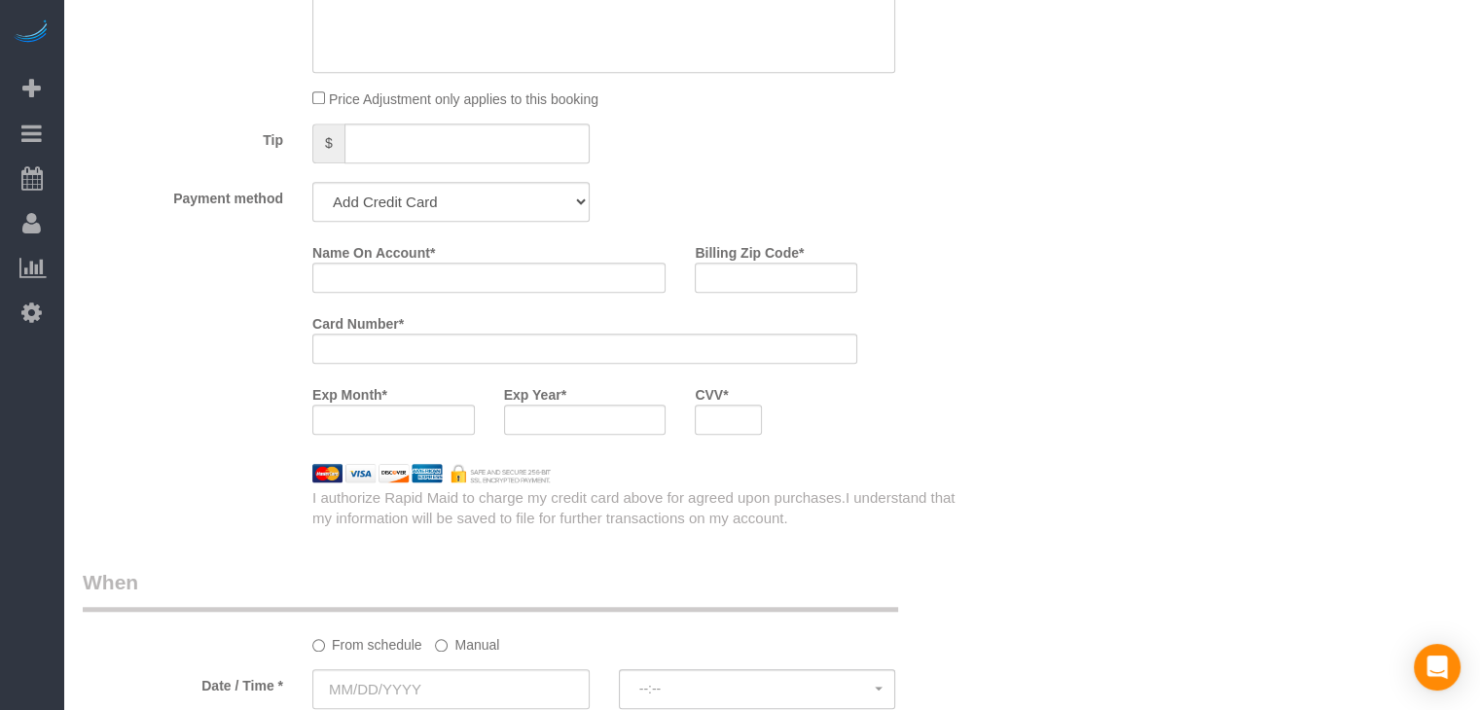
type input "-44"
click at [395, 204] on select "Add Credit Card Cash Check Paypal" at bounding box center [450, 202] width 277 height 40
click at [312, 188] on select "Add Credit Card Cash Check Paypal" at bounding box center [450, 202] width 277 height 40
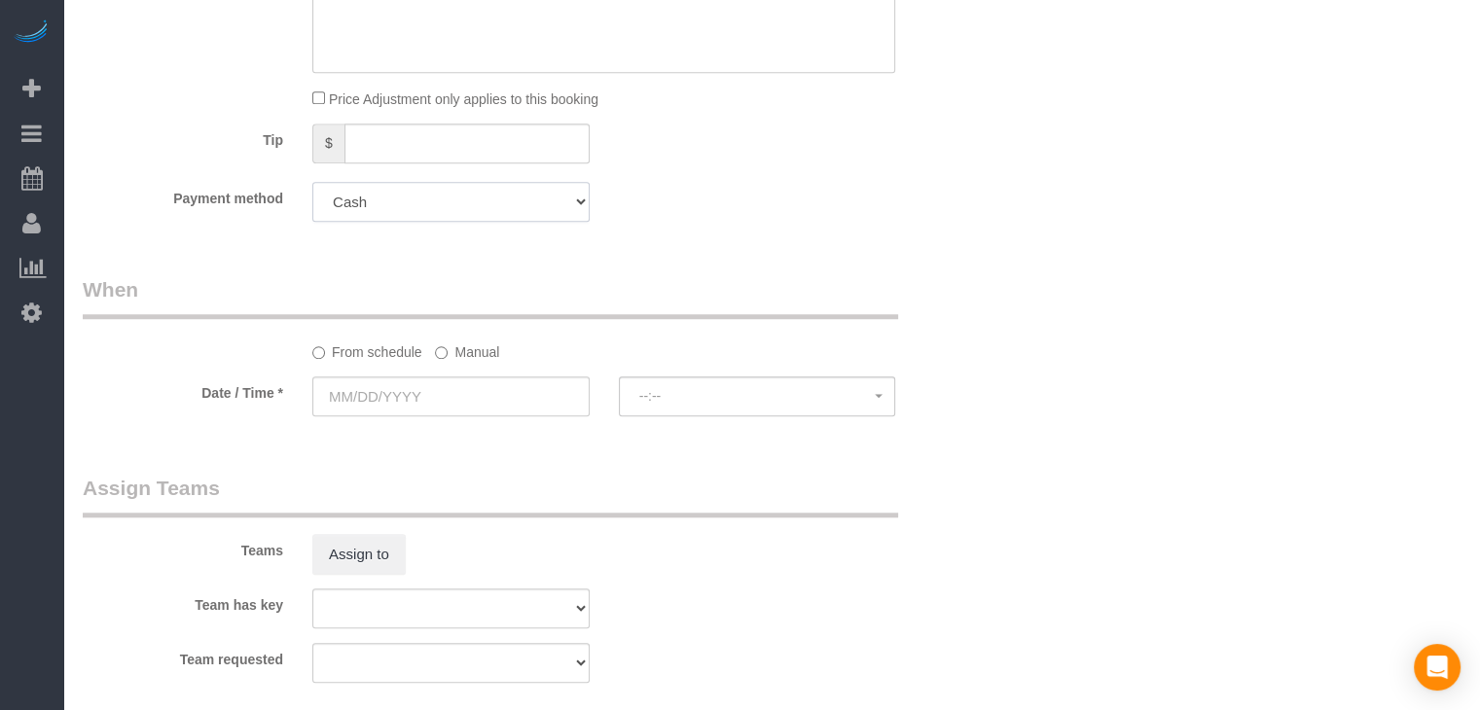
click at [422, 203] on select "Add Credit Card Cash Check Paypal" at bounding box center [450, 202] width 277 height 40
select select "string:check"
click at [312, 188] on select "Add Credit Card Cash Check Paypal" at bounding box center [450, 202] width 277 height 40
click at [442, 351] on label "Manual" at bounding box center [467, 349] width 64 height 26
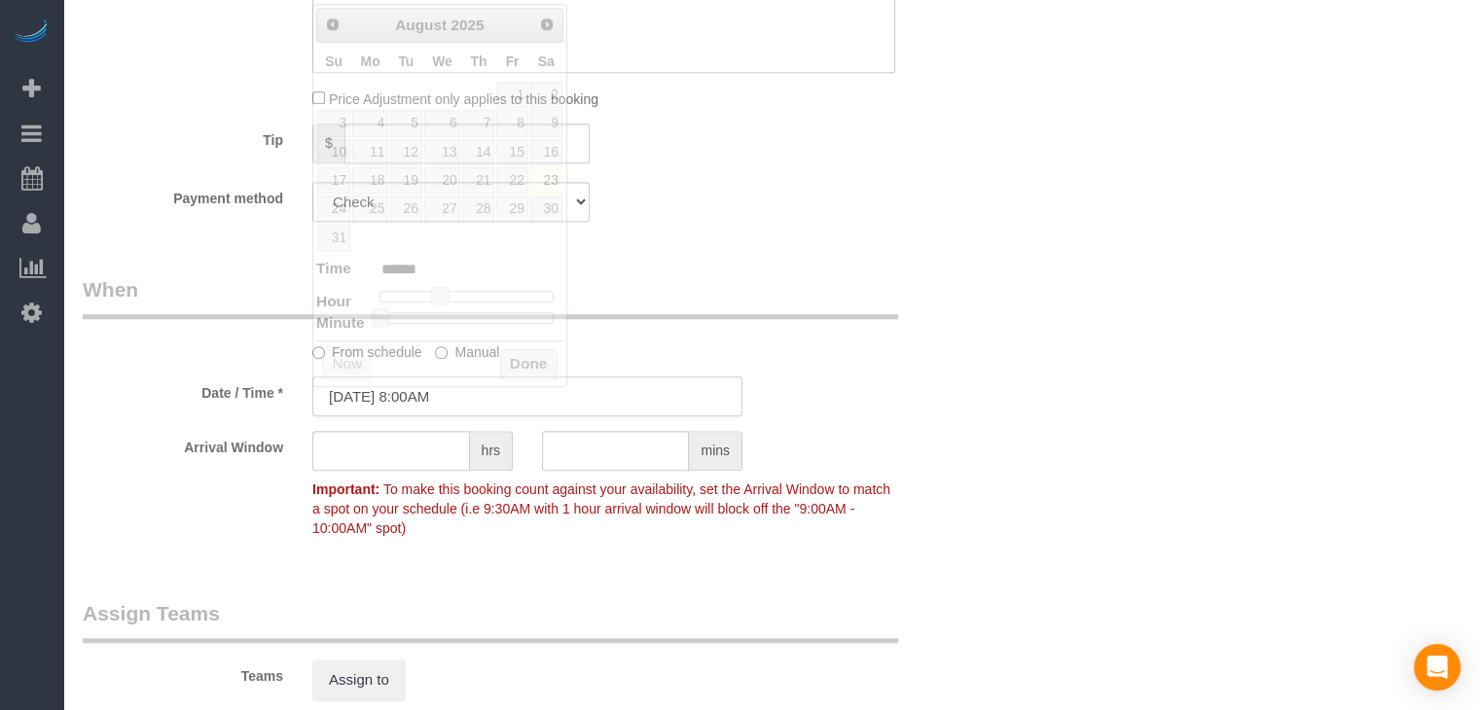
click at [424, 403] on input "[DATE] 8:00AM" at bounding box center [527, 396] width 430 height 40
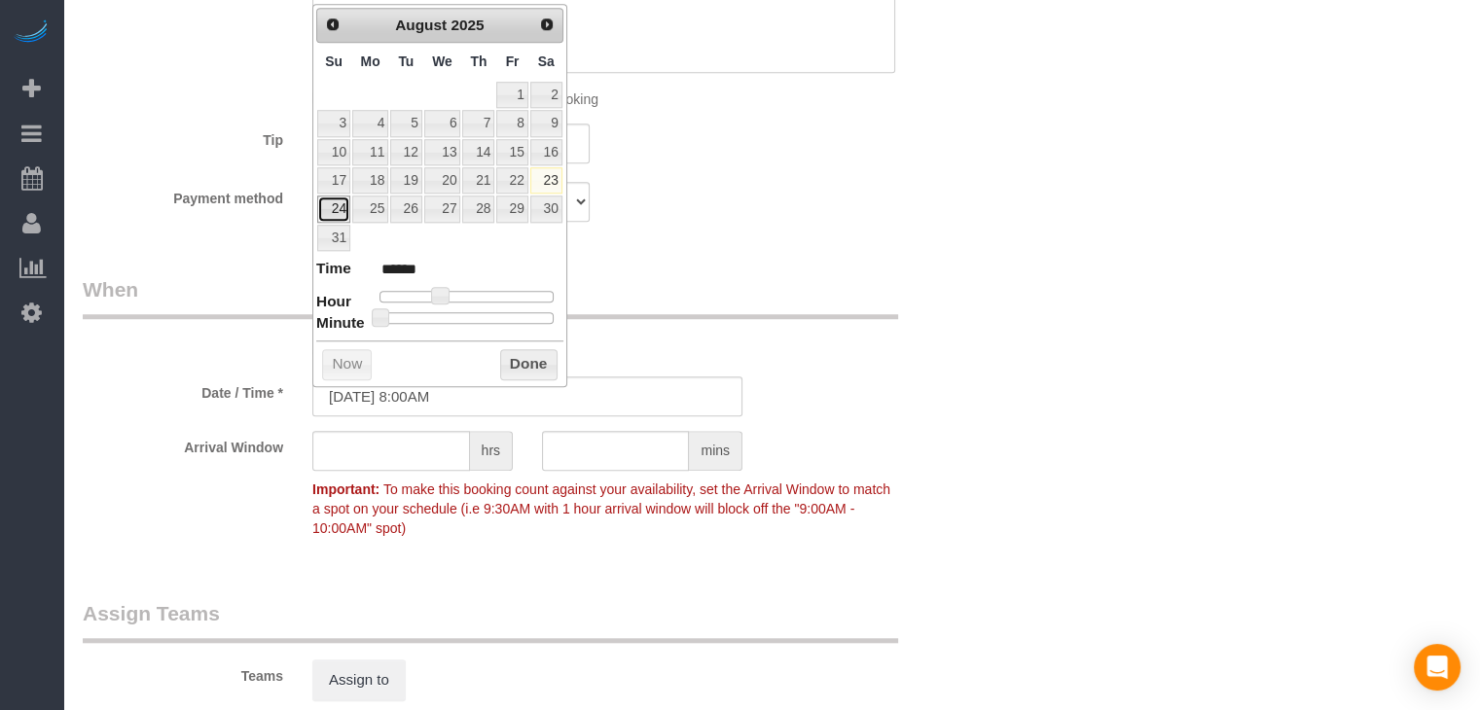
click at [347, 204] on link "24" at bounding box center [333, 209] width 33 height 26
type input "[DATE] 9:00AM"
type input "******"
type input "[DATE] 10:00AM"
type input "*******"
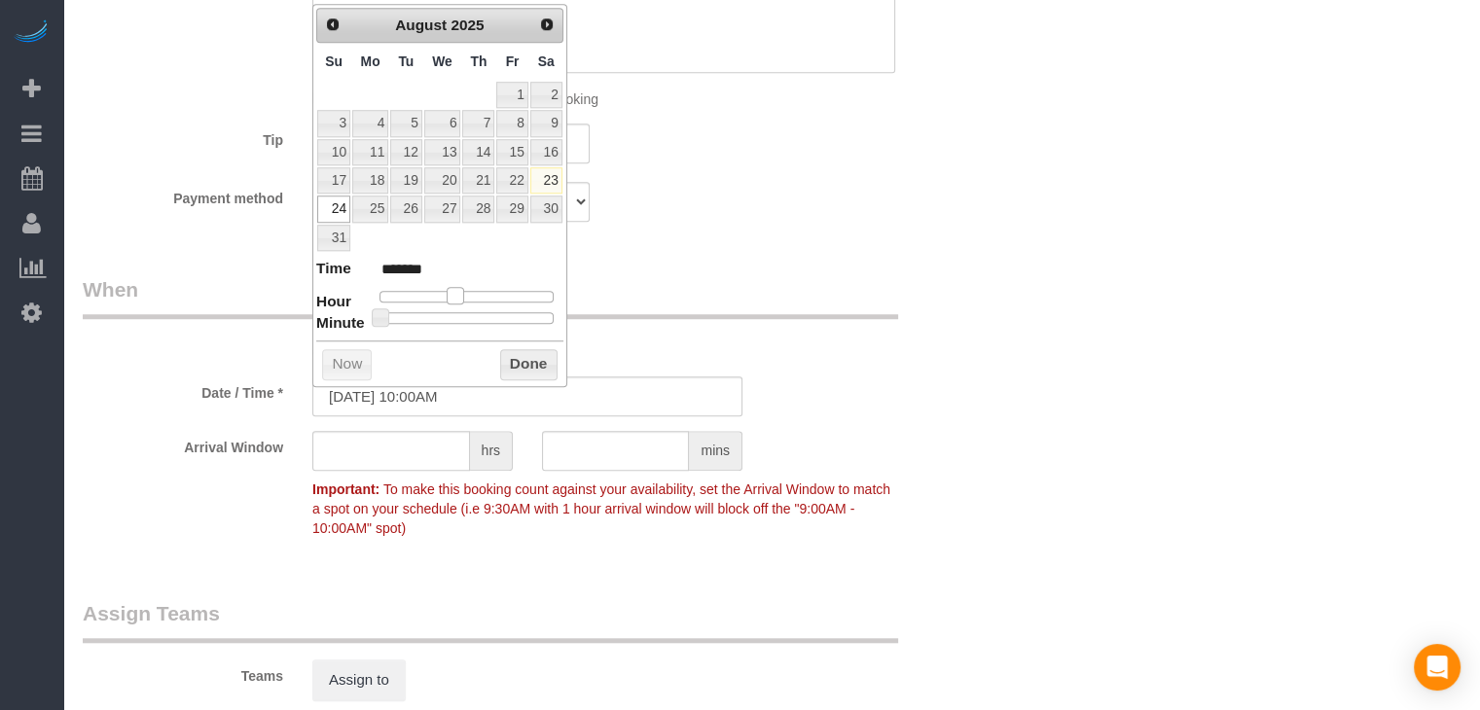
type input "08/24/2025 11:00AM"
type input "*******"
drag, startPoint x: 442, startPoint y: 285, endPoint x: 462, endPoint y: 285, distance: 20.4
click at [462, 287] on span at bounding box center [462, 296] width 18 height 18
type input "[DATE] 10:00AM"
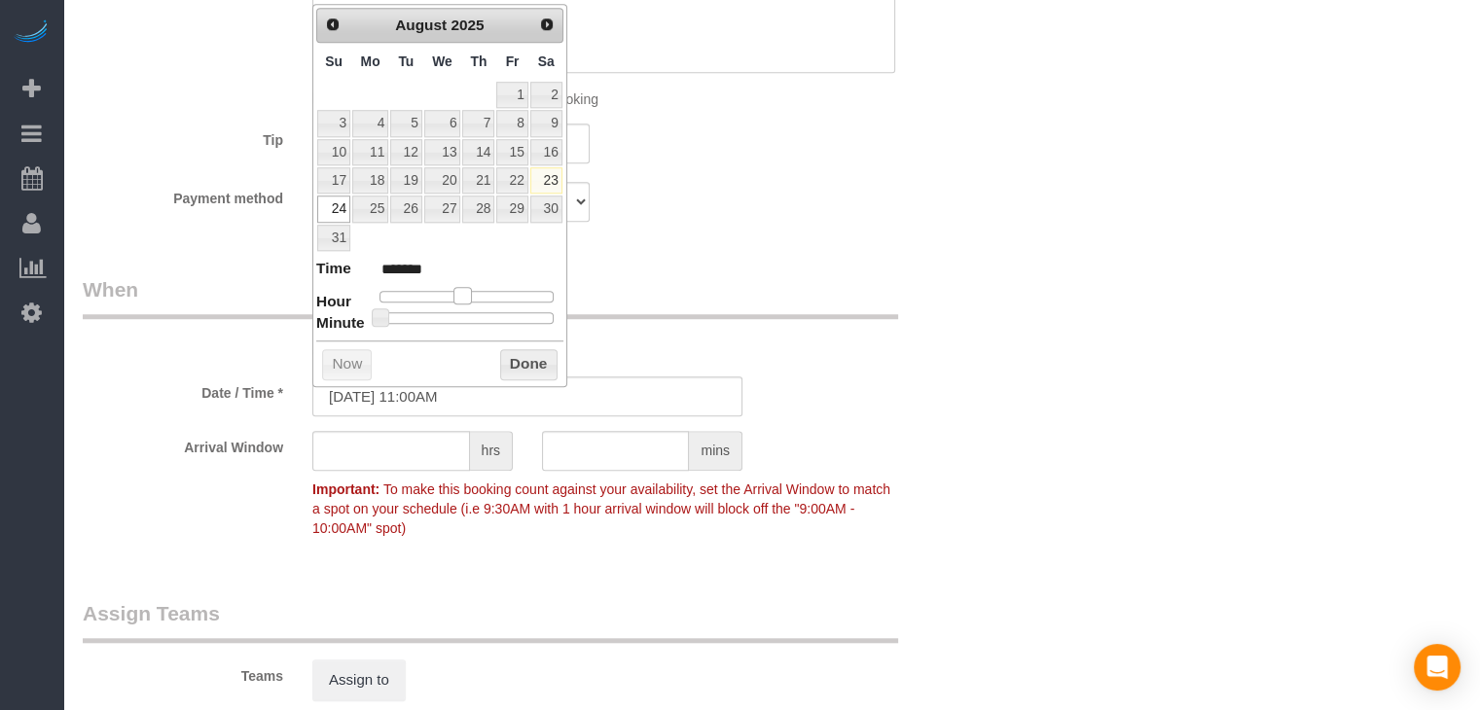
type input "*******"
click at [451, 293] on span at bounding box center [456, 296] width 18 height 18
click at [536, 359] on button "Done" at bounding box center [528, 364] width 57 height 31
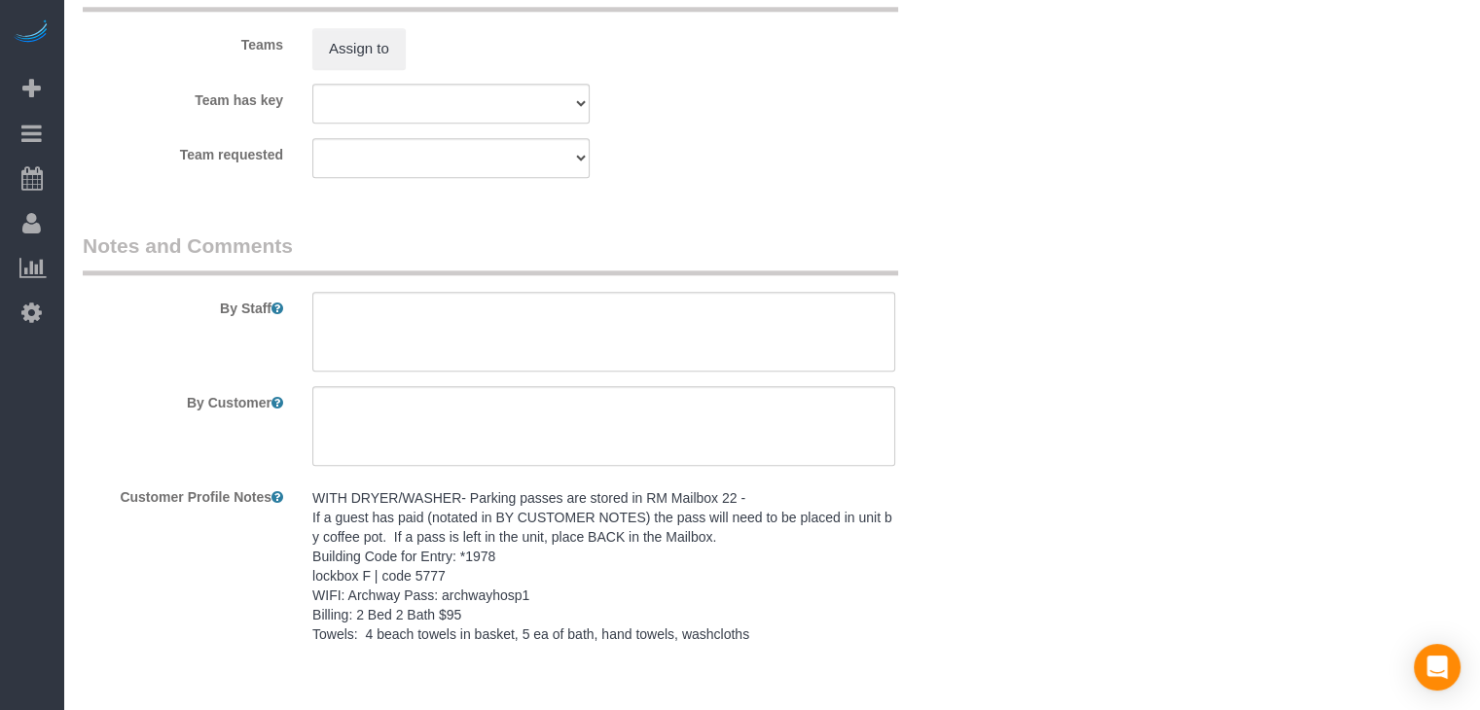
scroll to position [2280, 0]
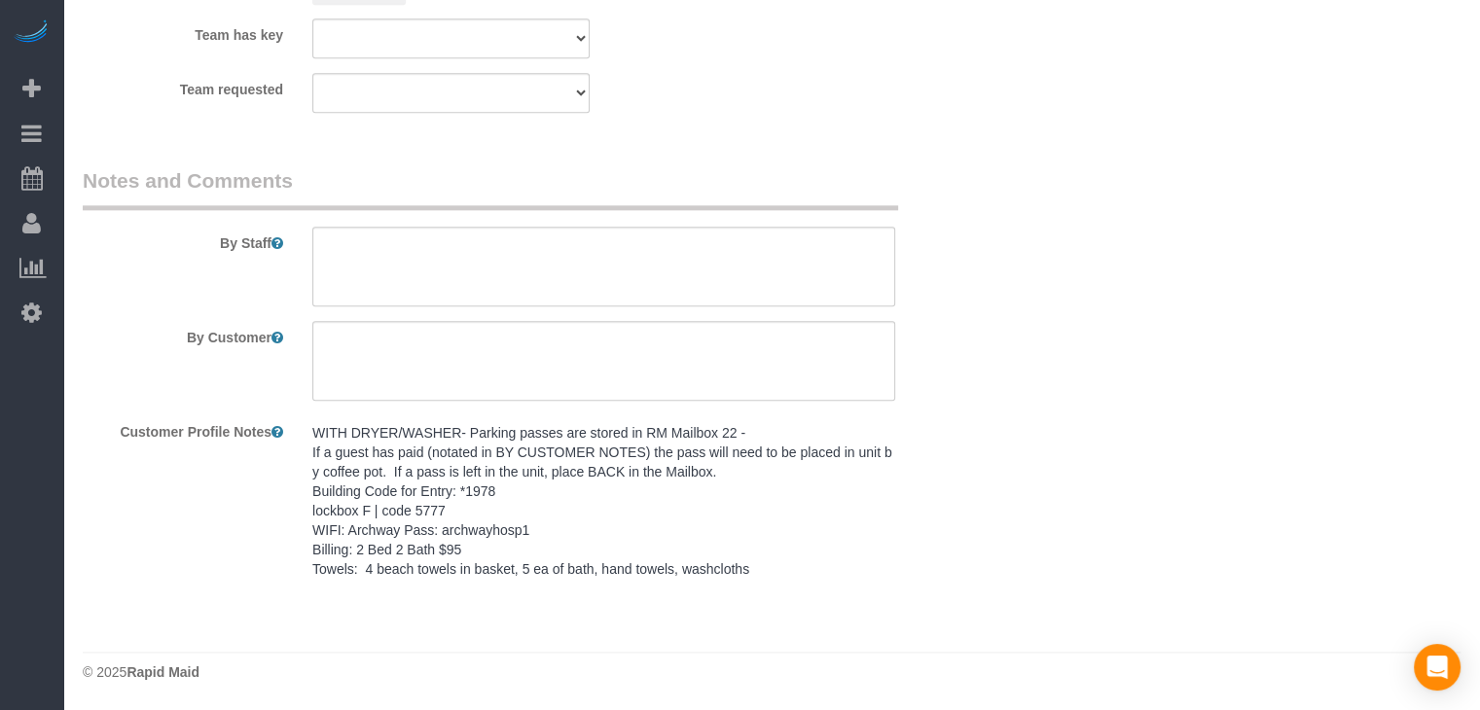
click at [394, 532] on pre "WITH DRYER/WASHER- Parking passes are stored in RM Mailbox 22 - If a guest has …" at bounding box center [603, 501] width 583 height 156
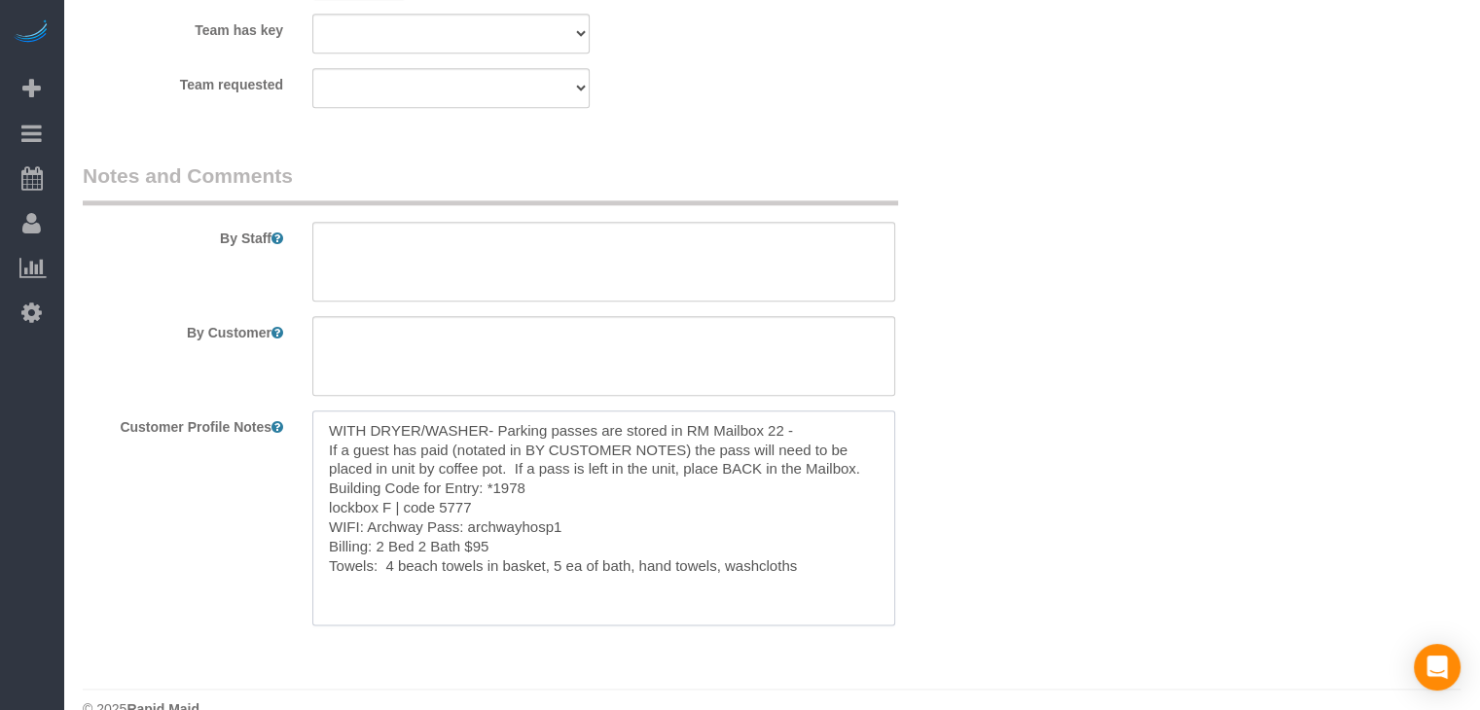
click at [478, 531] on textarea "WITH DRYER/WASHER- Parking passes are stored in RM Mailbox 22 - If a guest has …" at bounding box center [603, 518] width 583 height 215
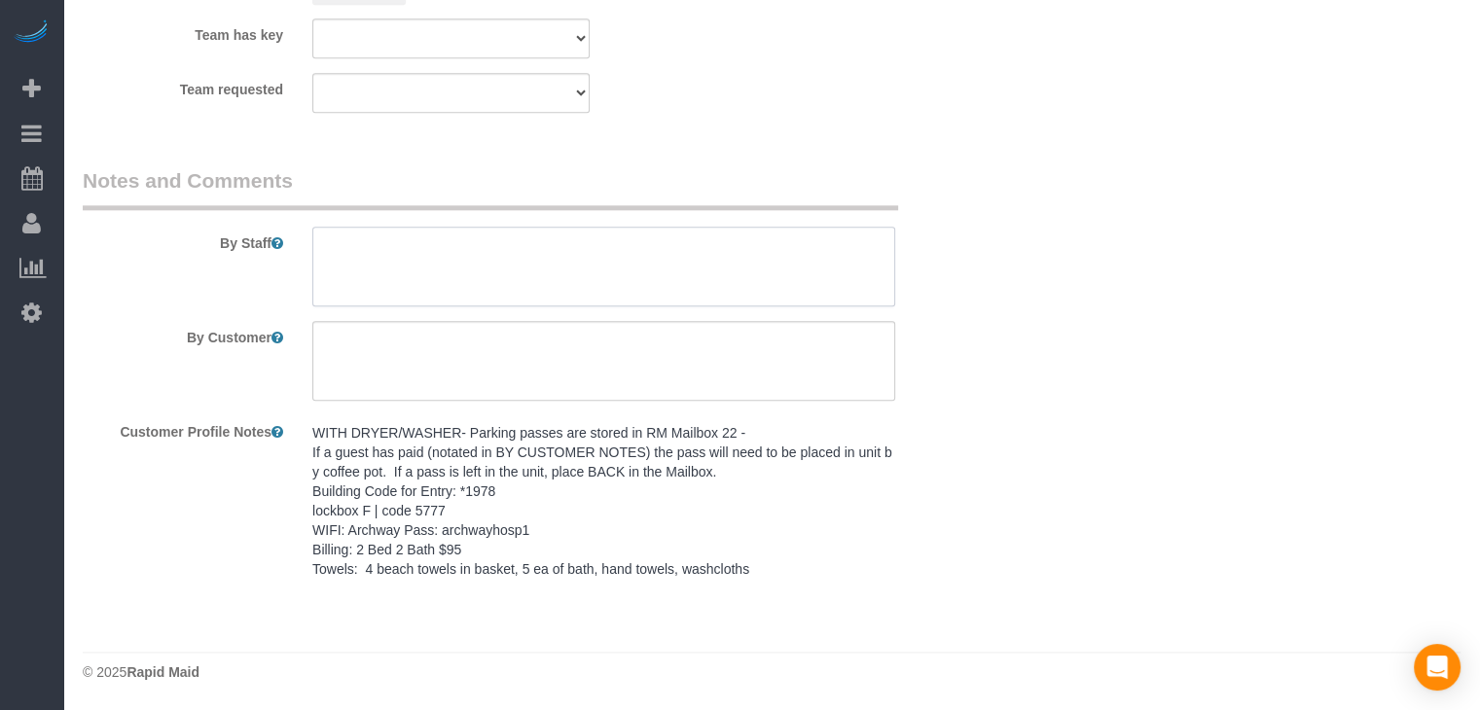
click at [535, 268] on textarea at bounding box center [603, 267] width 583 height 80
paste textarea "WITH DRYER/WASHER- Parking passes are stored in RM Mailbox 22 - If a guest has …"
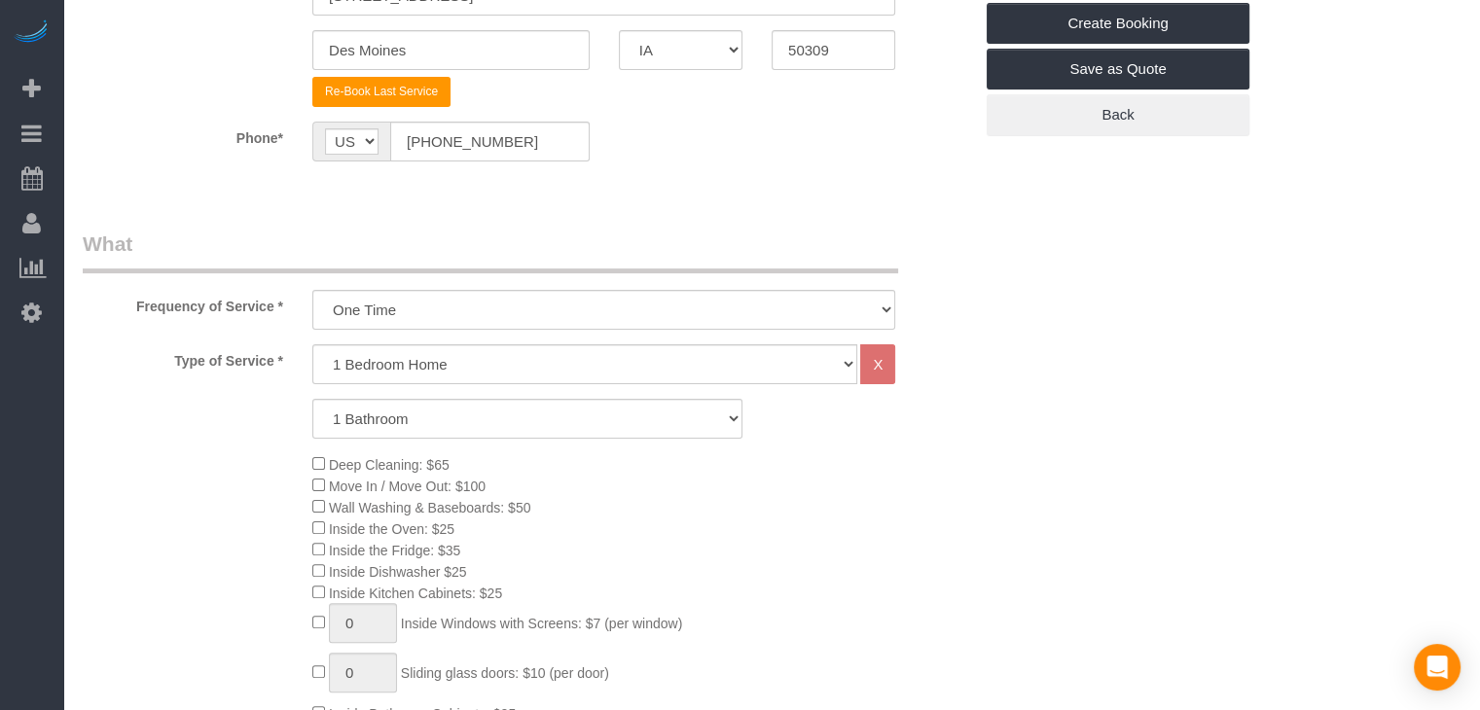
scroll to position [251, 0]
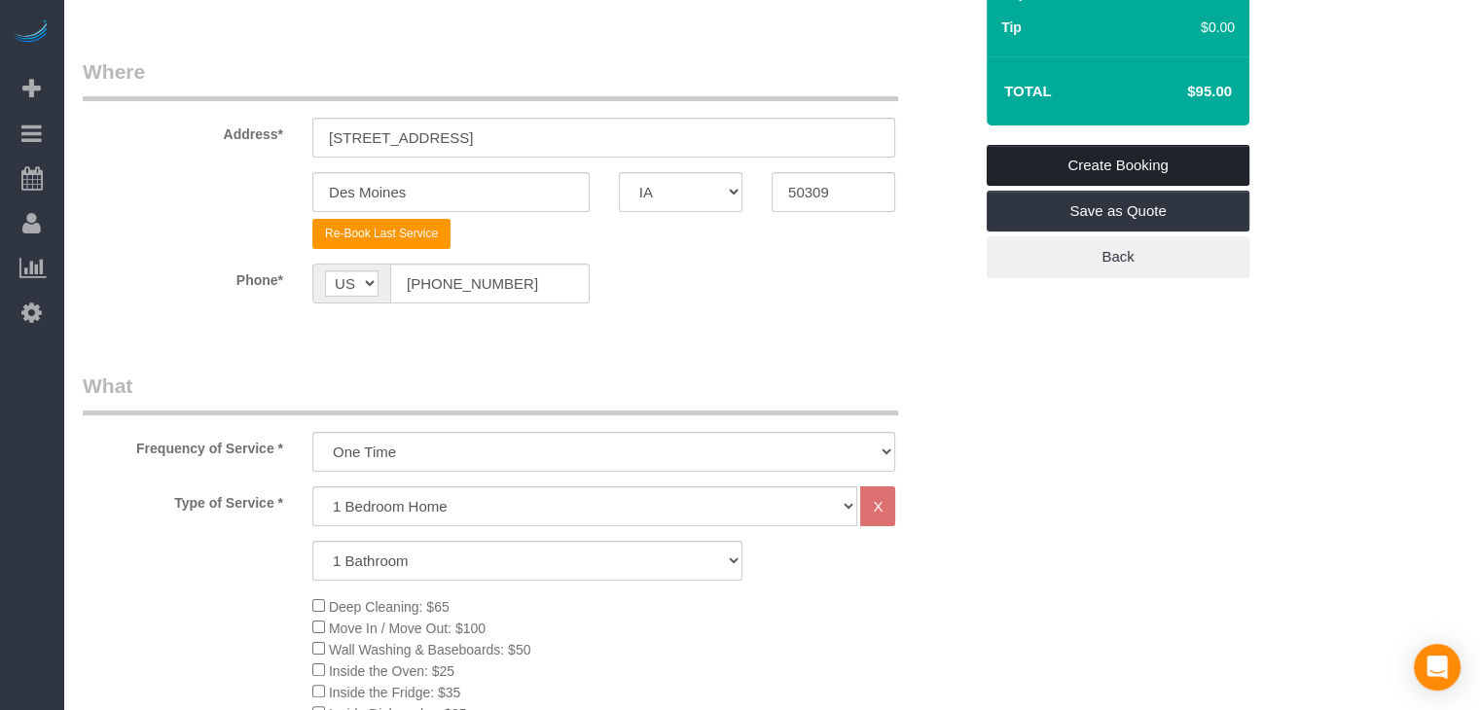
type textarea "WITH DRYER/WASHER- Parking passes are stored in RM Mailbox 22 - If a guest has …"
click at [1129, 149] on link "Create Booking" at bounding box center [1117, 165] width 263 height 41
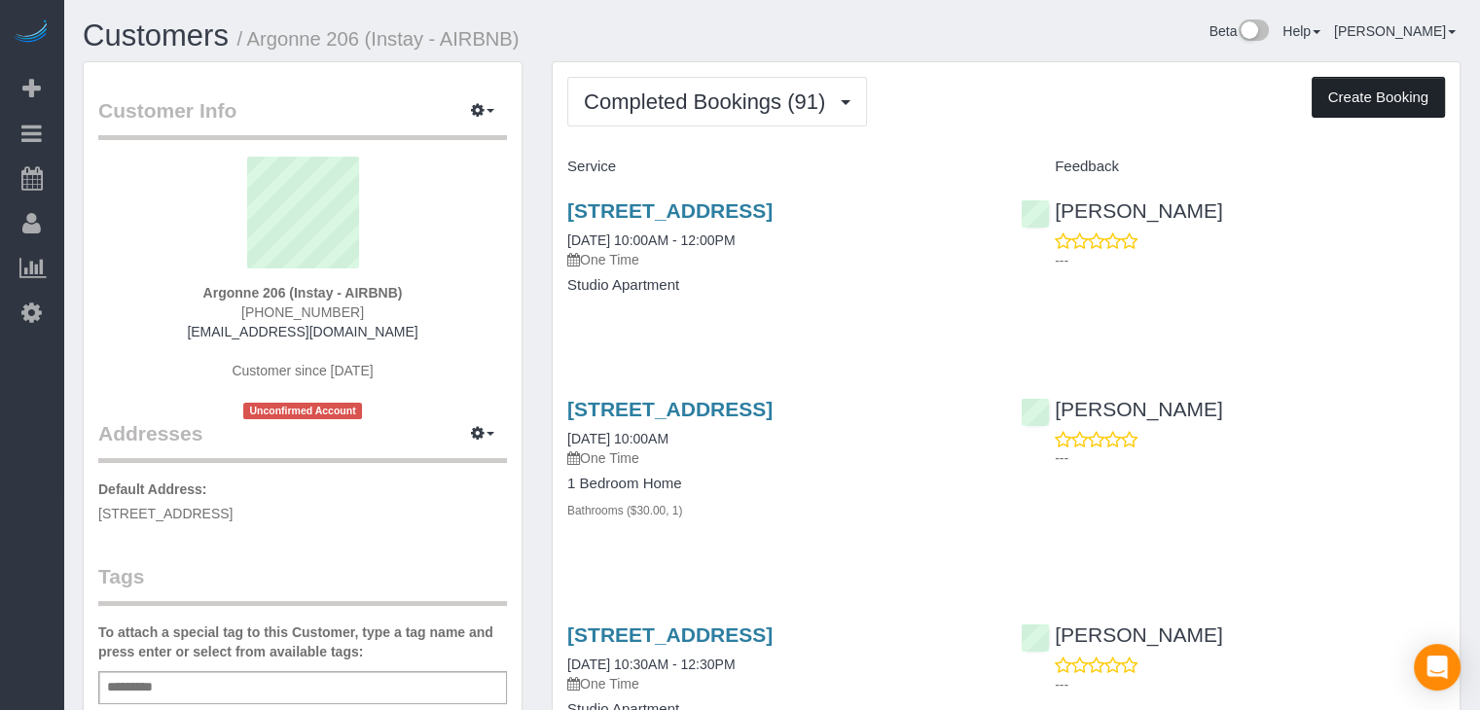
click at [1333, 98] on button "Create Booking" at bounding box center [1377, 97] width 133 height 41
select select "IA"
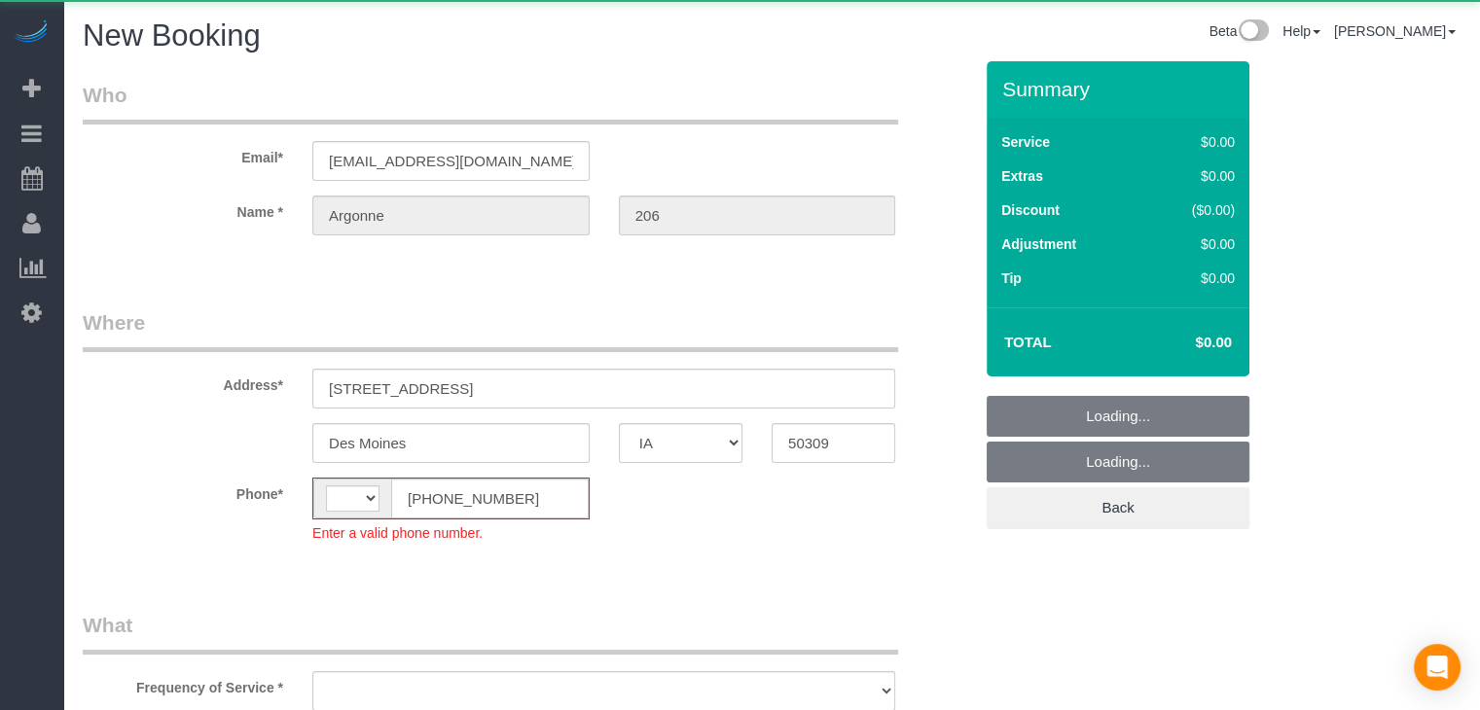
select select "string:[GEOGRAPHIC_DATA]"
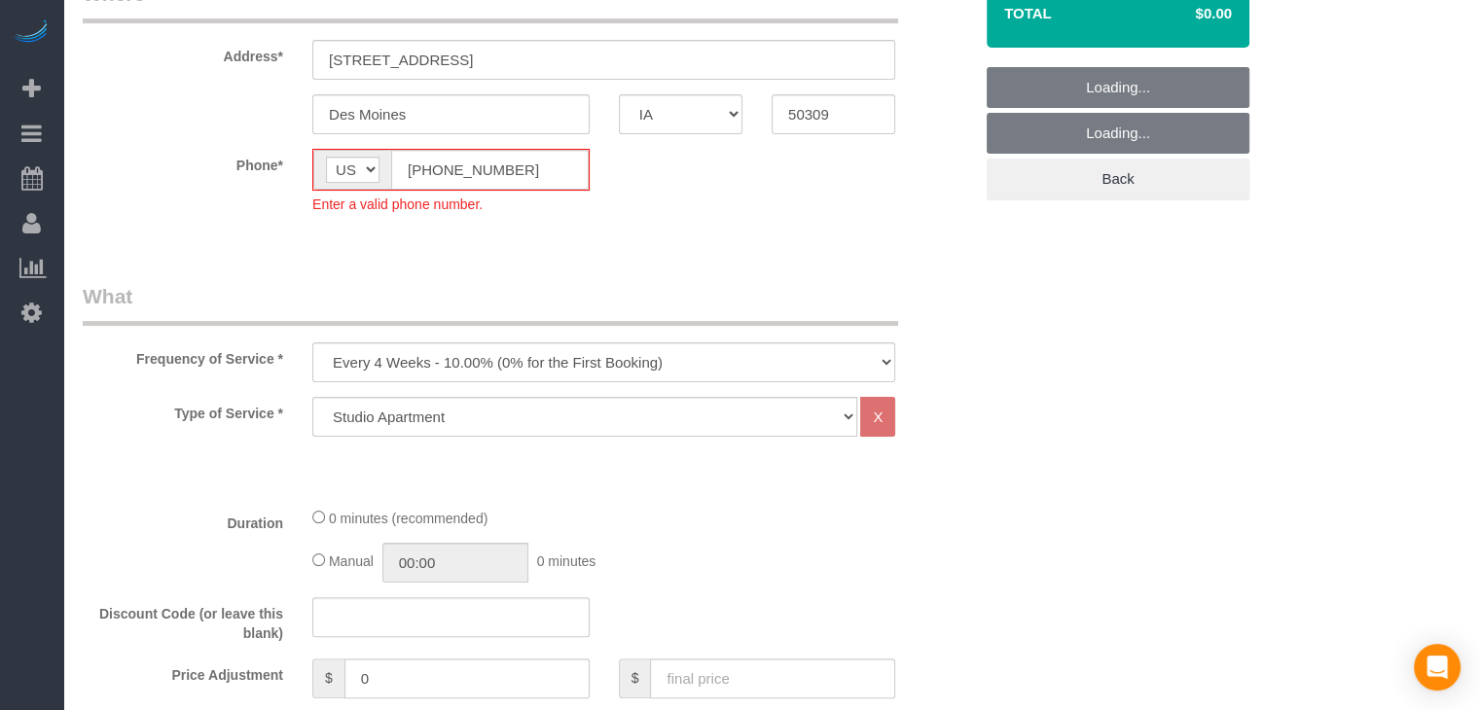
select select "object:1713"
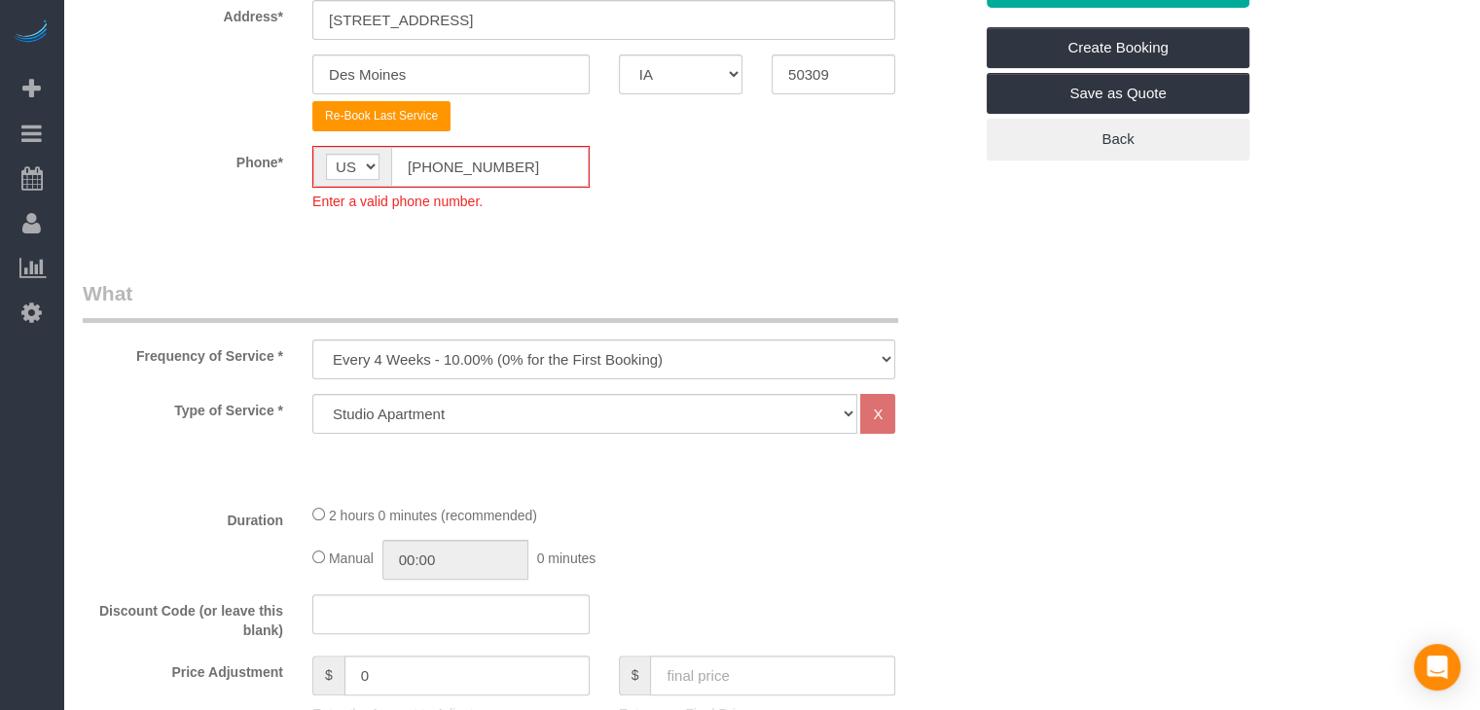
click at [428, 153] on input "[PHONE_NUMBER]" at bounding box center [489, 167] width 197 height 40
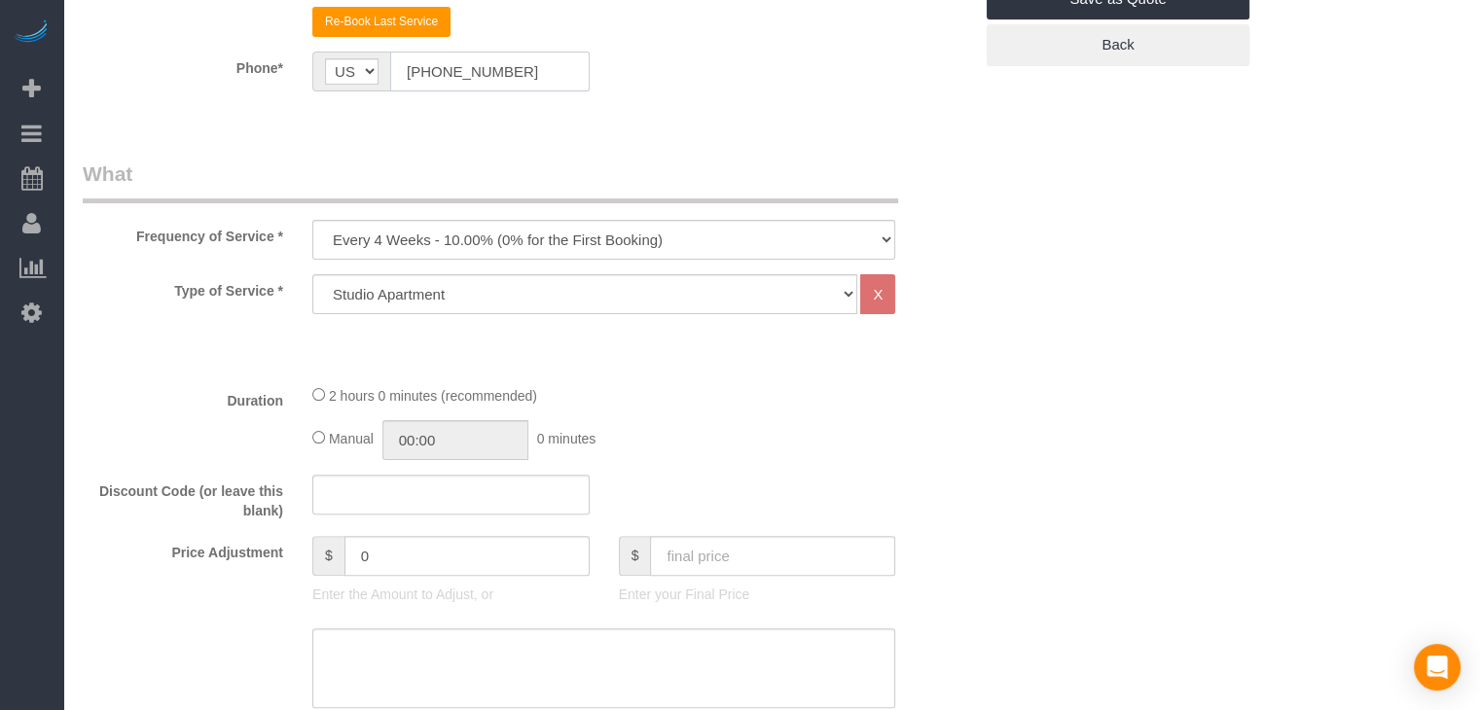
scroll to position [487, 0]
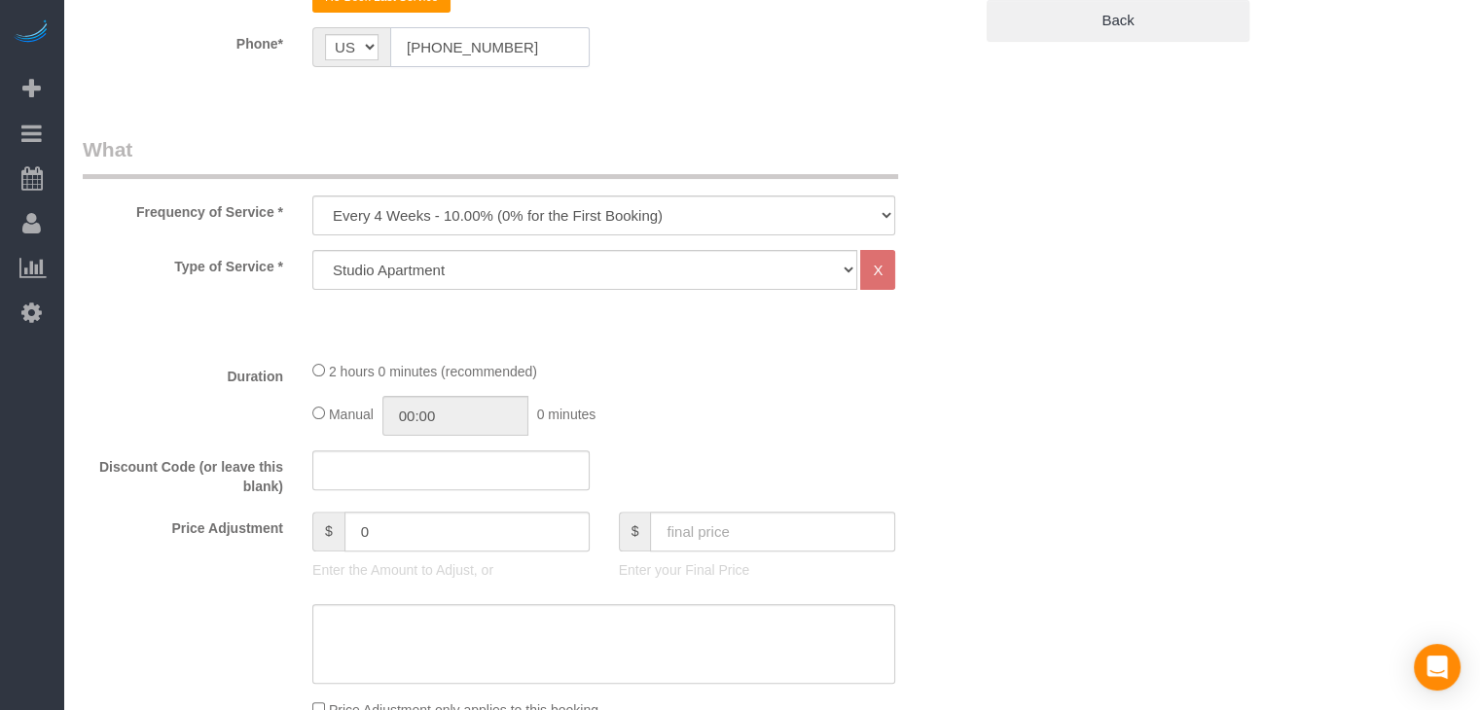
type input "[PHONE_NUMBER]"
click at [518, 212] on select "Every 6 Weeks (0% for the First Booking) One Time Every 8 Weeks (0% for the Fir…" at bounding box center [603, 216] width 583 height 40
select select "object:1715"
click at [312, 196] on select "Every 6 Weeks (0% for the First Booking) One Time Every 8 Weeks (0% for the Fir…" at bounding box center [603, 216] width 583 height 40
click at [319, 402] on div "Manual 00:00 0 minutes" at bounding box center [603, 416] width 583 height 40
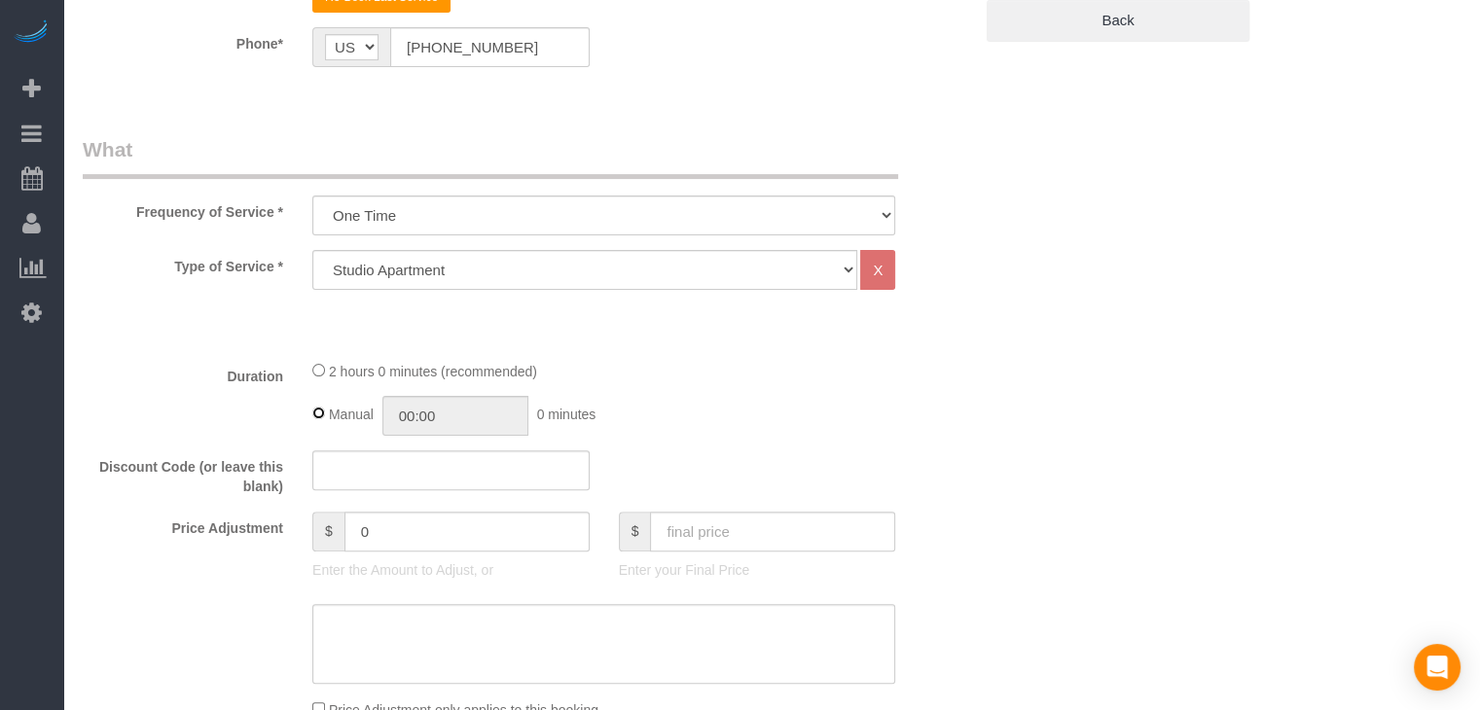
type input "02:00"
click at [837, 525] on input "text" at bounding box center [772, 532] width 245 height 40
type input "70"
type input "-30"
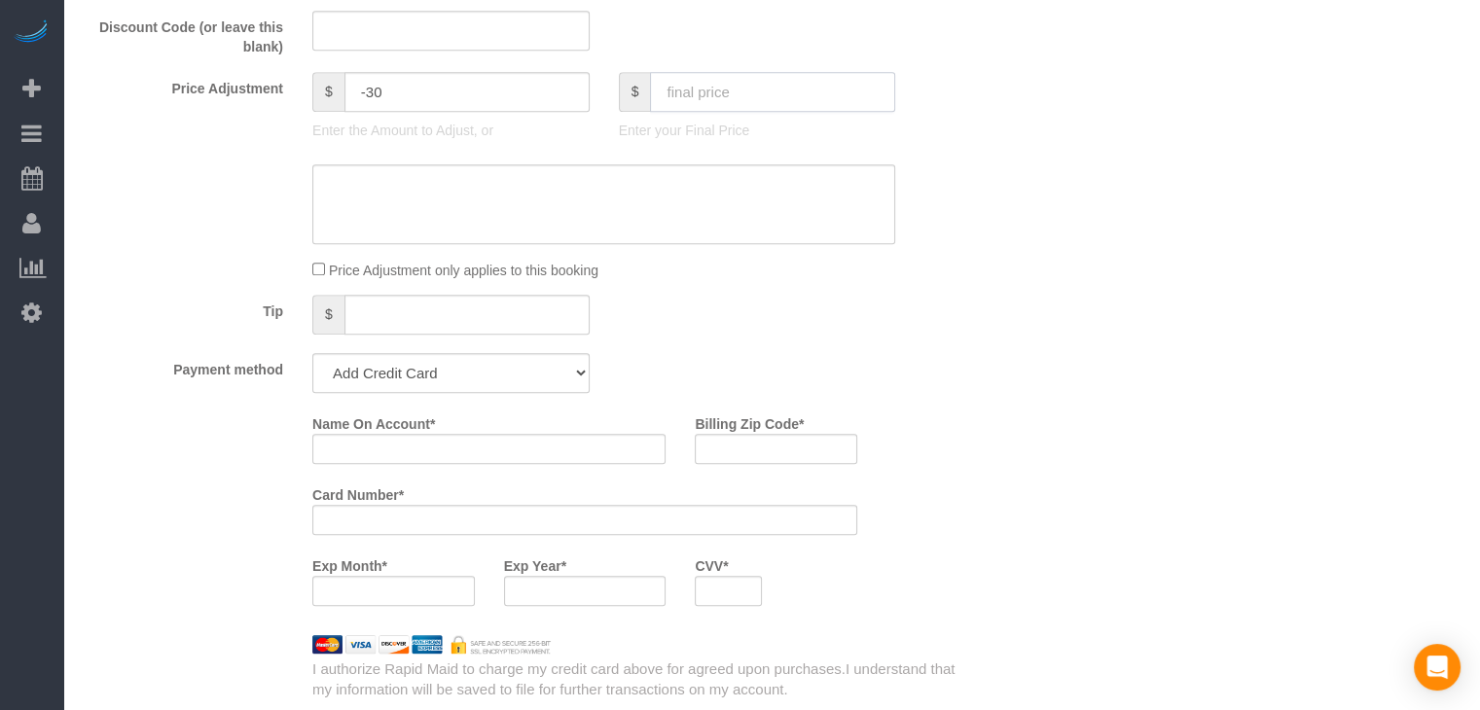
scroll to position [943, 0]
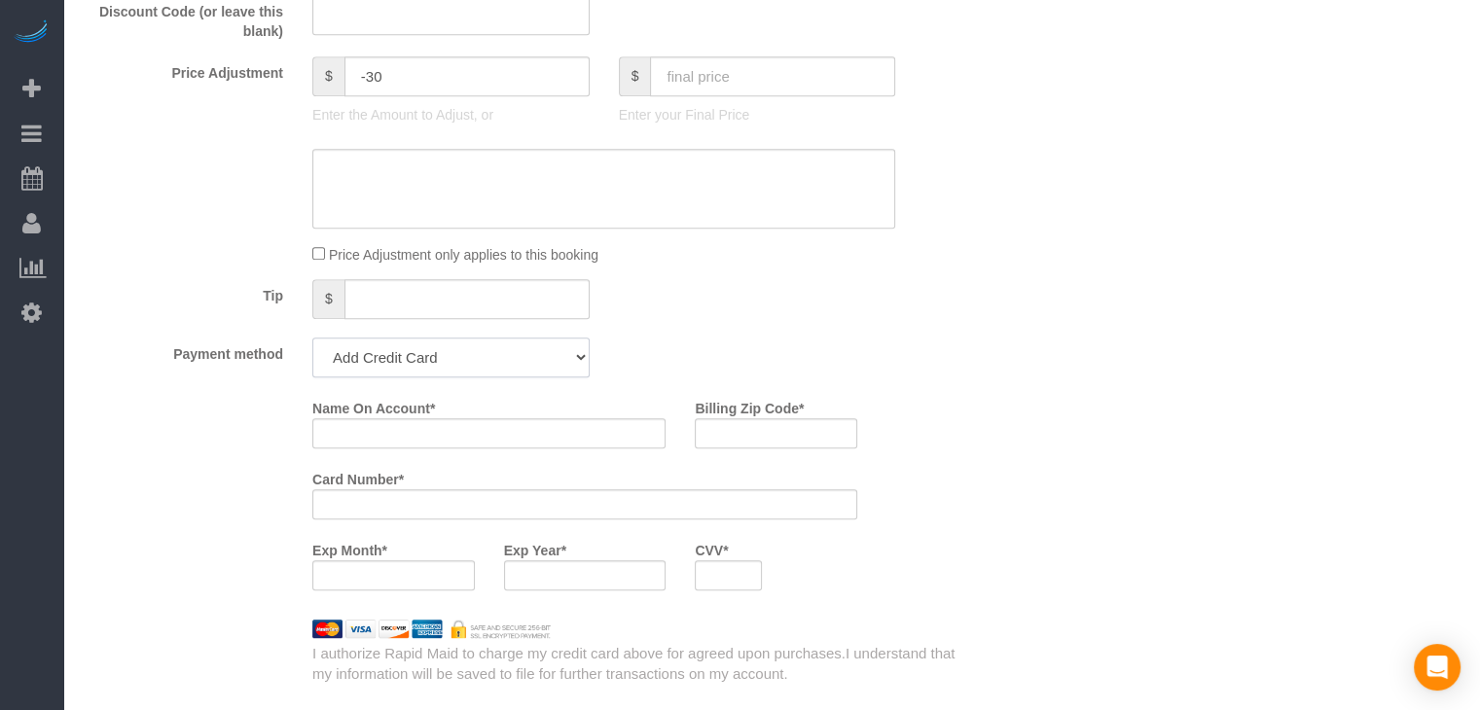
click at [466, 363] on select "Add Credit Card Cash Check Paypal" at bounding box center [450, 358] width 277 height 40
select select "string:check"
click at [312, 338] on select "Add Credit Card Cash Check Paypal" at bounding box center [450, 358] width 277 height 40
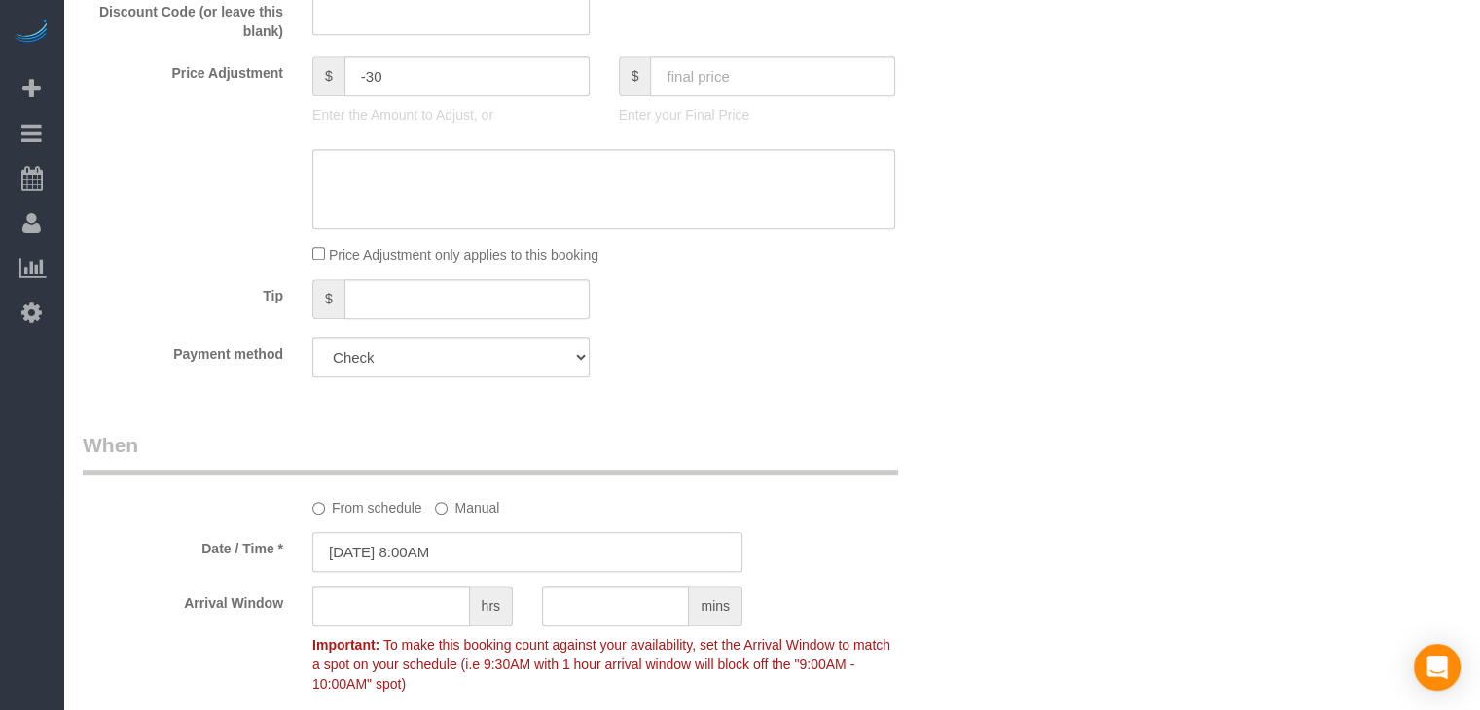
click at [371, 546] on input "[DATE] 8:00AM" at bounding box center [527, 552] width 430 height 40
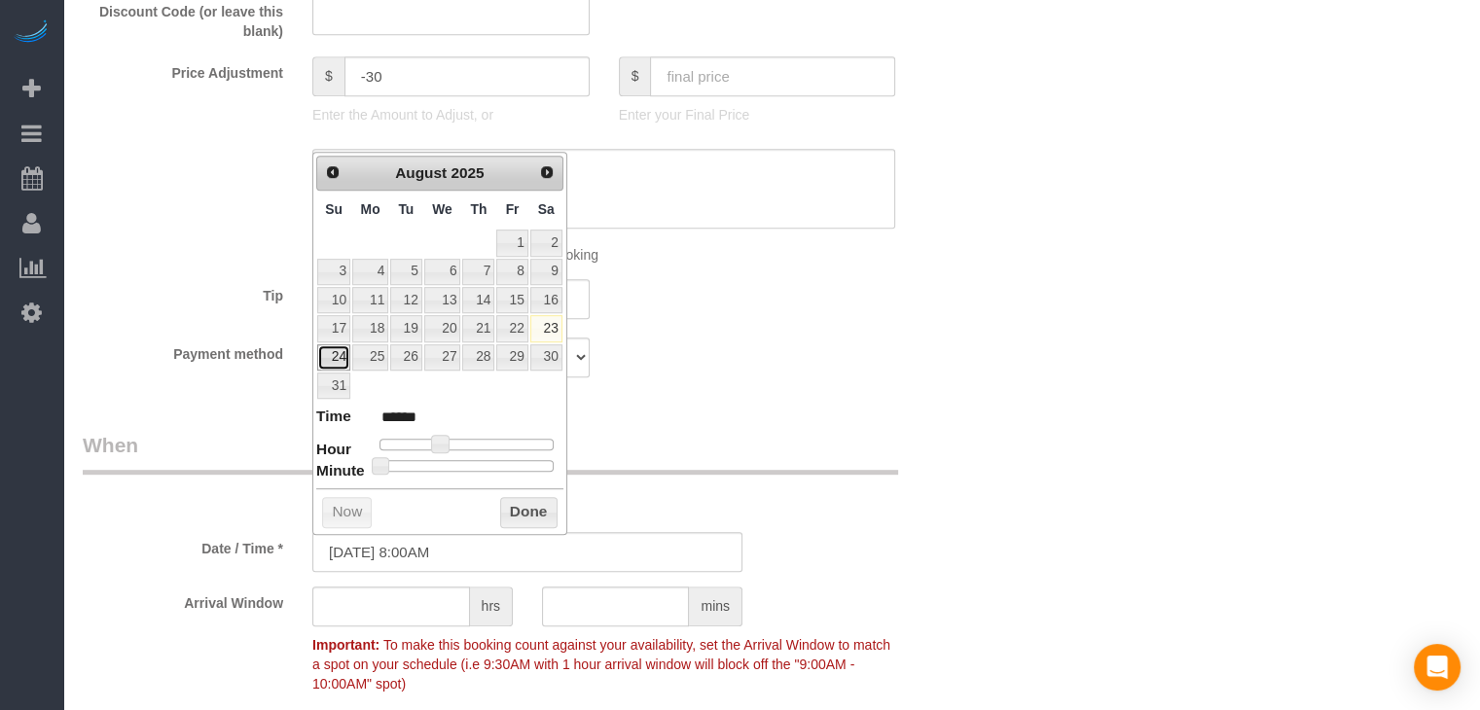
click at [341, 347] on link "24" at bounding box center [333, 357] width 33 height 26
type input "[DATE] 9:00AM"
type input "******"
type input "[DATE] 10:00AM"
type input "*******"
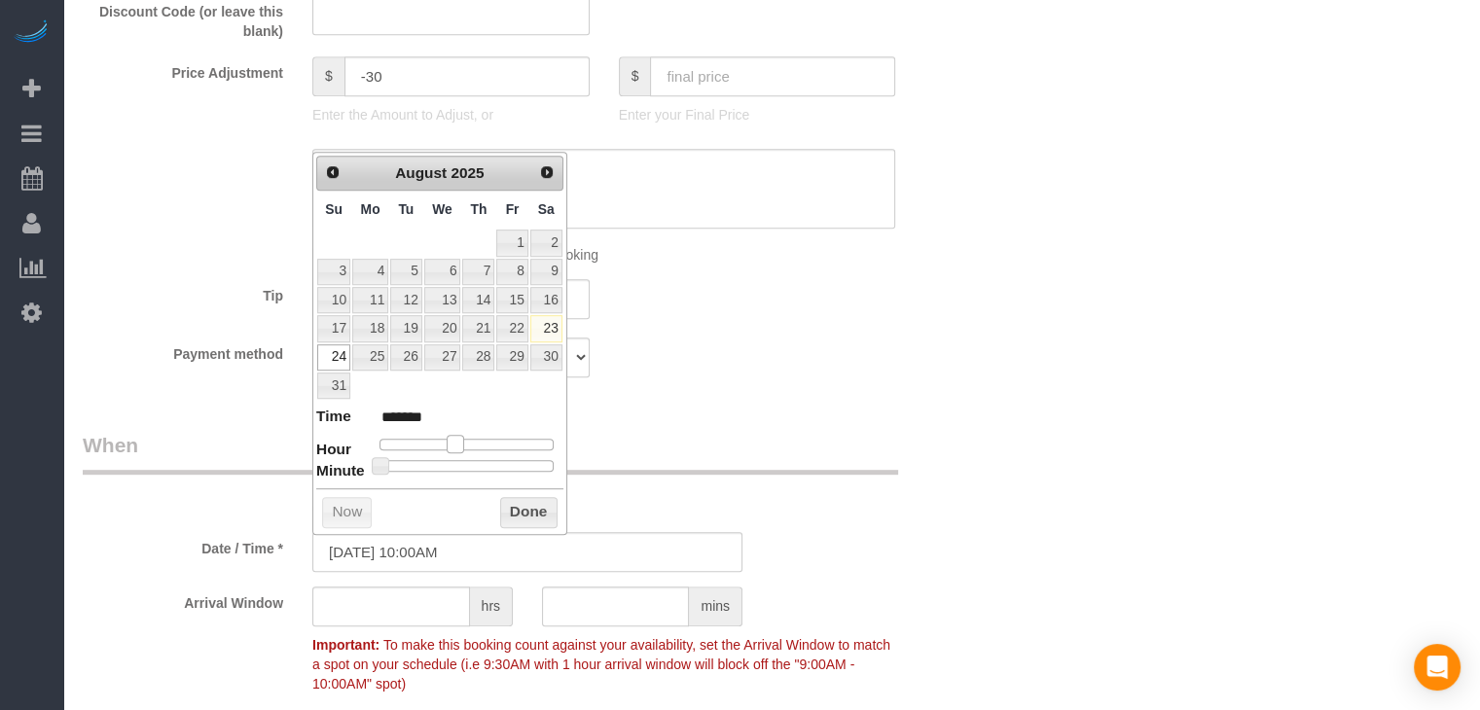
drag, startPoint x: 440, startPoint y: 437, endPoint x: 459, endPoint y: 438, distance: 19.5
click at [459, 438] on span at bounding box center [456, 444] width 18 height 18
click at [533, 509] on button "Done" at bounding box center [528, 512] width 57 height 31
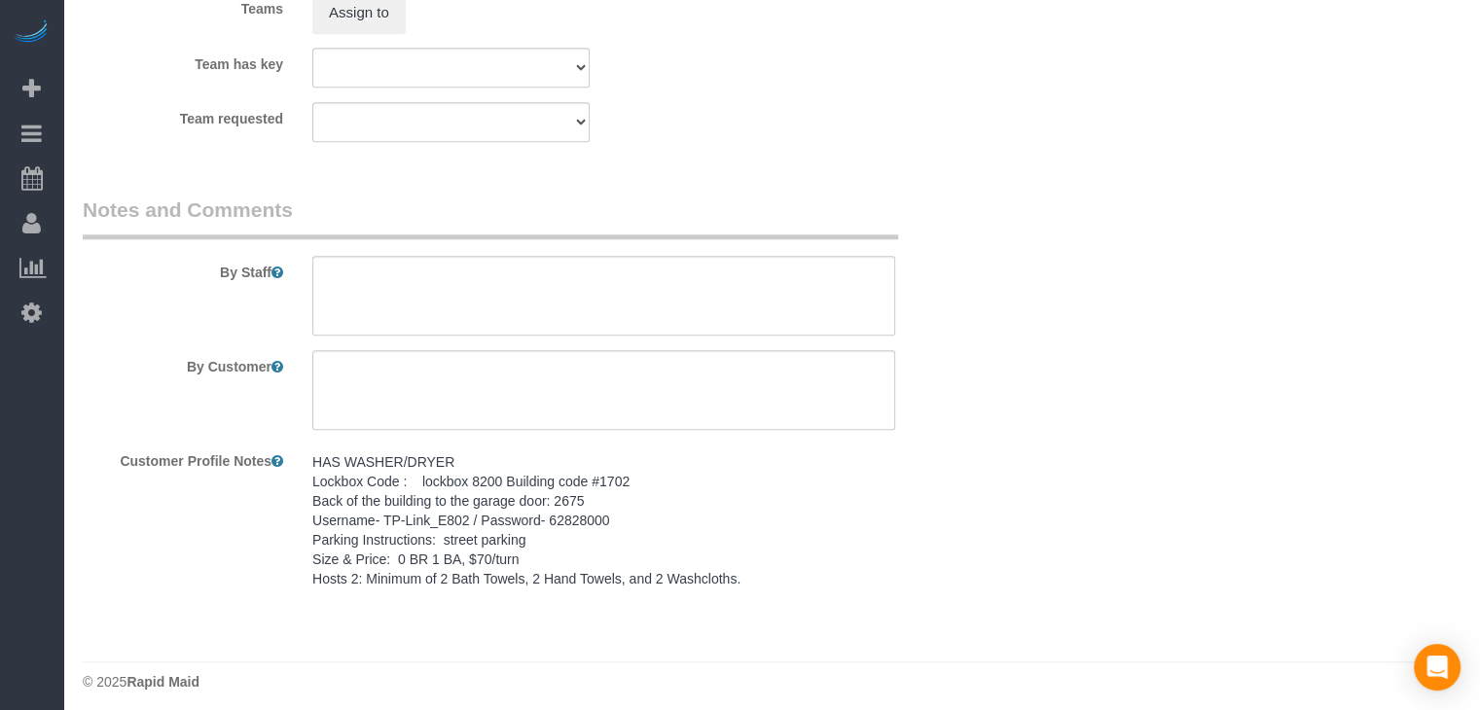
scroll to position [1768, 0]
click at [437, 547] on pre "HAS WASHER/DRYER Lockbox Code : lockbox 8200 Building code #1702 Back of the bu…" at bounding box center [603, 518] width 583 height 136
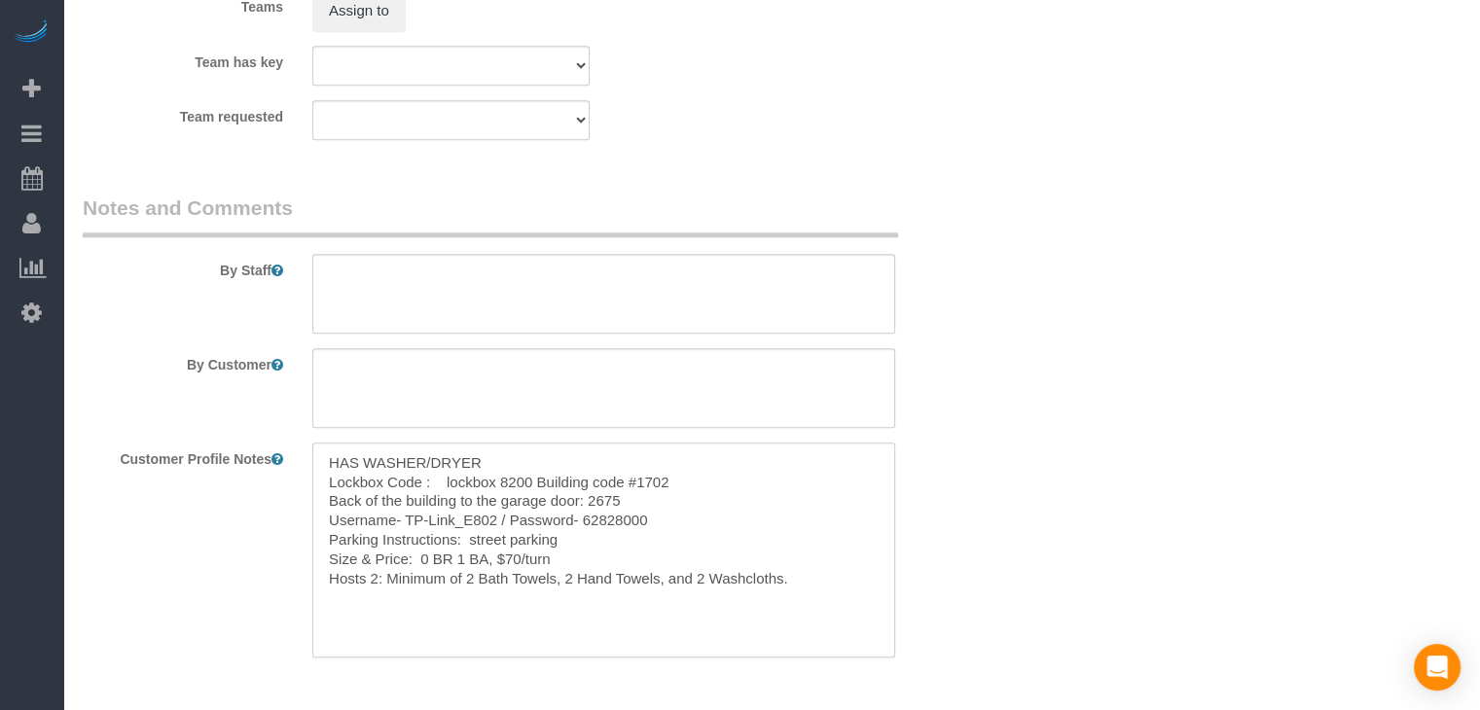
click at [471, 541] on textarea "HAS WASHER/DRYER Lockbox Code : lockbox 8200 Building code #1702 Back of the bu…" at bounding box center [603, 550] width 583 height 215
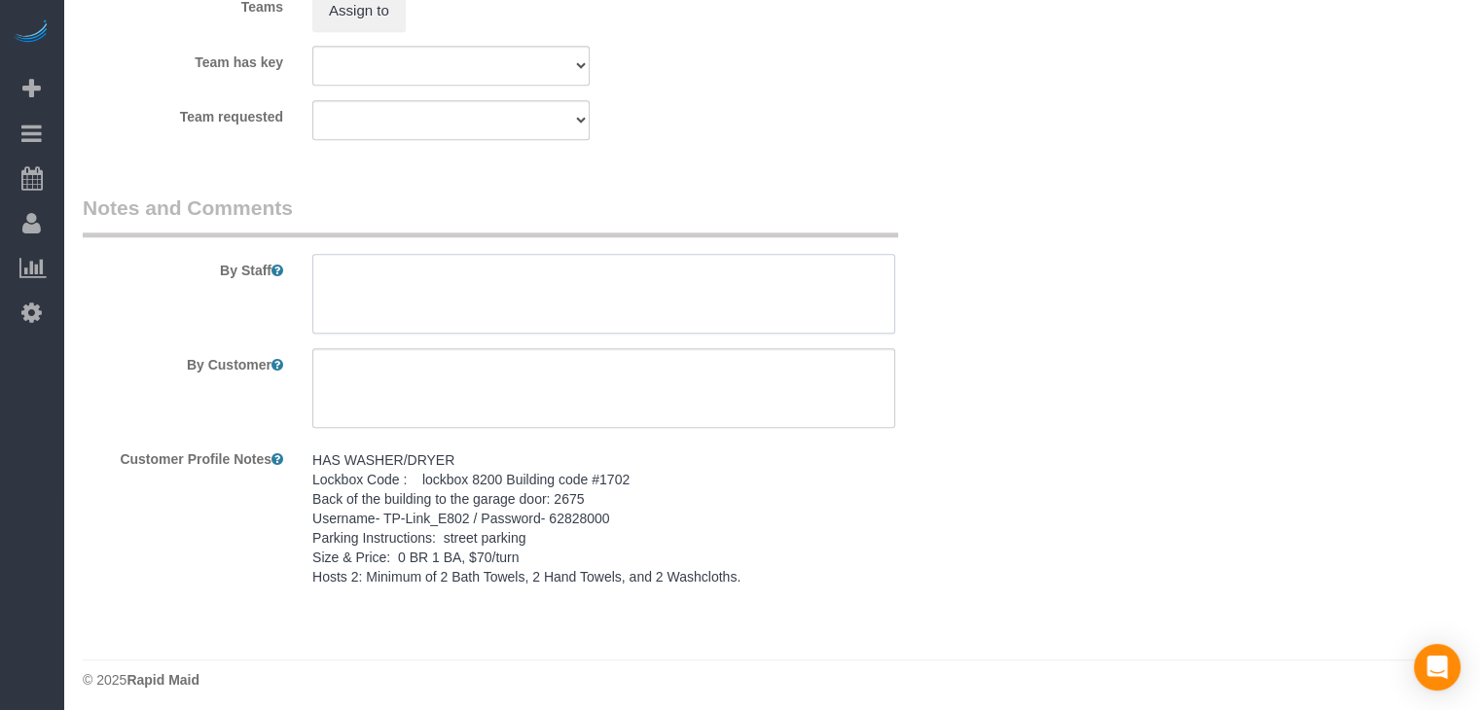
click at [529, 296] on textarea at bounding box center [603, 294] width 583 height 80
paste textarea "HAS WASHER/DRYER Lockbox Code : lockbox 8200 Building code #1702 Back of the bu…"
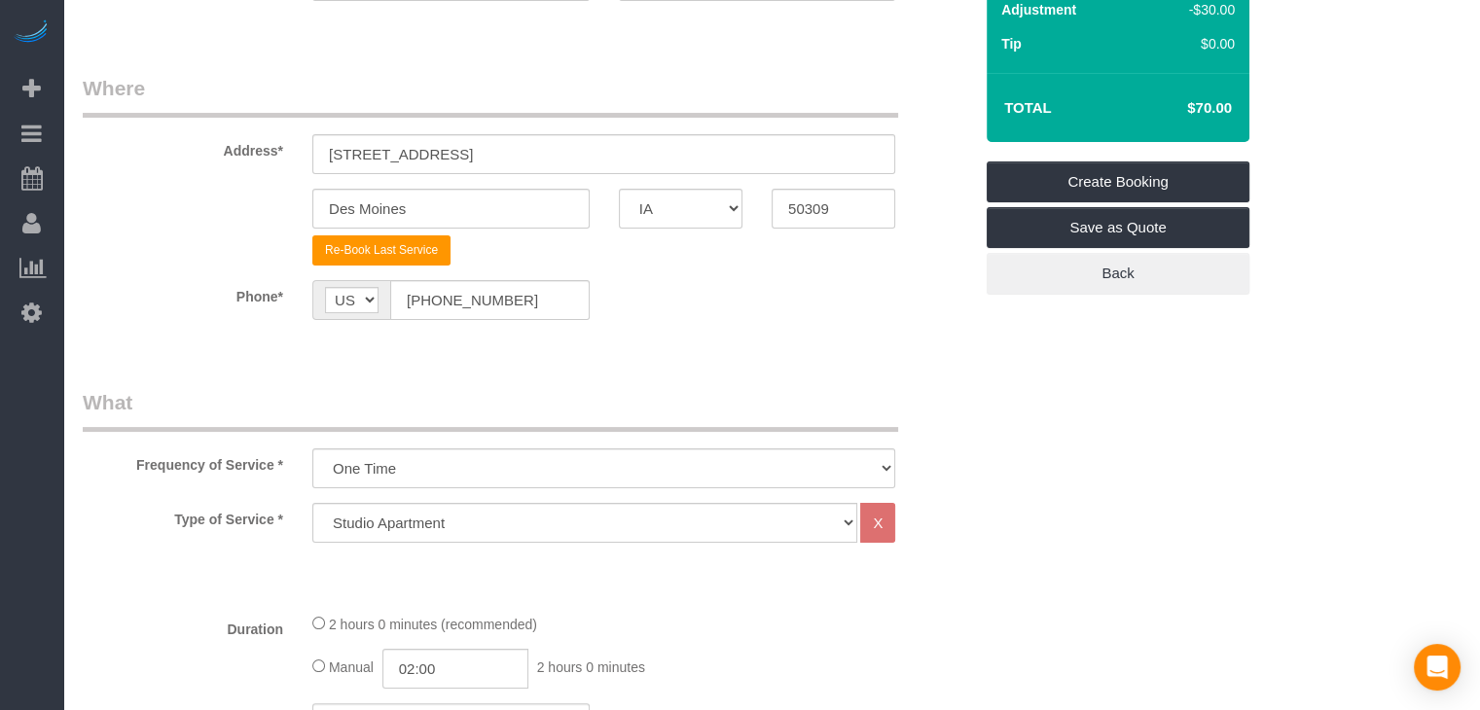
scroll to position [192, 0]
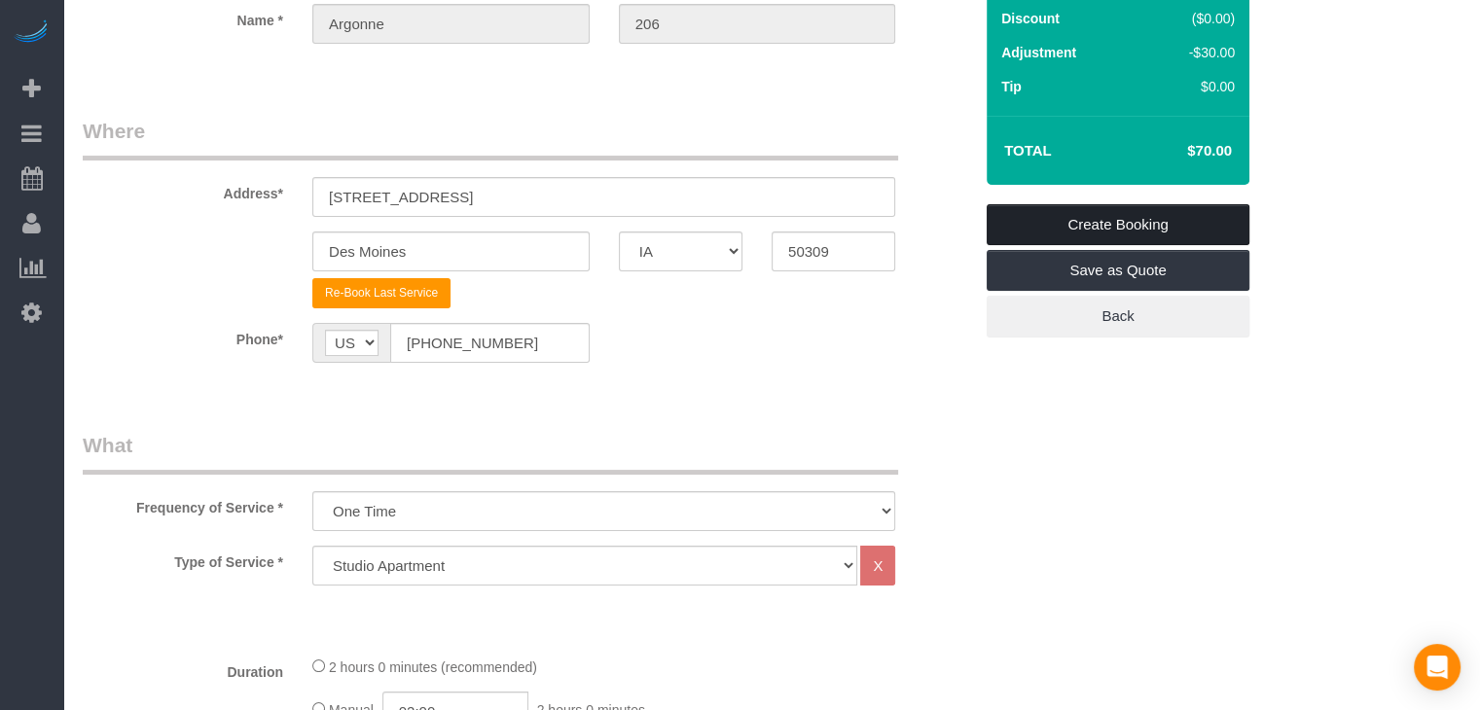
type textarea "HAS WASHER/DRYER Lockbox Code : lockbox 8200 Building code #1702 Back of the bu…"
click at [1221, 224] on link "Create Booking" at bounding box center [1117, 224] width 263 height 41
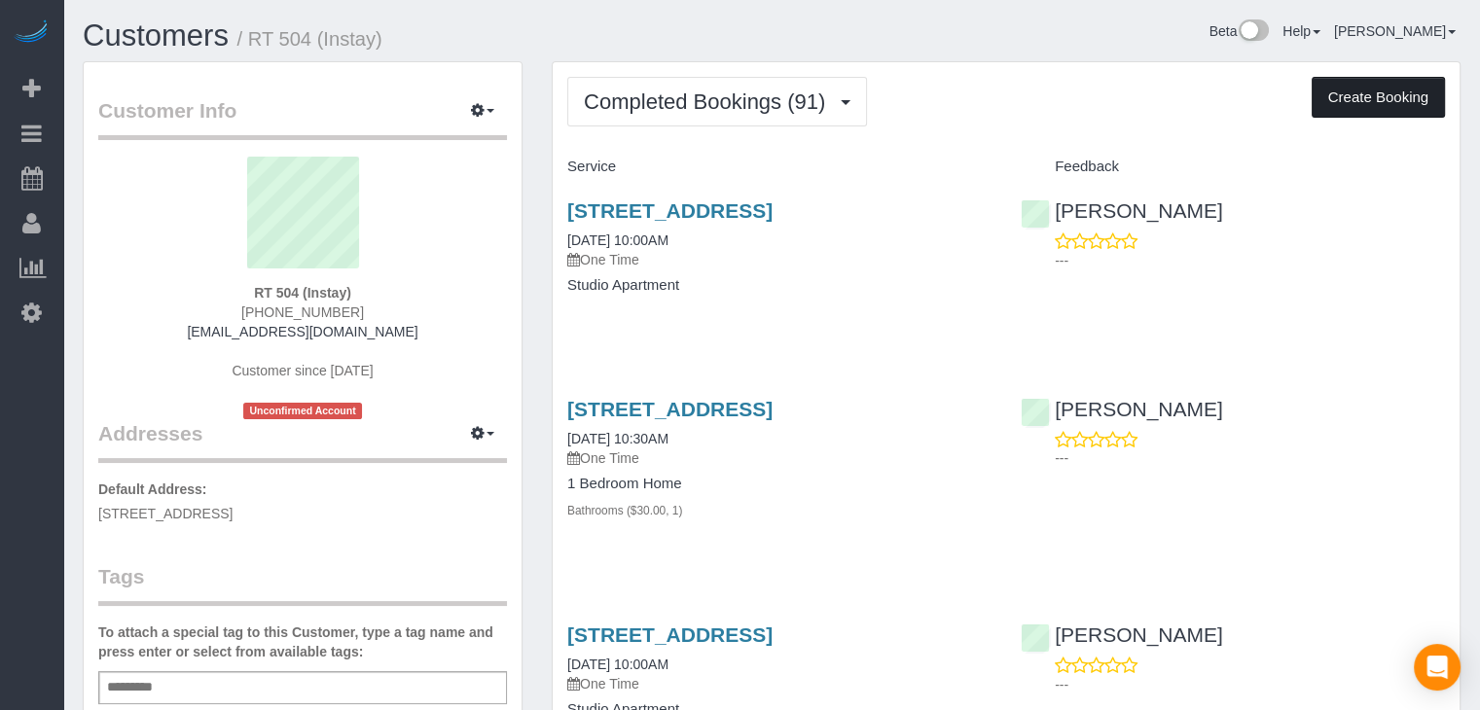
click at [1335, 97] on button "Create Booking" at bounding box center [1377, 97] width 133 height 41
select select "IA"
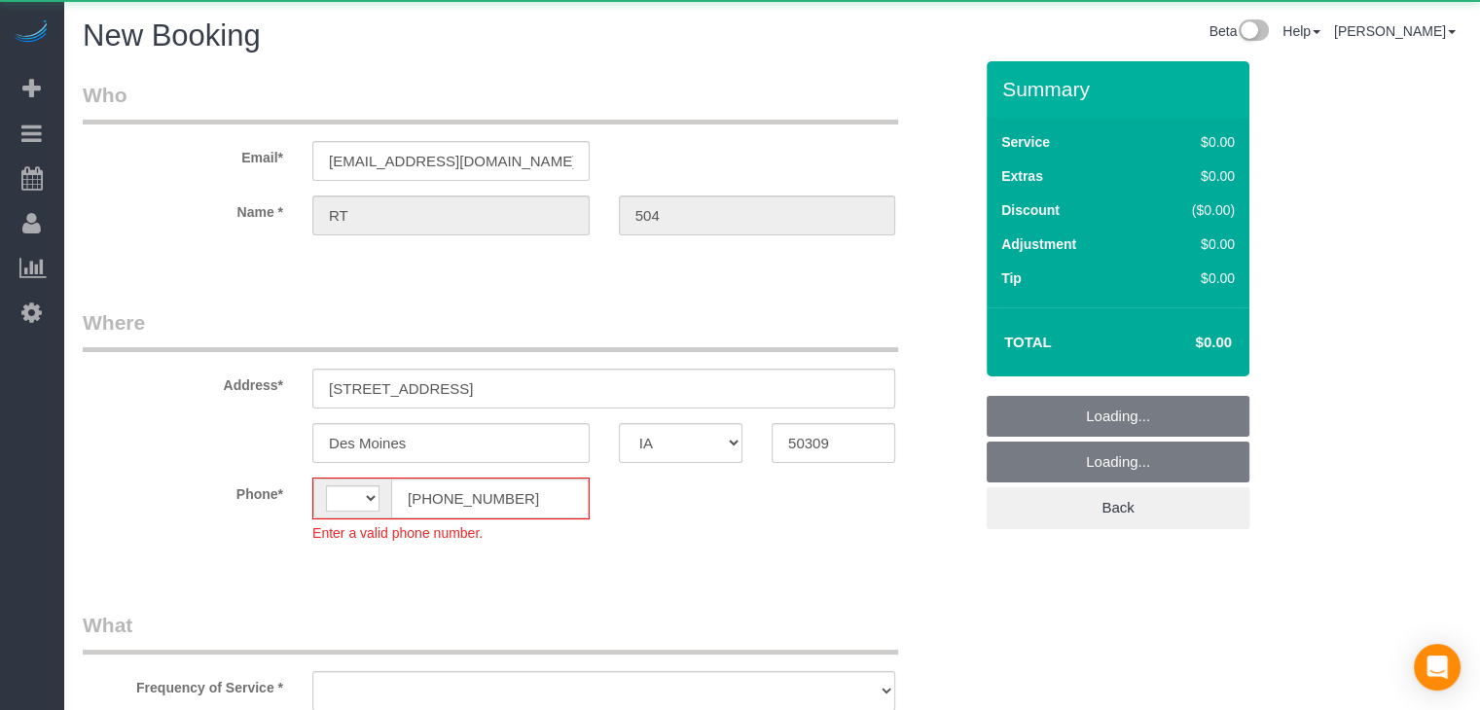
select select "object:1429"
select select "string:[GEOGRAPHIC_DATA]"
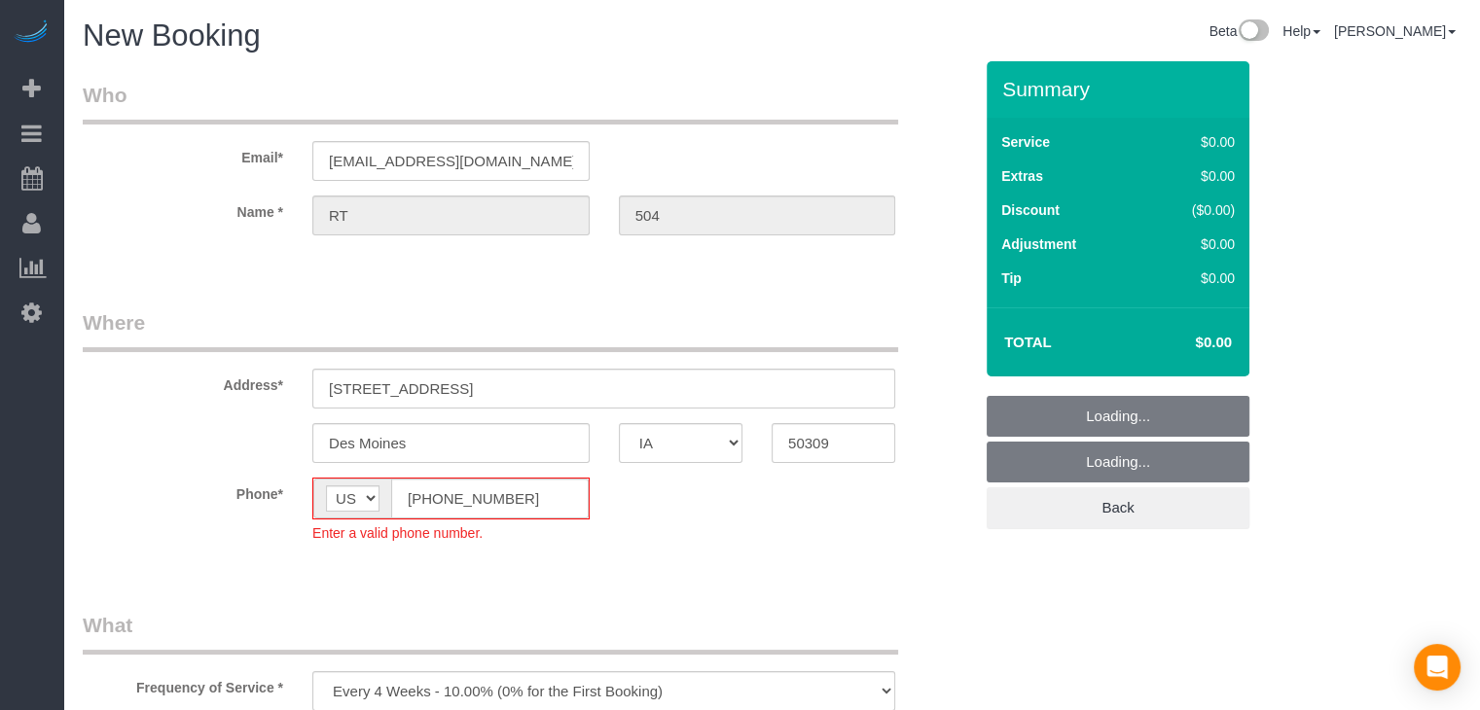
select select "object:1749"
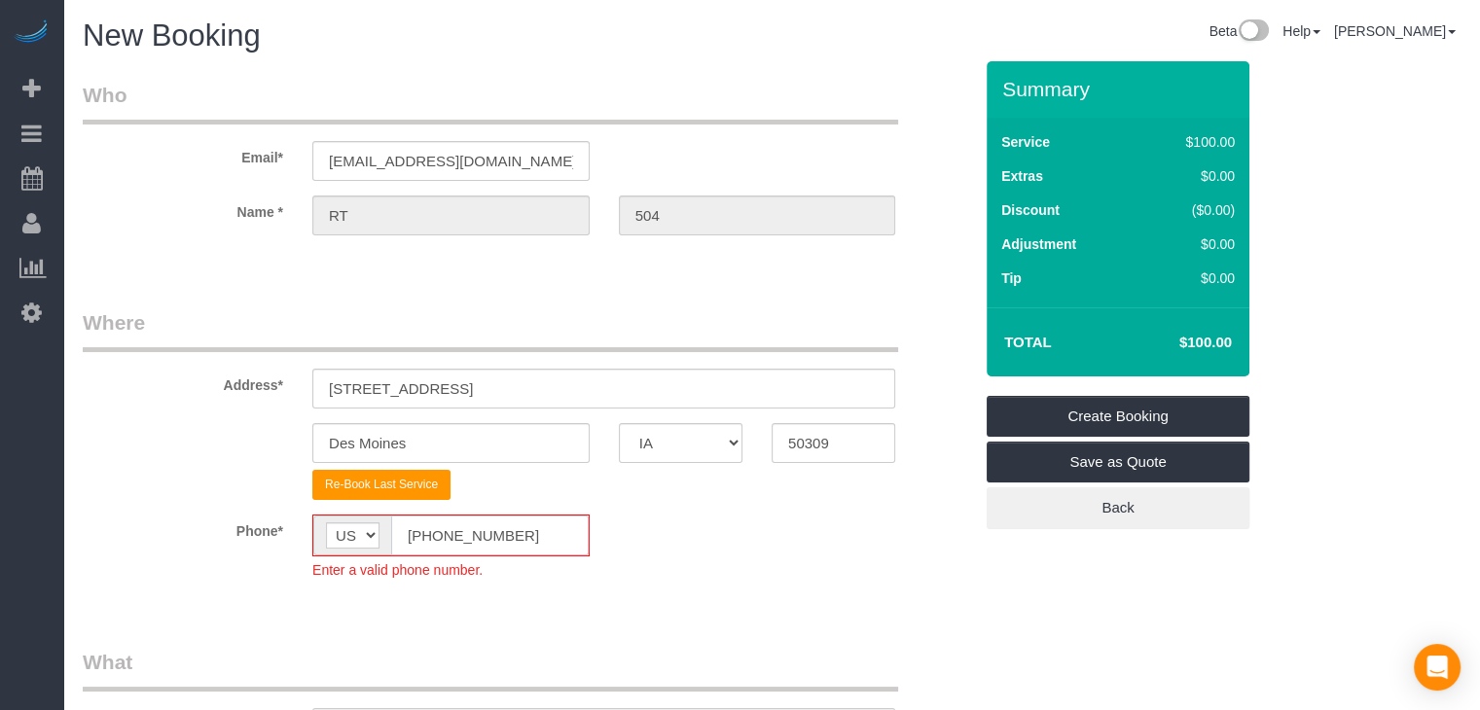
click at [430, 532] on input "[PHONE_NUMBER]" at bounding box center [489, 536] width 197 height 40
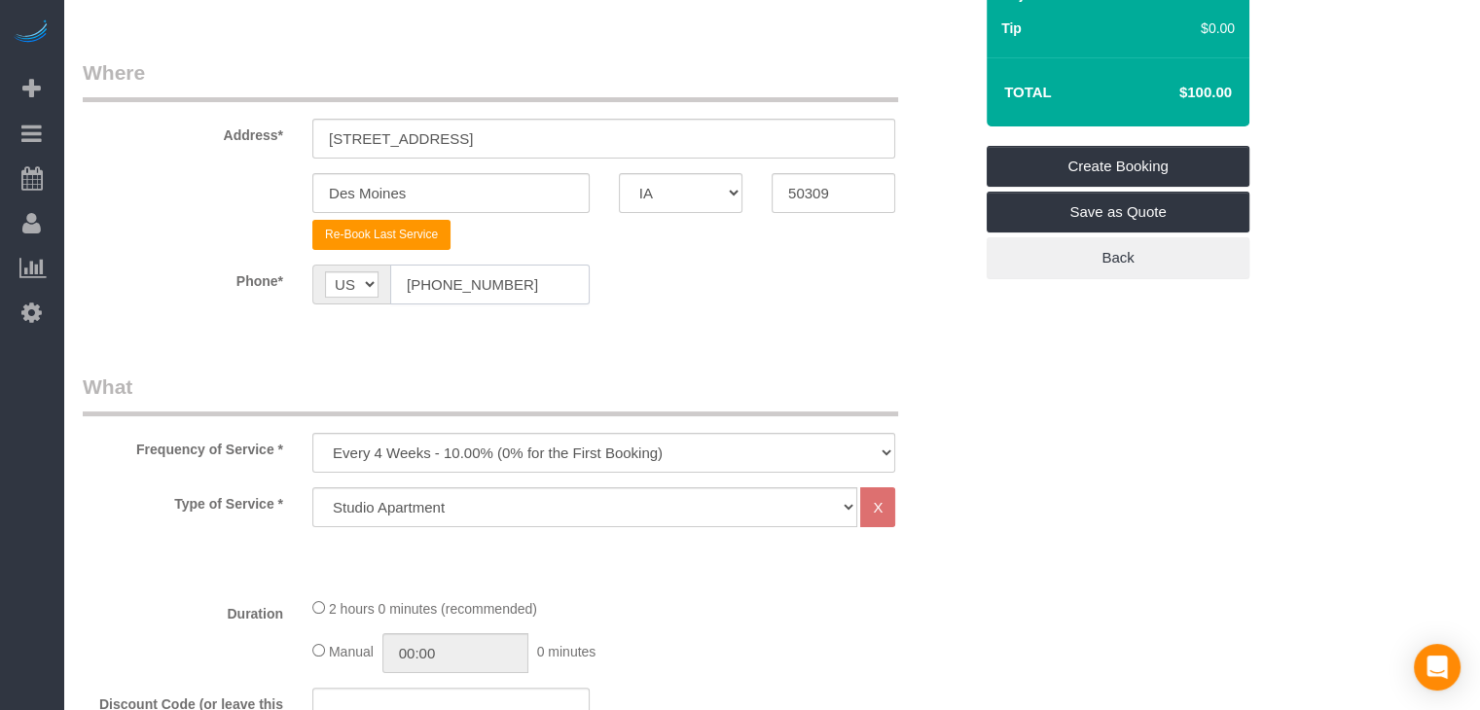
scroll to position [542, 0]
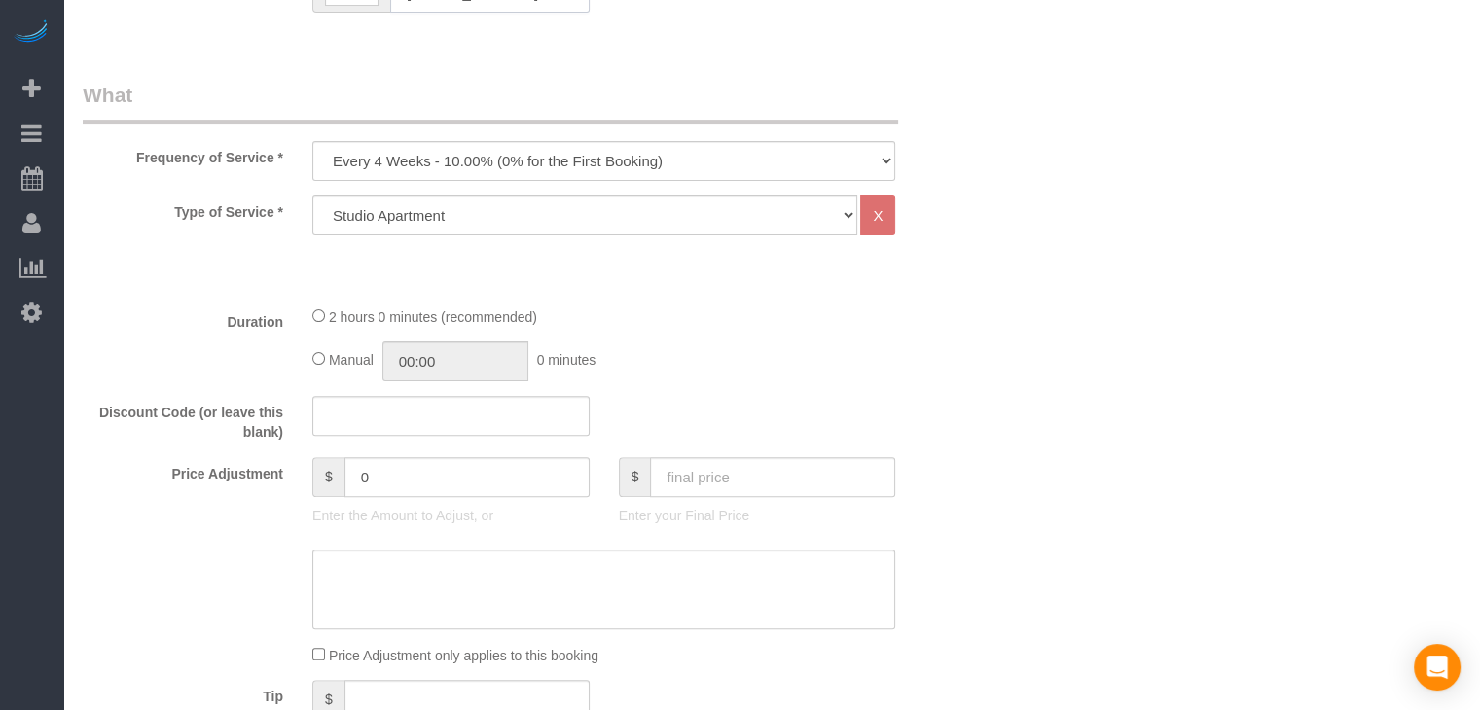
type input "[PHONE_NUMBER]"
click at [518, 154] on select "Every 6 Weeks (0% for the First Booking) One Time Every 8 Weeks (0% for the Fir…" at bounding box center [603, 161] width 583 height 40
select select "object:1751"
click at [312, 141] on select "Every 6 Weeks (0% for the First Booking) One Time Every 8 Weeks (0% for the Fir…" at bounding box center [603, 161] width 583 height 40
type input "02:00"
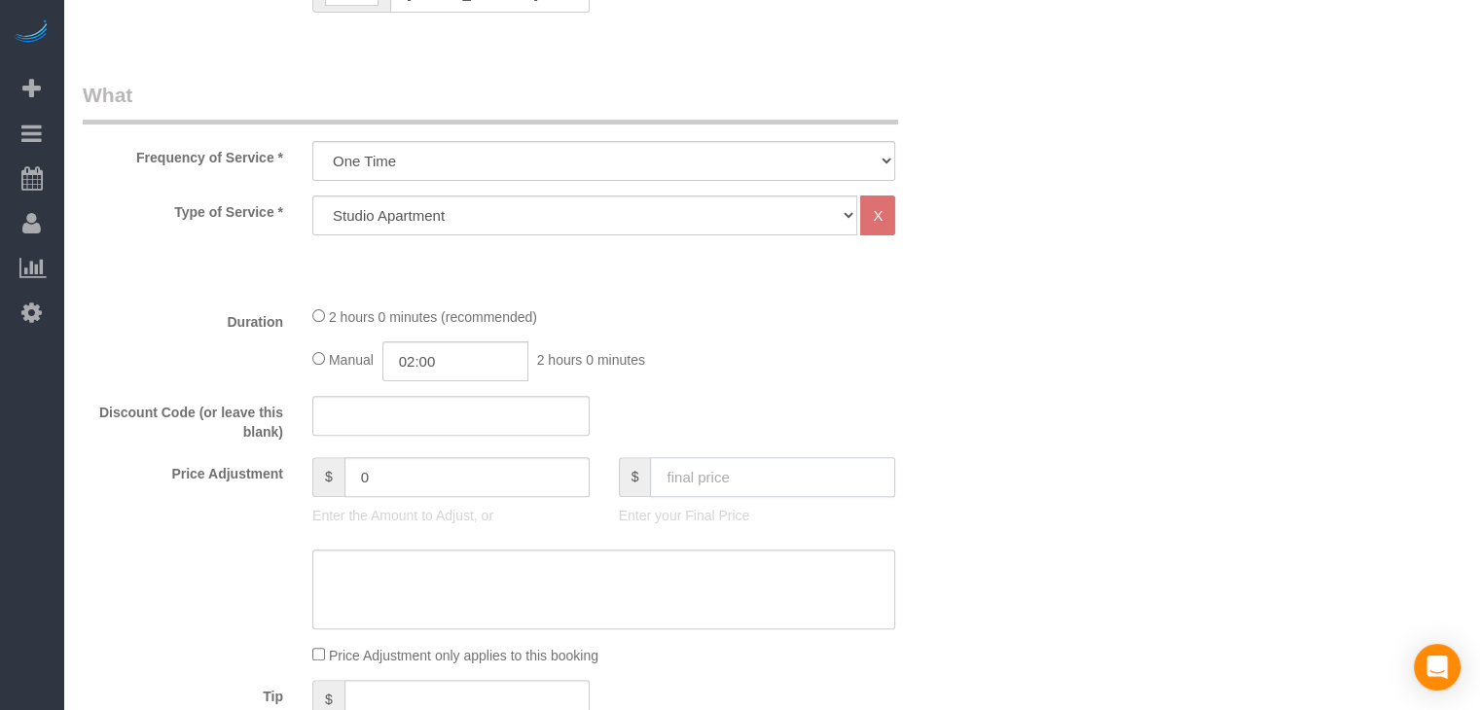
click at [767, 476] on input "text" at bounding box center [772, 477] width 245 height 40
type input "70"
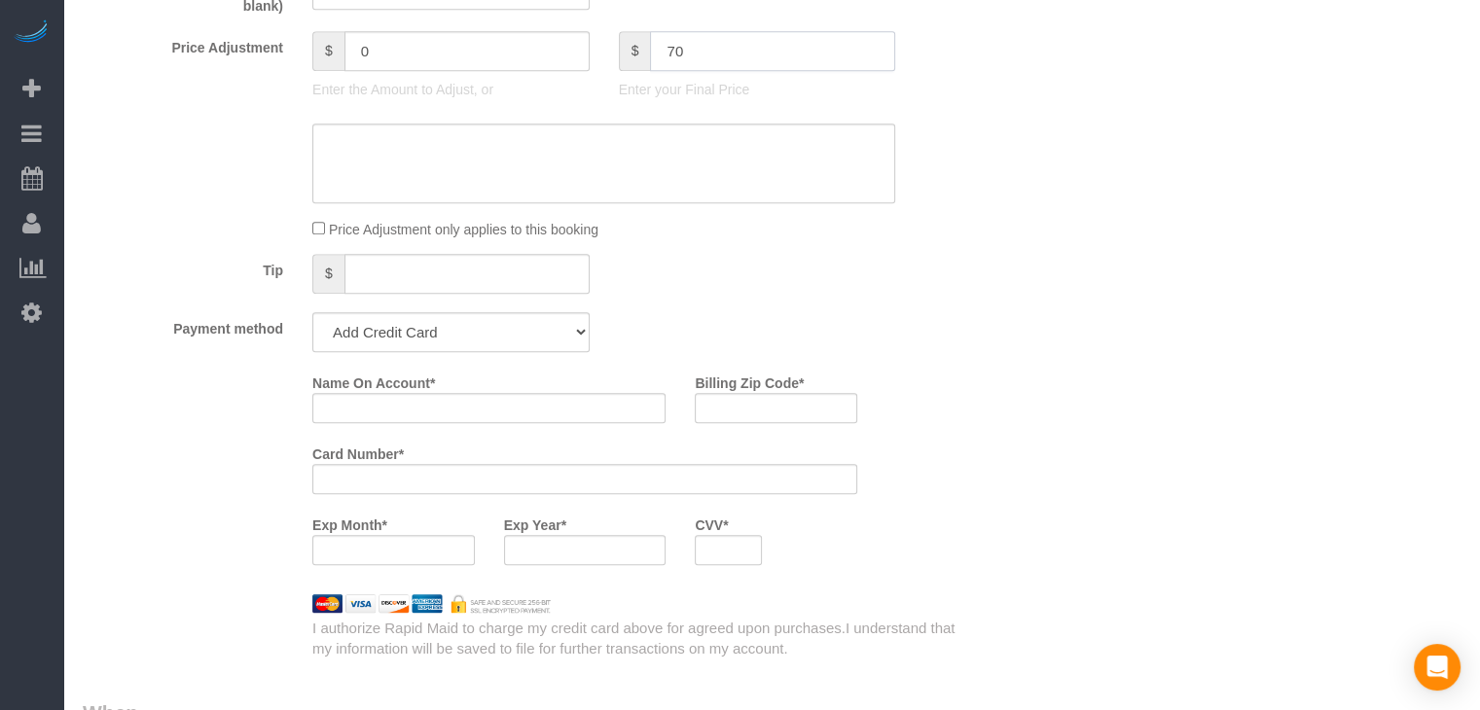
scroll to position [1060, 0]
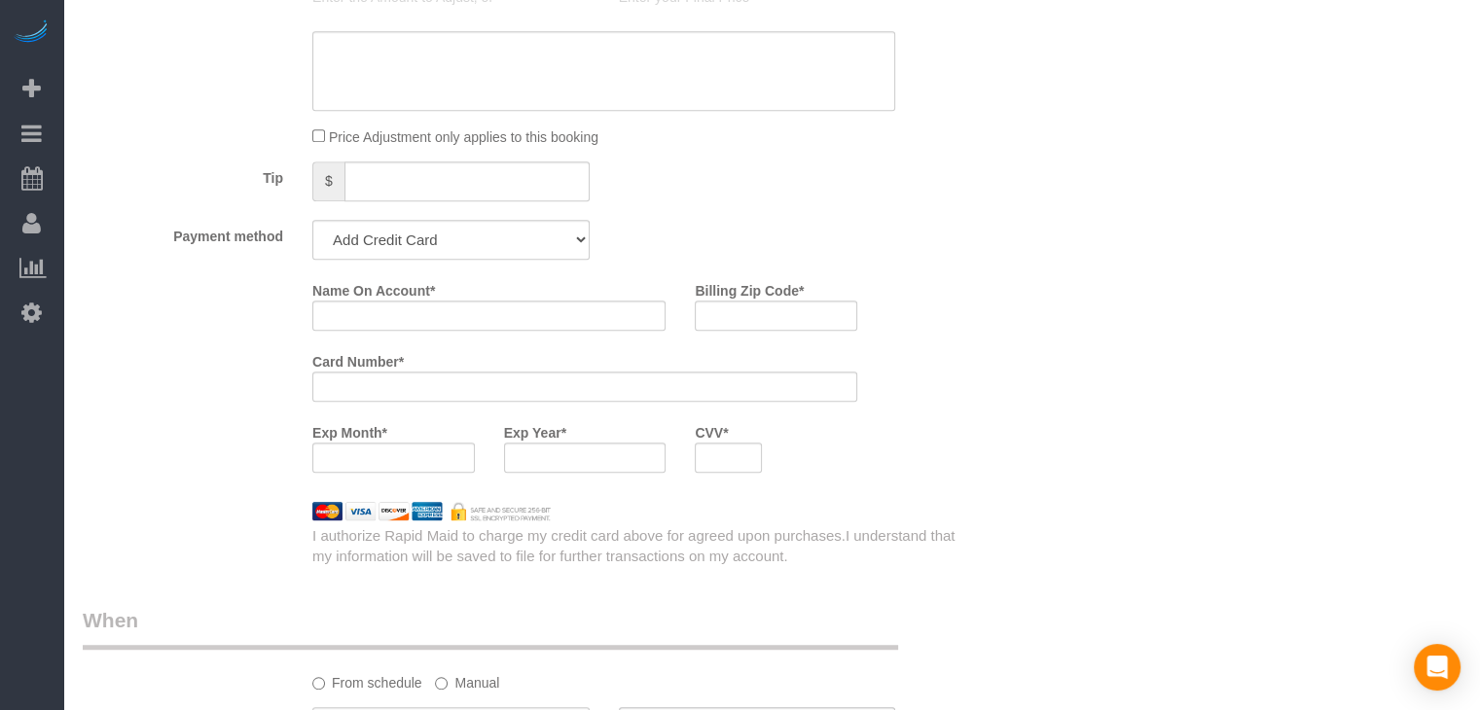
type input "-30"
click at [407, 222] on select "Add Credit Card Cash Check Paypal" at bounding box center [450, 240] width 277 height 40
select select "string:check"
click at [312, 220] on select "Add Credit Card Cash Check Paypal" at bounding box center [450, 240] width 277 height 40
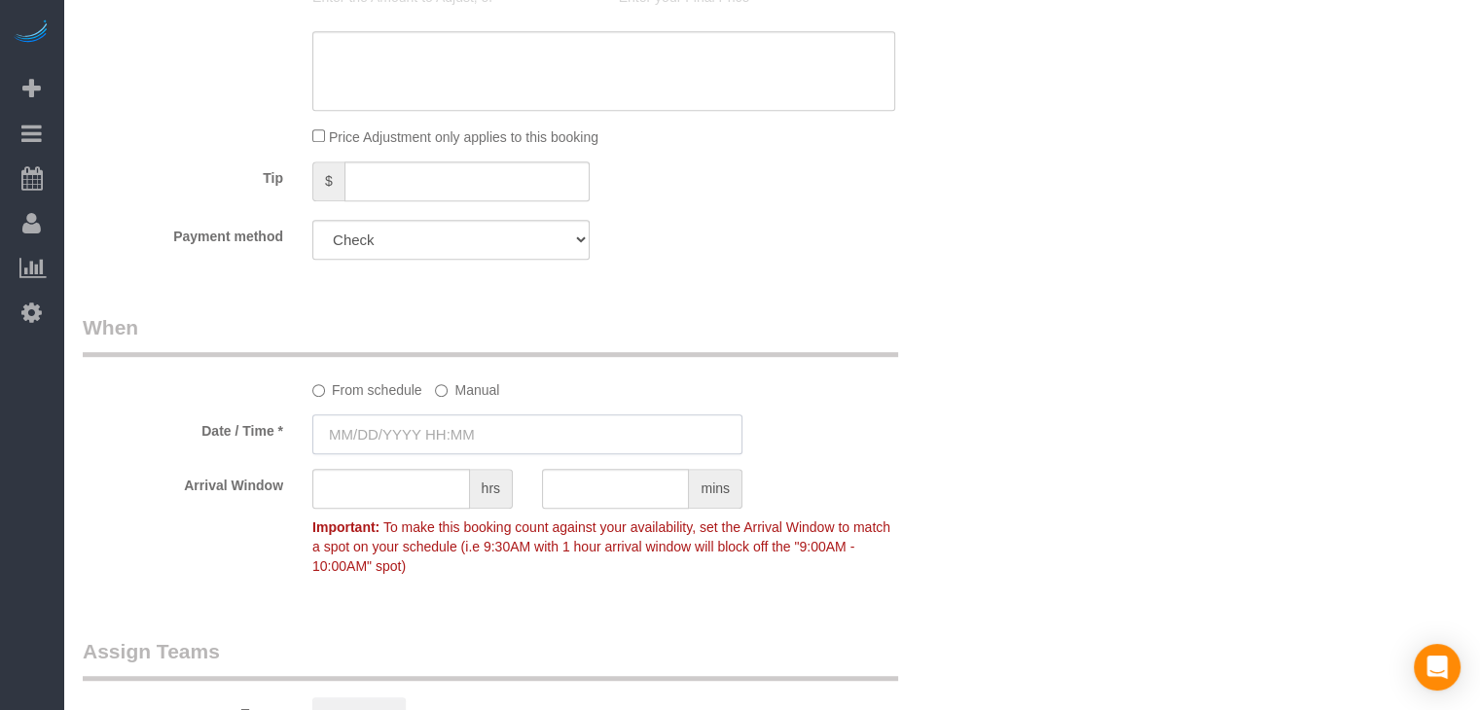
click at [411, 441] on input "text" at bounding box center [527, 434] width 430 height 40
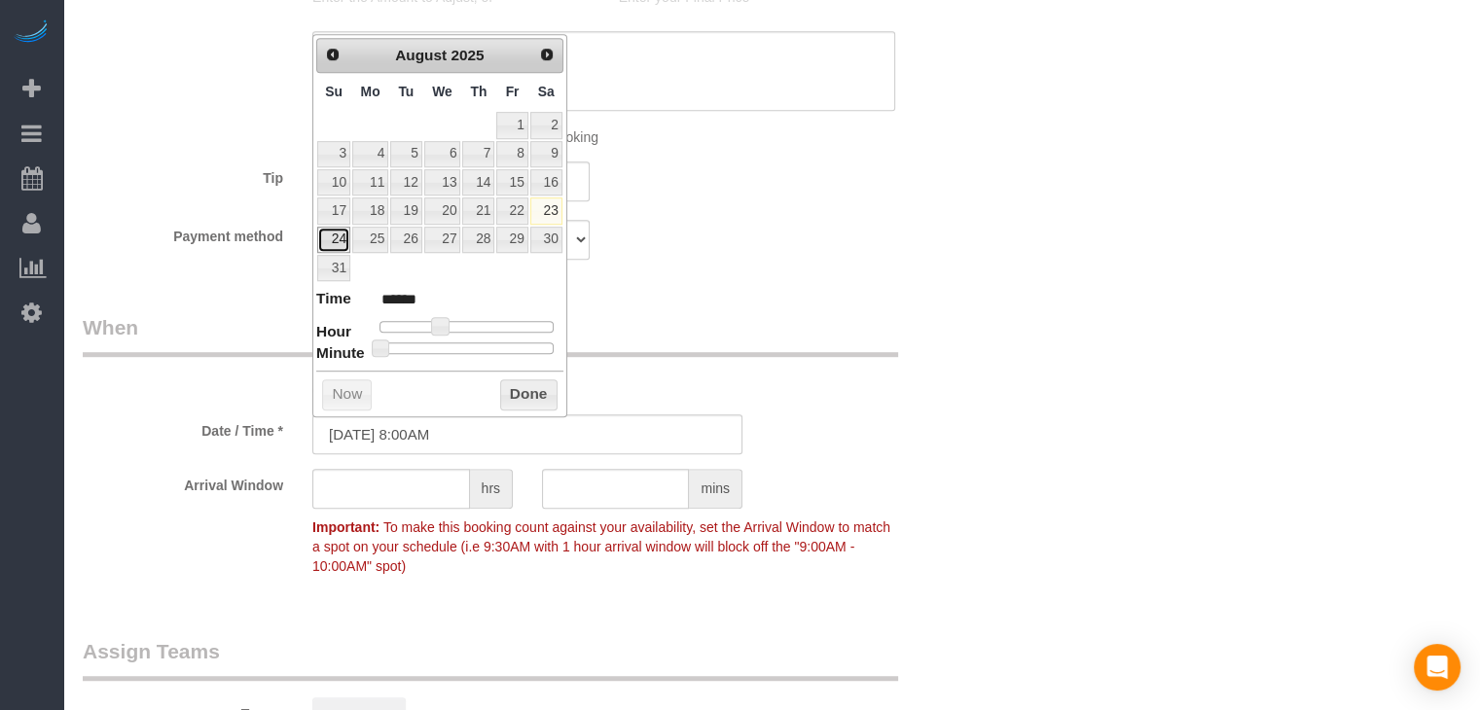
click at [331, 231] on link "24" at bounding box center [333, 240] width 33 height 26
type input "[DATE] 9:00AM"
type input "******"
type input "[DATE] 10:00AM"
type input "*******"
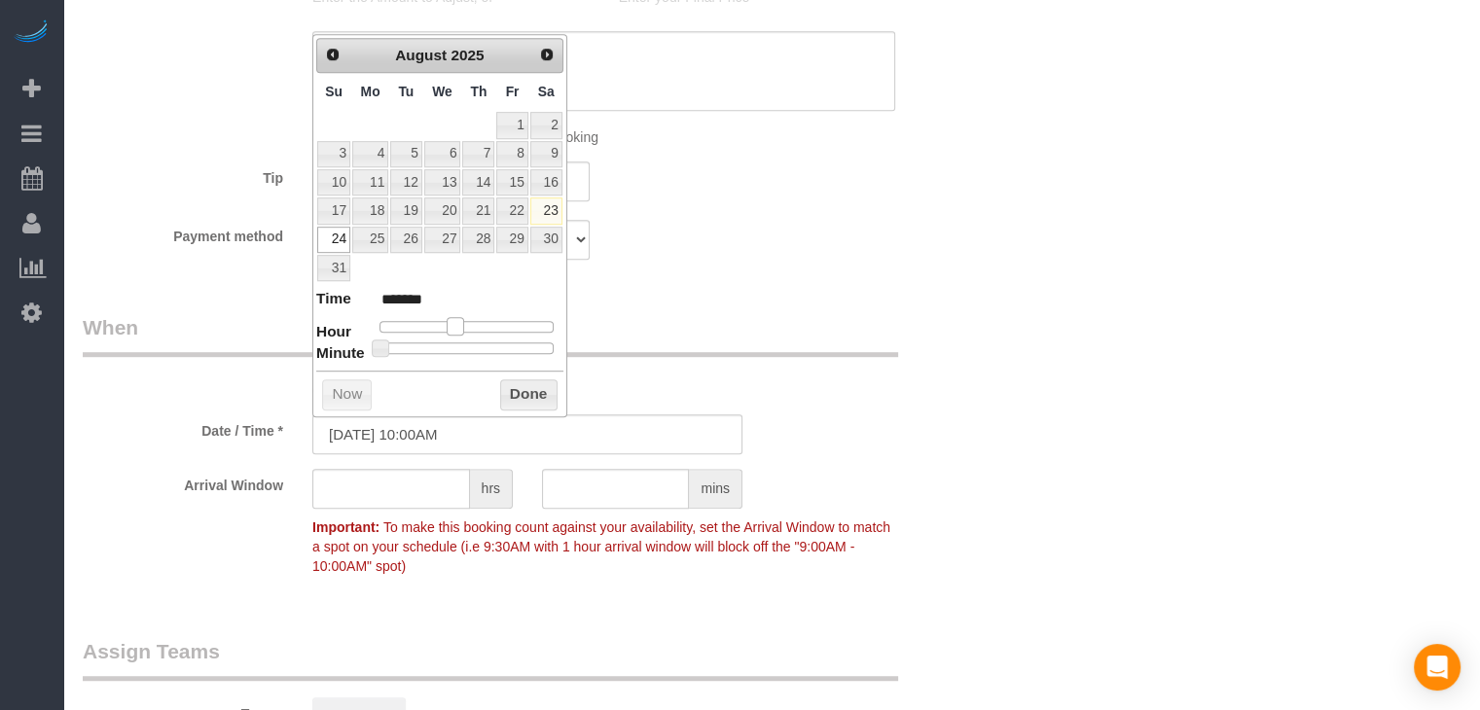
drag, startPoint x: 440, startPoint y: 320, endPoint x: 454, endPoint y: 318, distance: 14.7
click at [454, 318] on span at bounding box center [456, 326] width 18 height 18
click at [506, 383] on button "Done" at bounding box center [528, 394] width 57 height 31
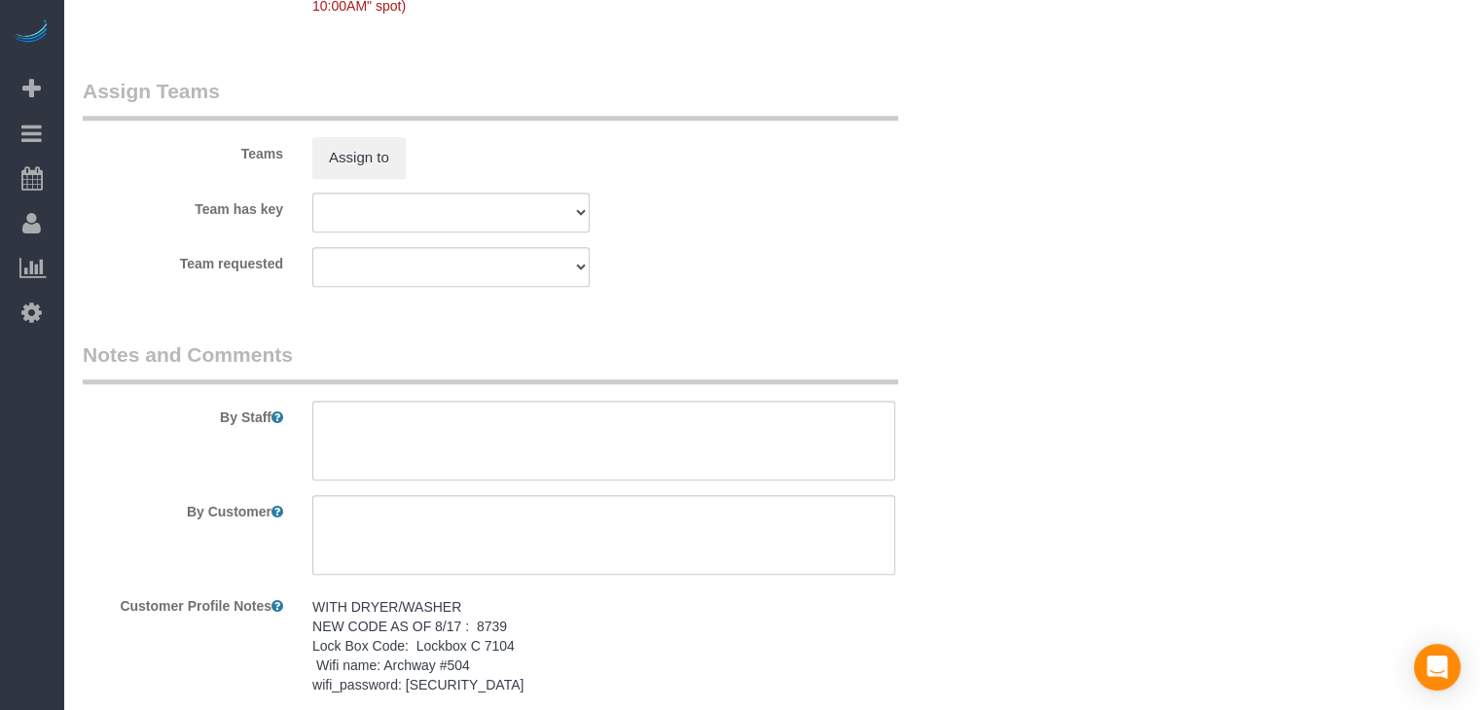
scroll to position [1789, 0]
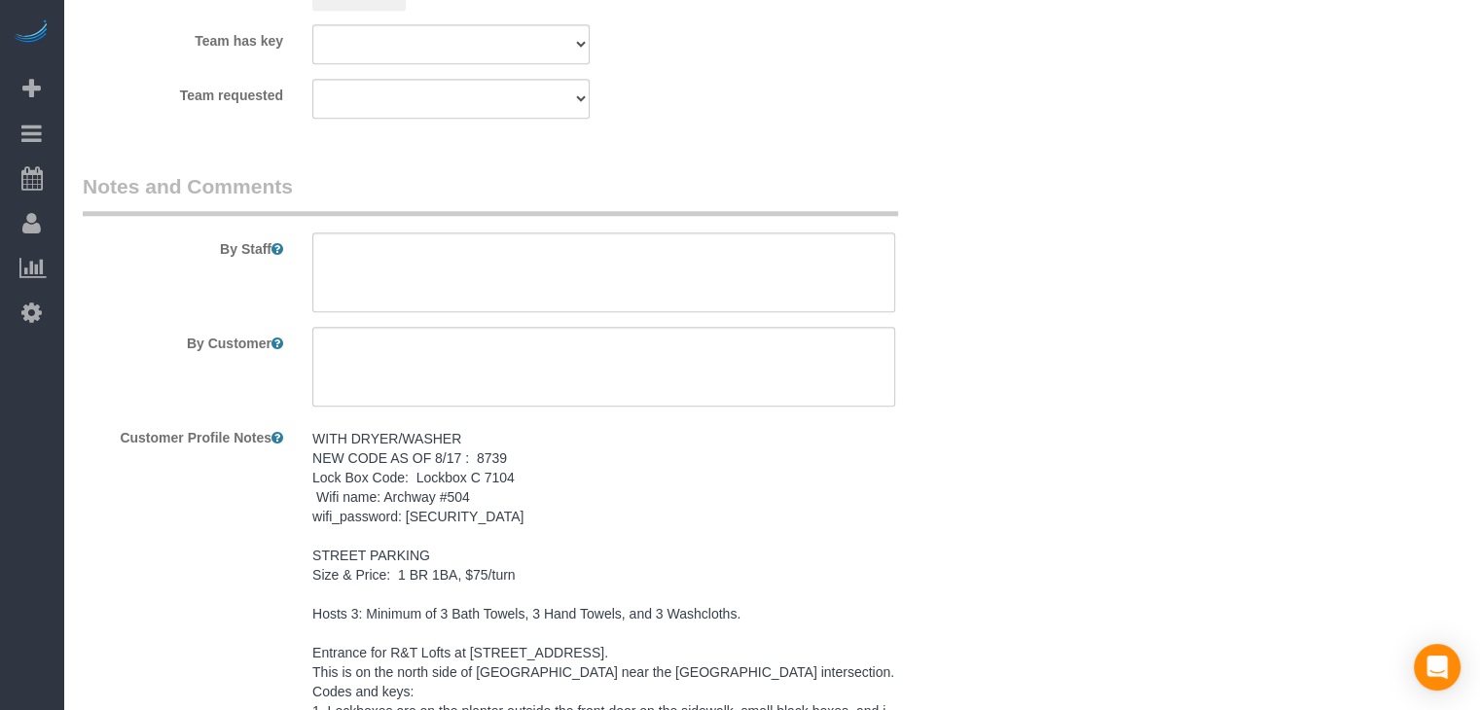
click at [385, 555] on pre "WITH DRYER/WASHER NEW CODE AS OF 8/17 : 8739 Lock Box Code: Lockbox C 7104 Wifi…" at bounding box center [603, 604] width 583 height 350
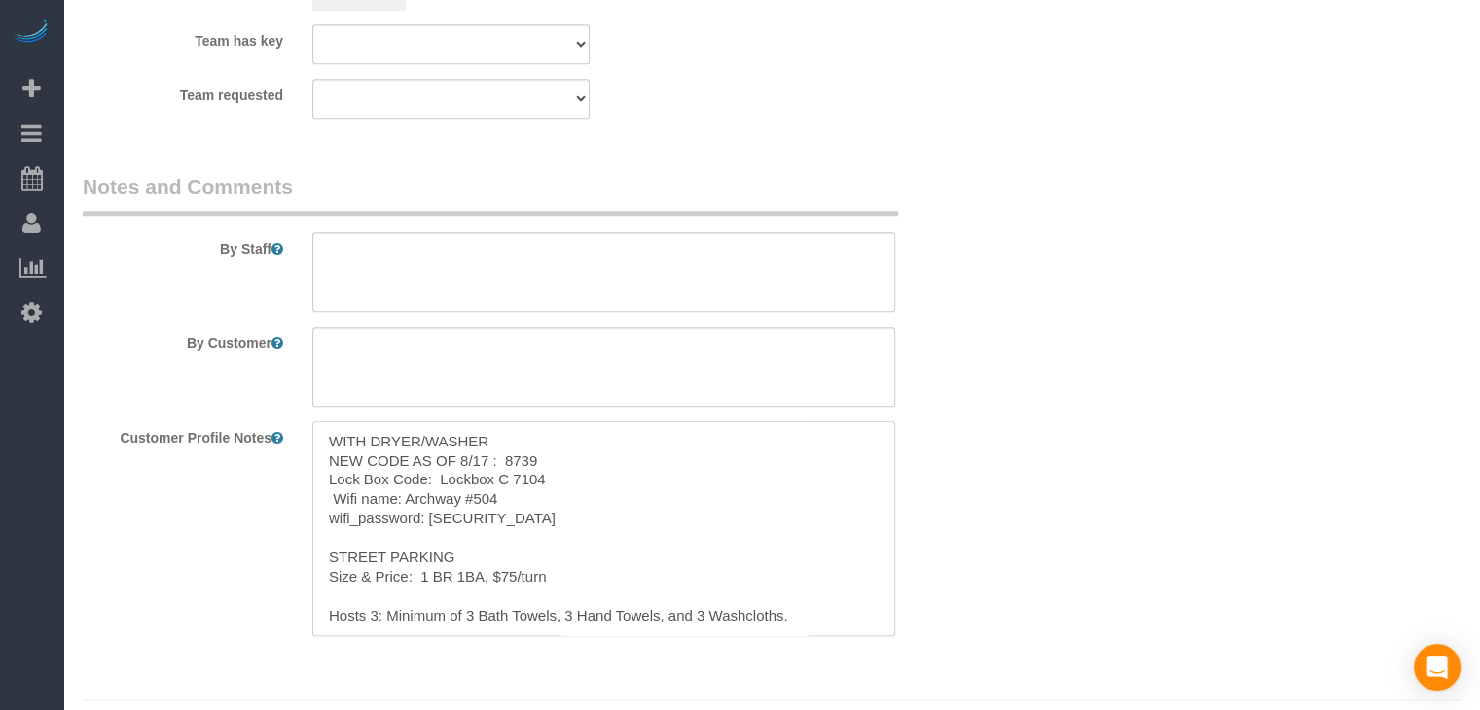
click at [532, 530] on textarea "WITH DRYER/WASHER NEW CODE AS OF 8/17 : 8739 Lock Box Code: Lockbox C 7104 Wifi…" at bounding box center [603, 528] width 583 height 215
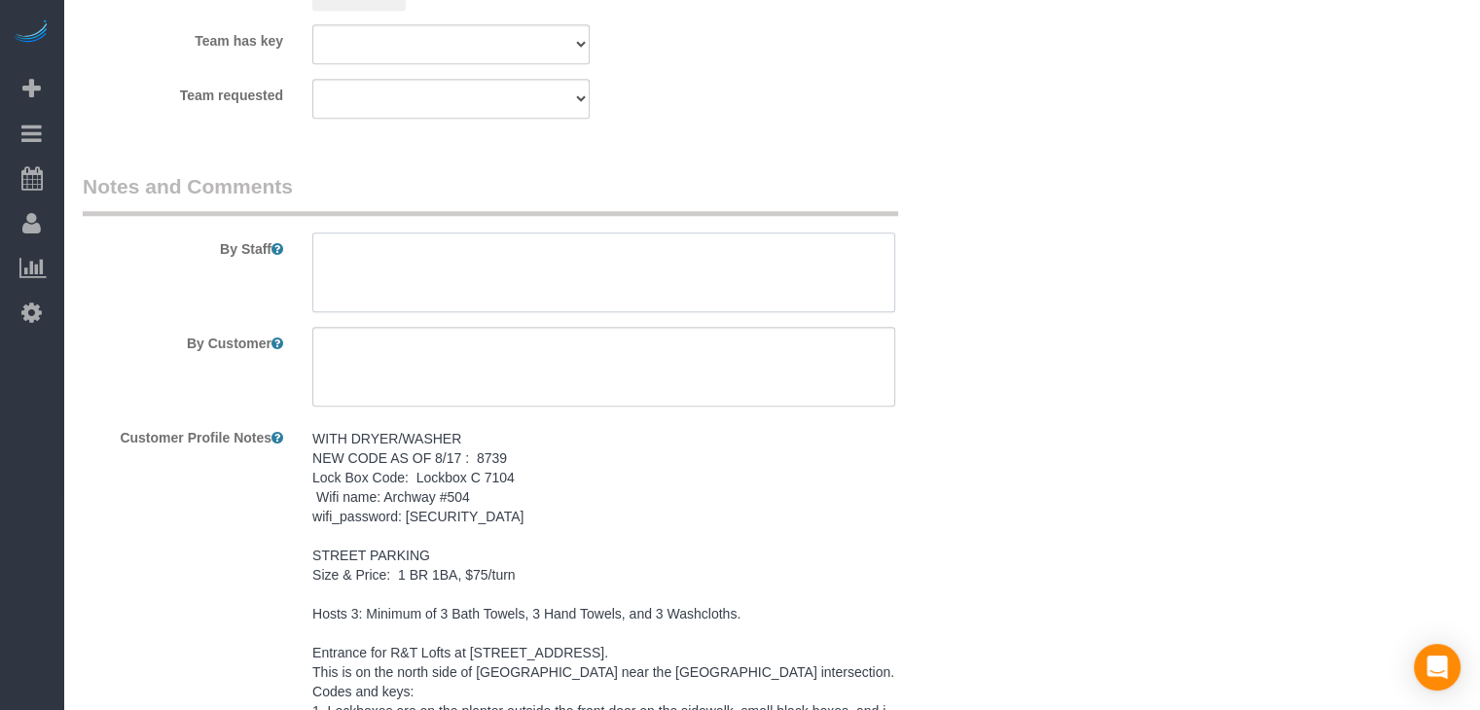
click at [564, 272] on textarea at bounding box center [603, 273] width 583 height 80
paste textarea "WITH DRYER/WASHER NEW CODE AS OF 8/17 : 8739 Lock Box Code: Lockbox C 7104 Wifi…"
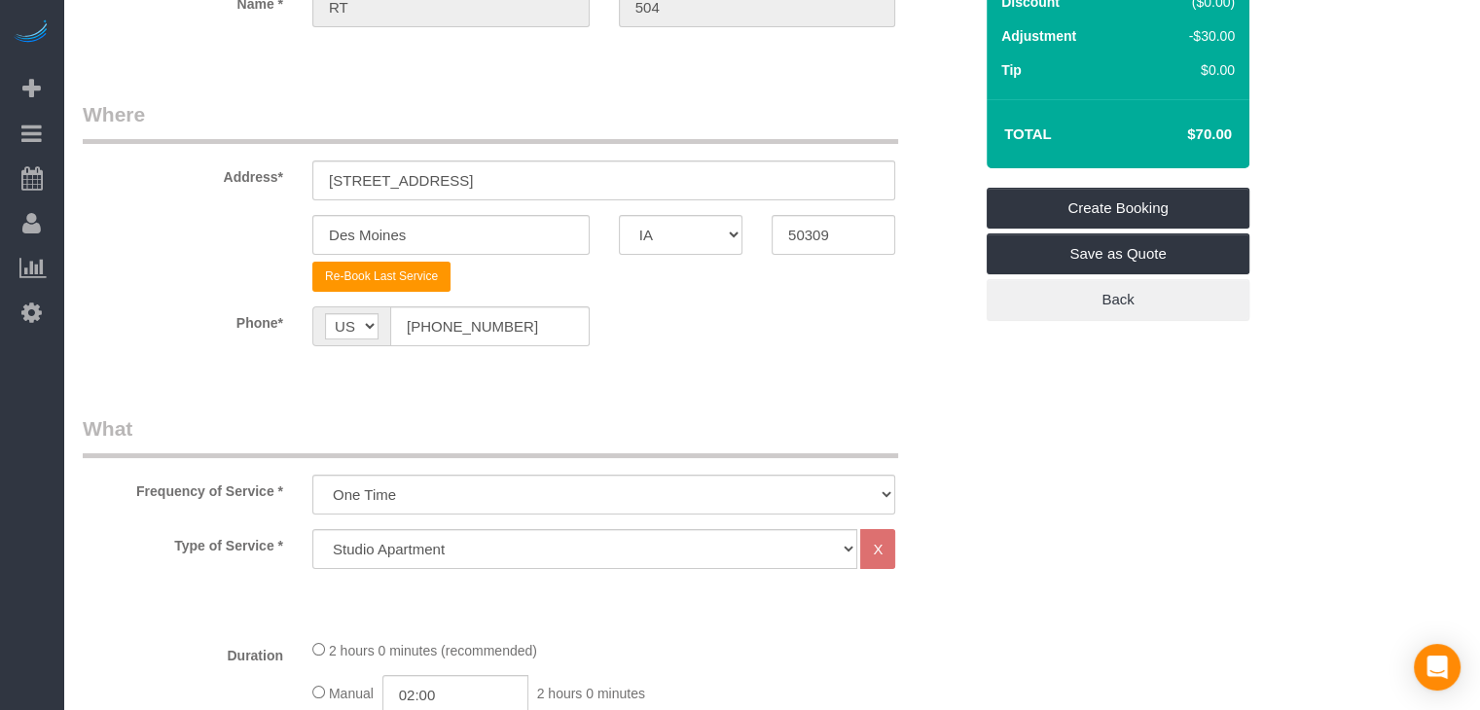
scroll to position [115, 0]
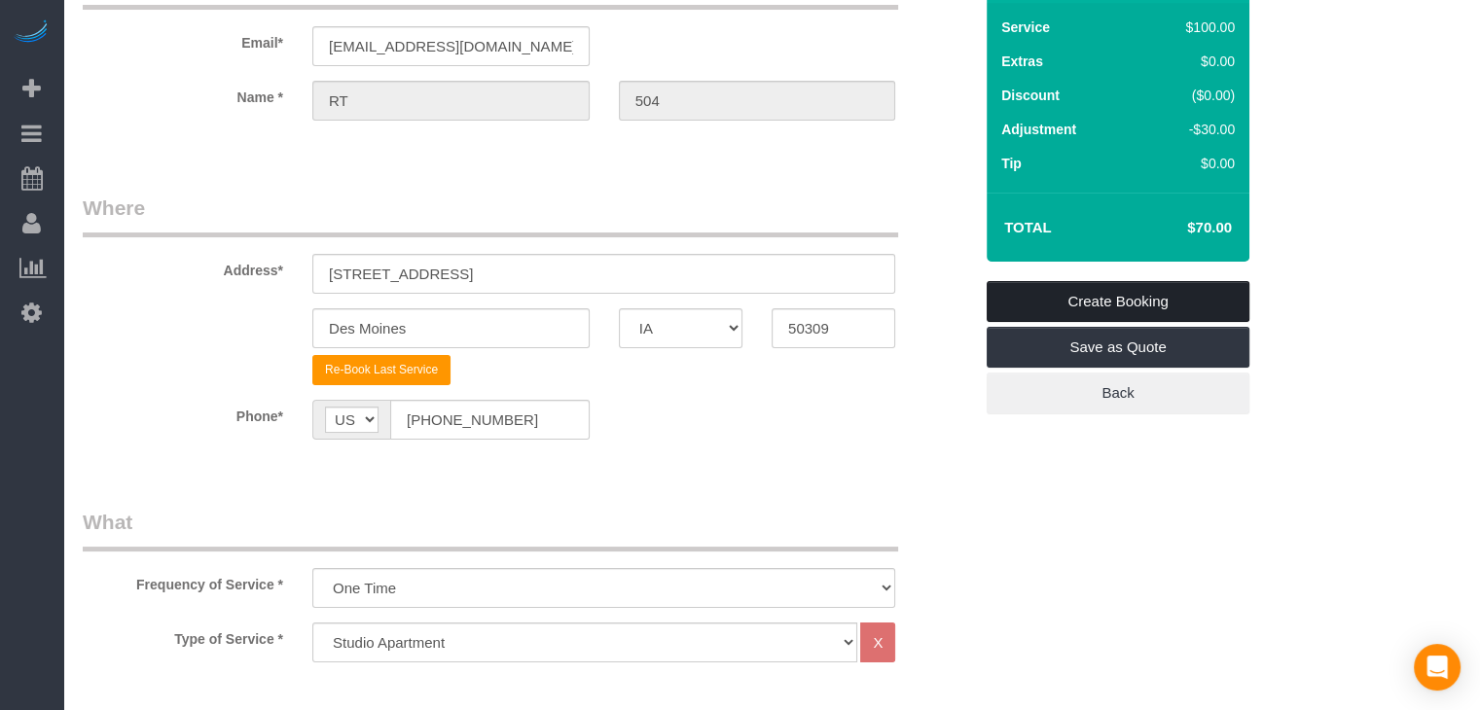
type textarea "WITH DRYER/WASHER NEW CODE AS OF 8/17 : 8739 Lock Box Code: Lockbox C 7104 Wifi…"
click at [1186, 304] on link "Create Booking" at bounding box center [1117, 301] width 263 height 41
